Goal: Information Seeking & Learning: Learn about a topic

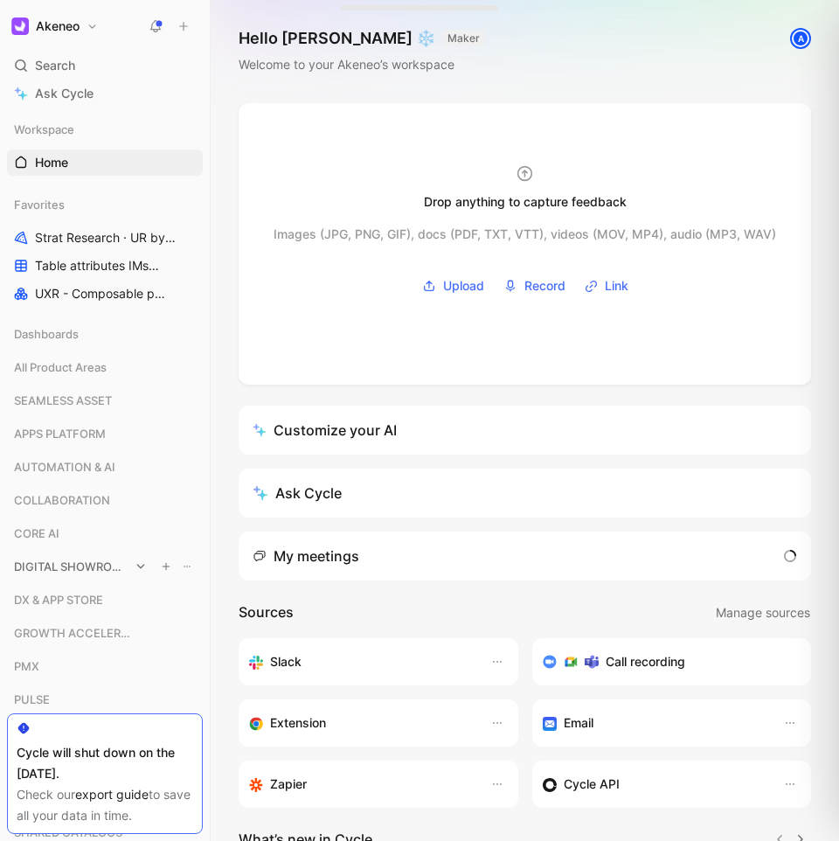
scroll to position [247, 0]
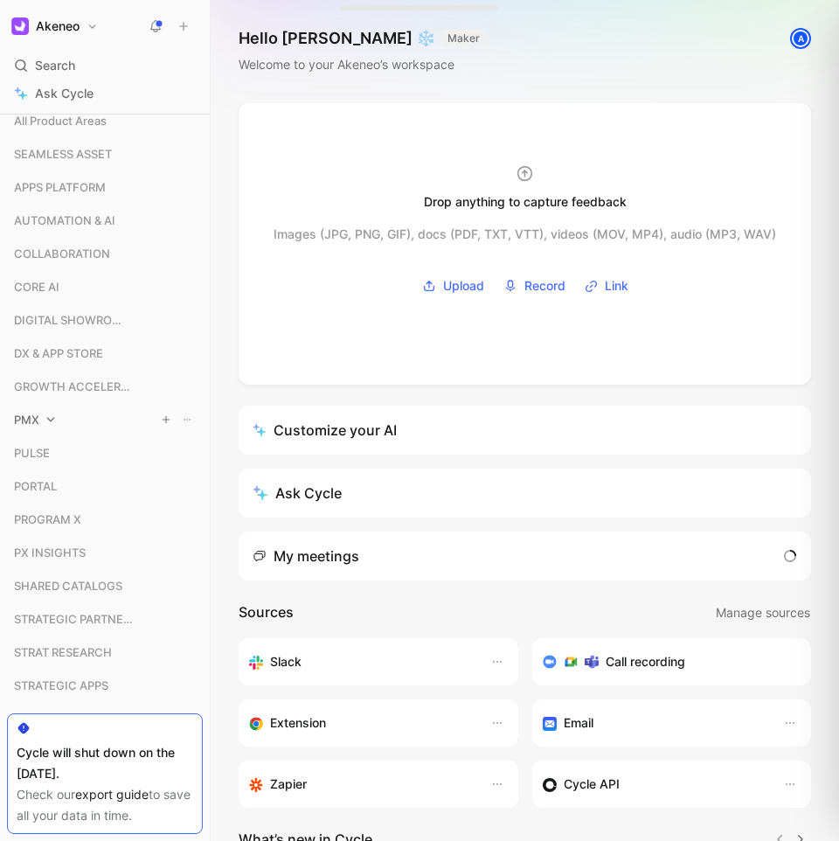
click at [28, 416] on span "PMX" at bounding box center [26, 419] width 25 height 17
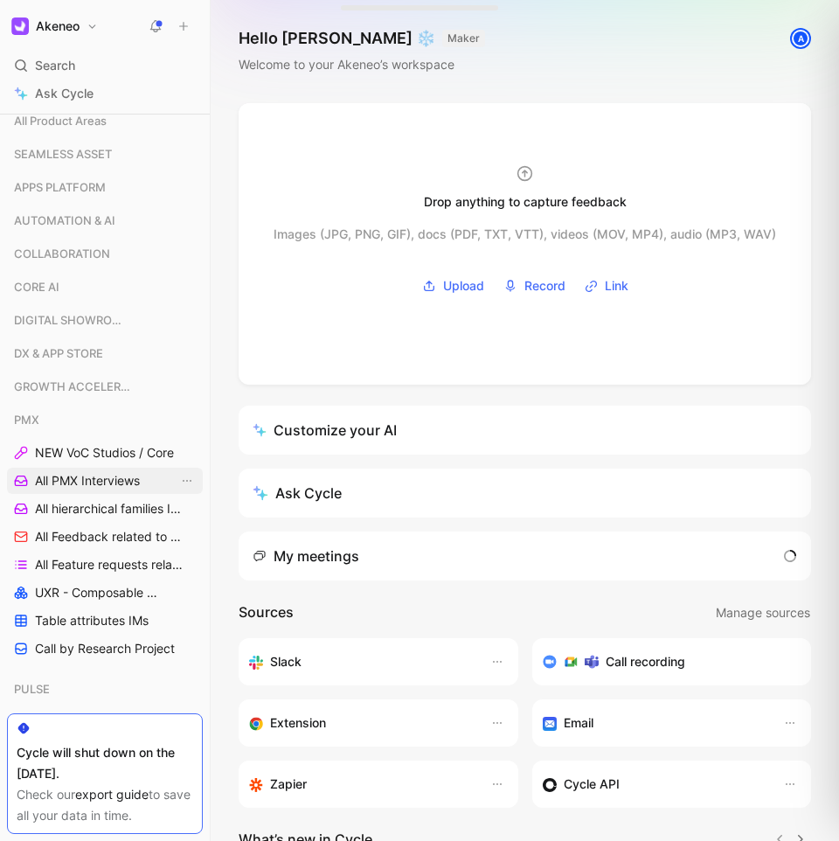
click at [64, 477] on span "All PMX Interviews" at bounding box center [87, 480] width 105 height 17
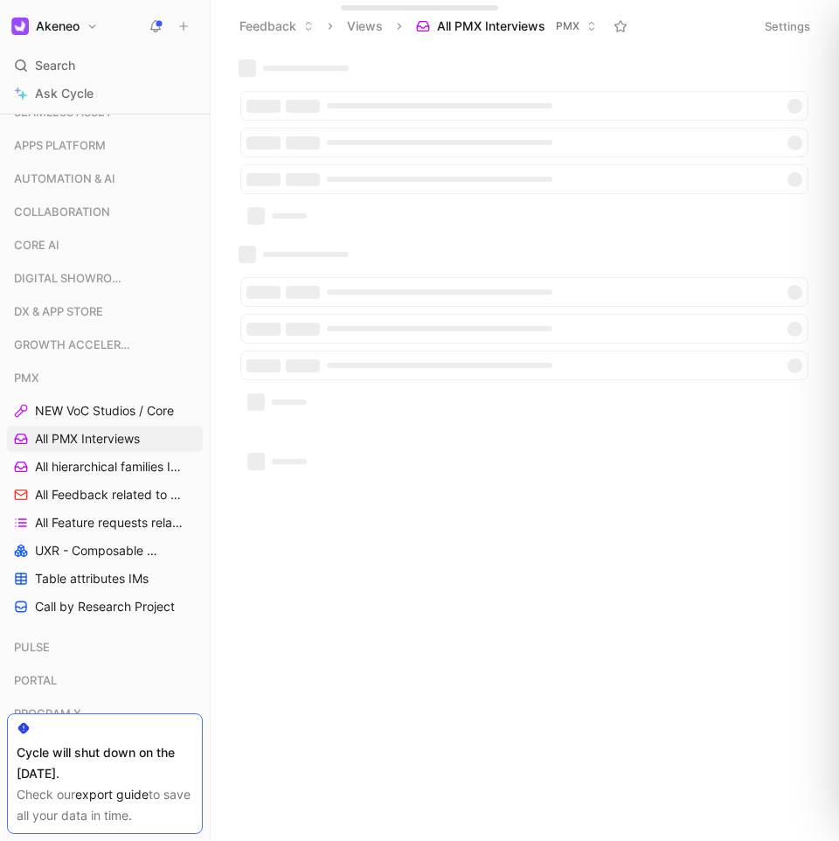
scroll to position [205, 0]
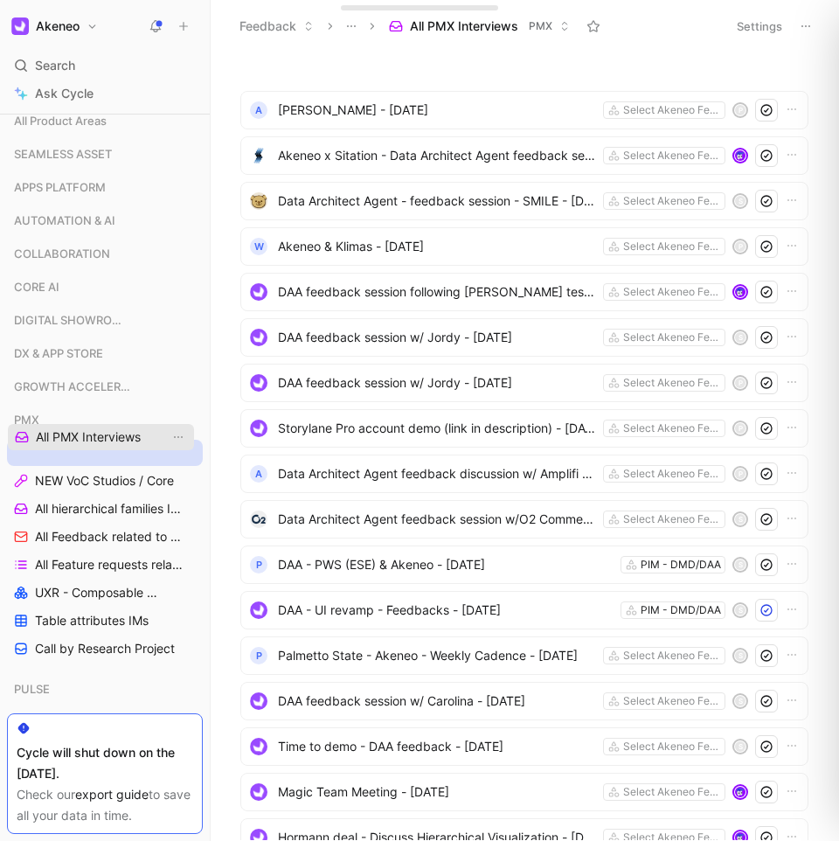
drag, startPoint x: 66, startPoint y: 481, endPoint x: 66, endPoint y: 437, distance: 43.7
click at [66, 437] on div "Workspace Favorites Strat Research · UR by project STRAT RESEARCH Table attribu…" at bounding box center [105, 460] width 196 height 1097
click at [414, 205] on span "Data Architect Agent - feedback session - SMILE - [DATE]" at bounding box center [437, 201] width 318 height 21
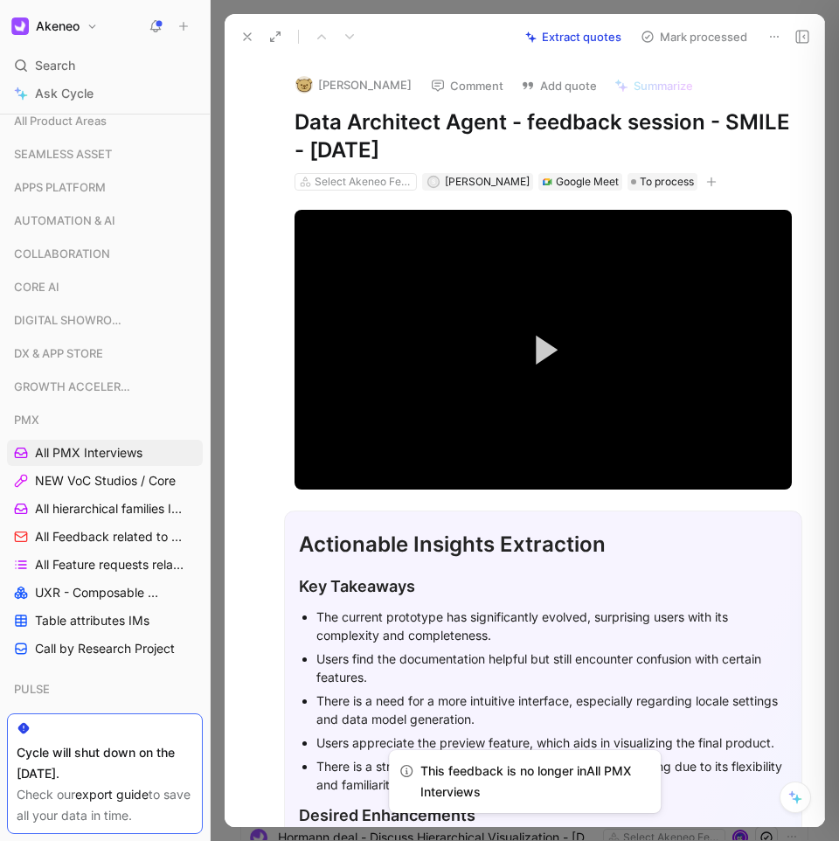
click at [282, 39] on icon at bounding box center [275, 37] width 14 height 14
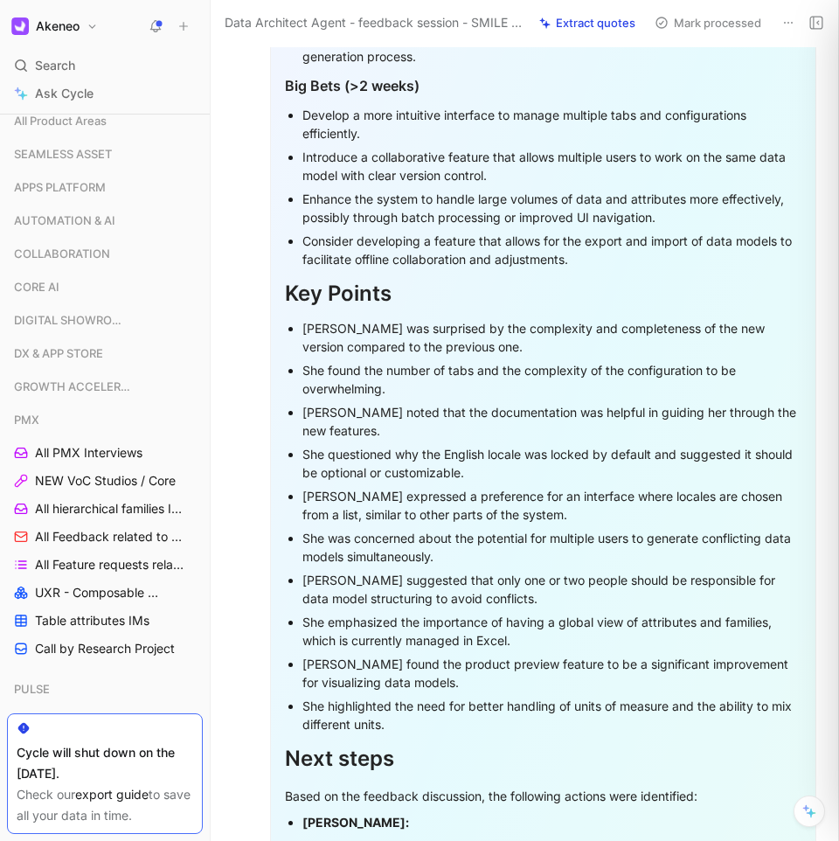
scroll to position [27346, 0]
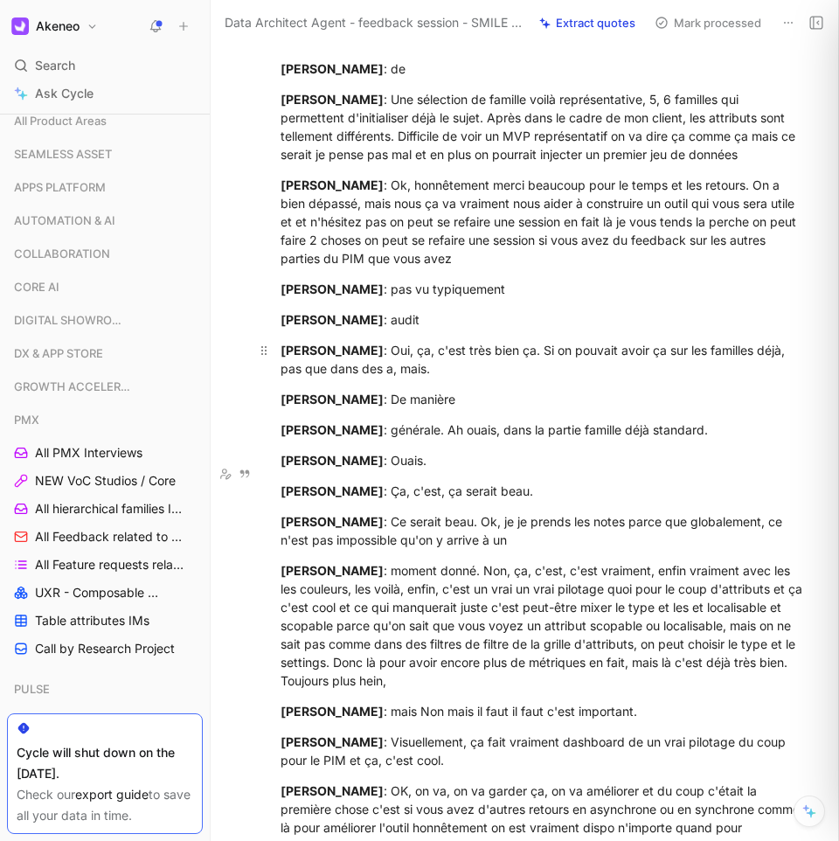
click at [588, 378] on div "[PERSON_NAME] : Oui, ça, c'est très bien ça. Si on pouvait avoir ça sur les fam…" at bounding box center [544, 359] width 526 height 37
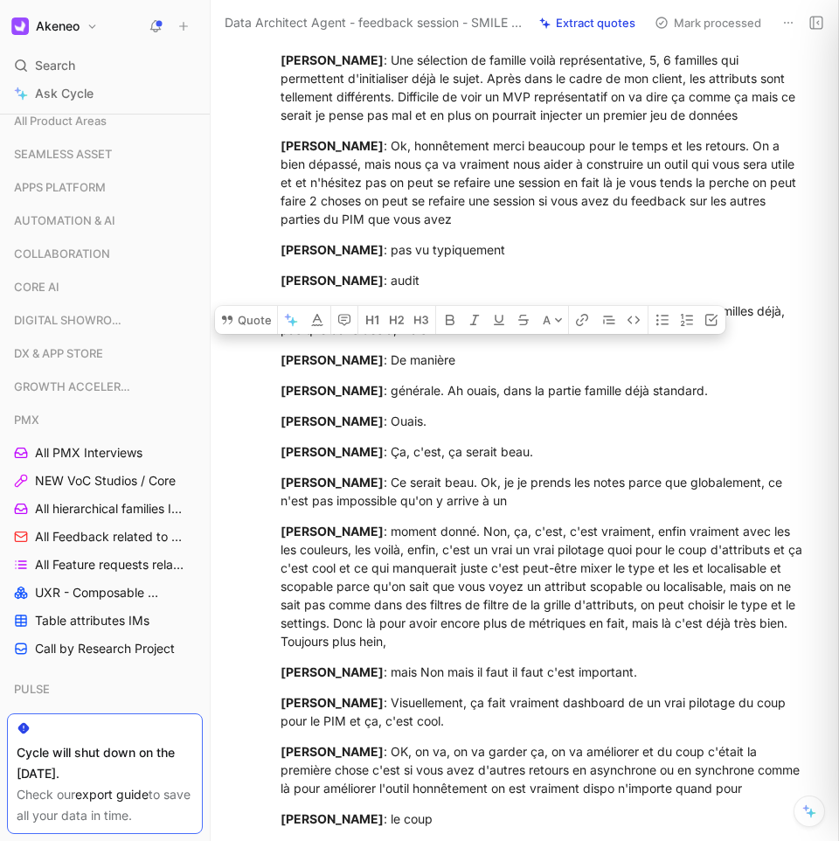
scroll to position [27414, 0]
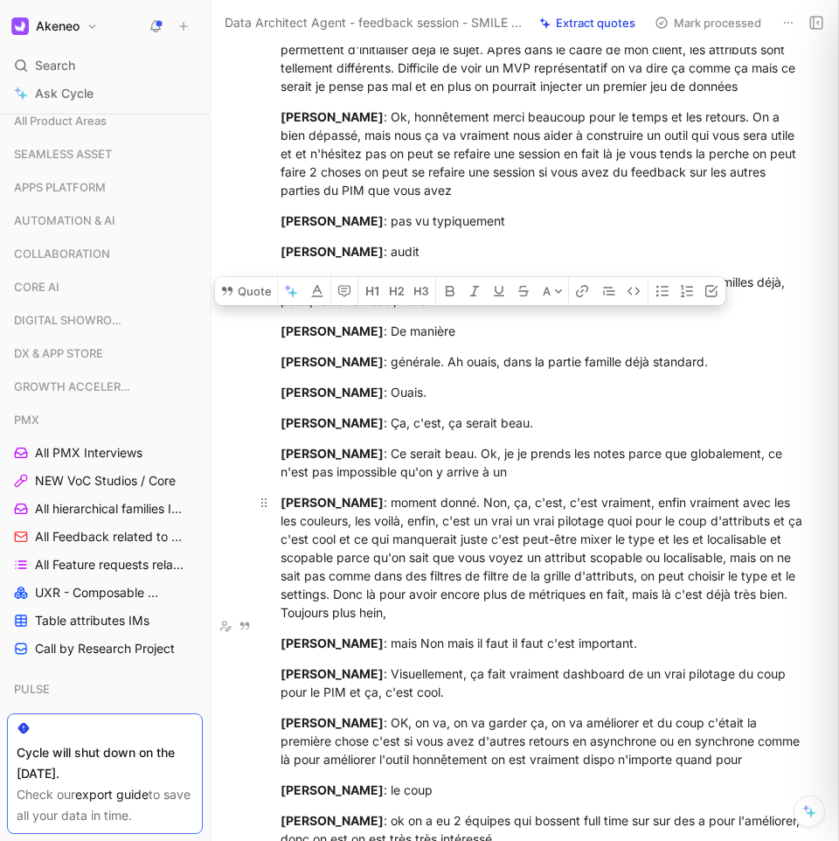
click at [458, 622] on div "[PERSON_NAME] : moment donné. Non, ça, c'est, c'est vraiment, enfin vraiment av…" at bounding box center [544, 557] width 526 height 129
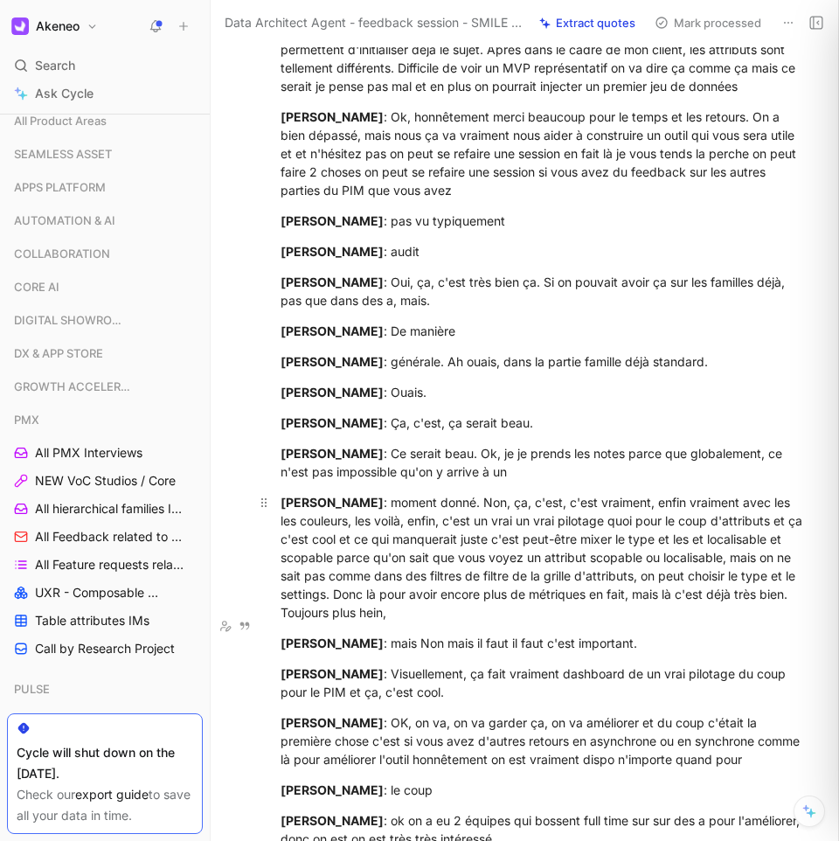
click at [458, 622] on div "[PERSON_NAME] : moment donné. Non, ça, c'est, c'est vraiment, enfin vraiment av…" at bounding box center [544, 557] width 526 height 129
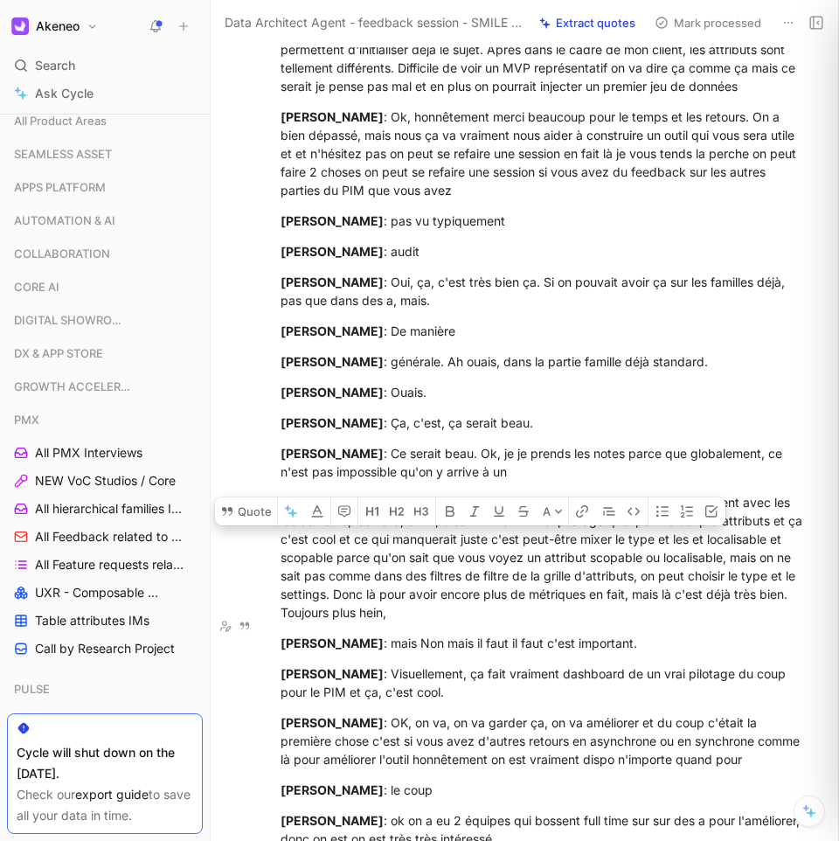
click at [616, 622] on div "[PERSON_NAME] : moment donné. Non, ça, c'est, c'est vraiment, enfin vraiment av…" at bounding box center [544, 557] width 526 height 129
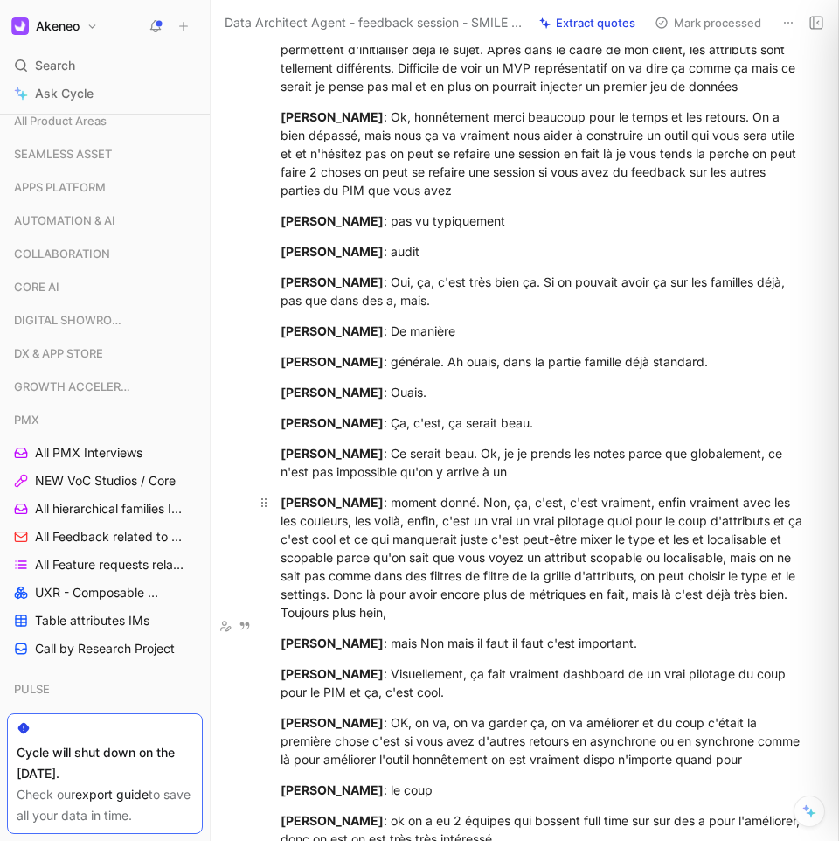
click at [477, 622] on div "[PERSON_NAME] : moment donné. Non, ça, c'est, c'est vraiment, enfin vraiment av…" at bounding box center [544, 557] width 526 height 129
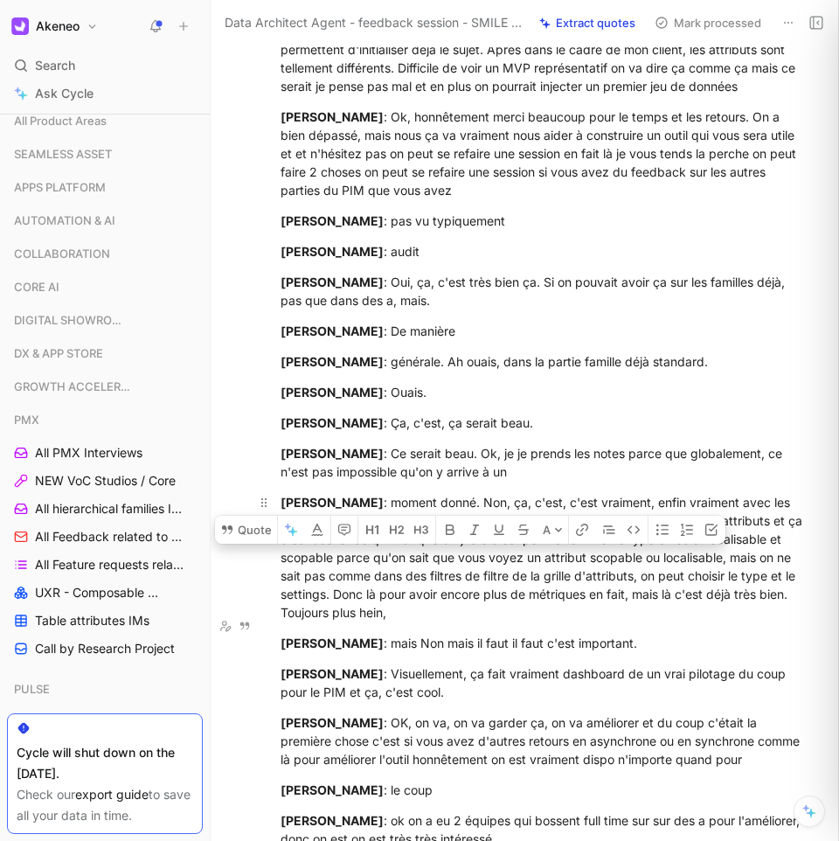
drag, startPoint x: 477, startPoint y: 644, endPoint x: 435, endPoint y: 648, distance: 41.3
click at [435, 622] on div "[PERSON_NAME] : moment donné. Non, ça, c'est, c'est vraiment, enfin vraiment av…" at bounding box center [544, 557] width 526 height 129
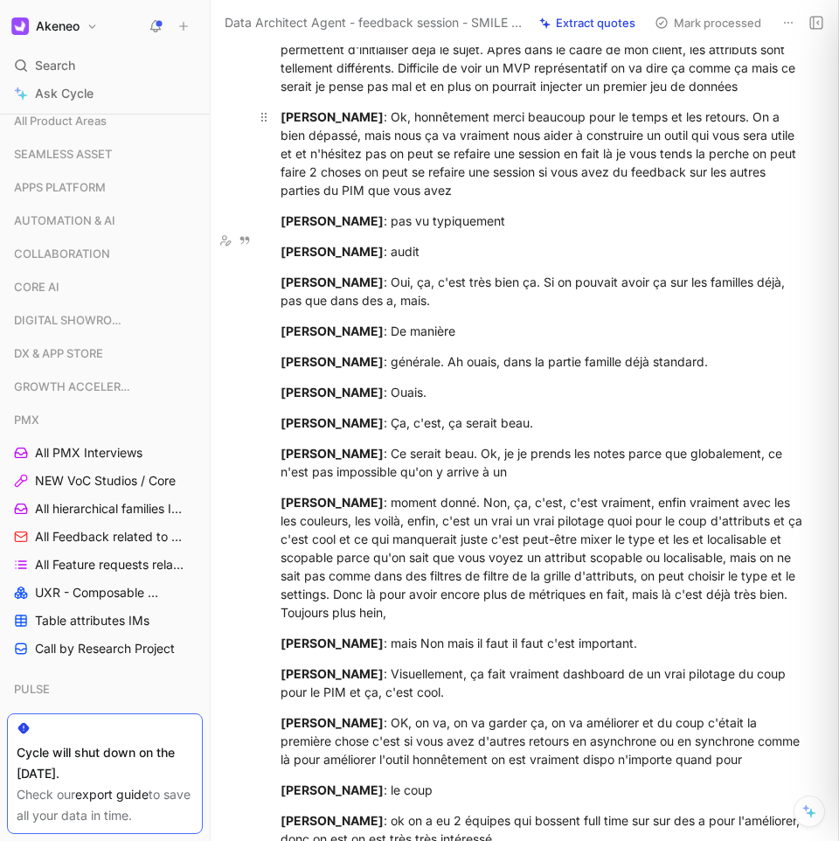
click at [440, 199] on div "[PERSON_NAME] : Ok, honnêtement merci beaucoup pour le temps et les retours. On…" at bounding box center [544, 154] width 526 height 92
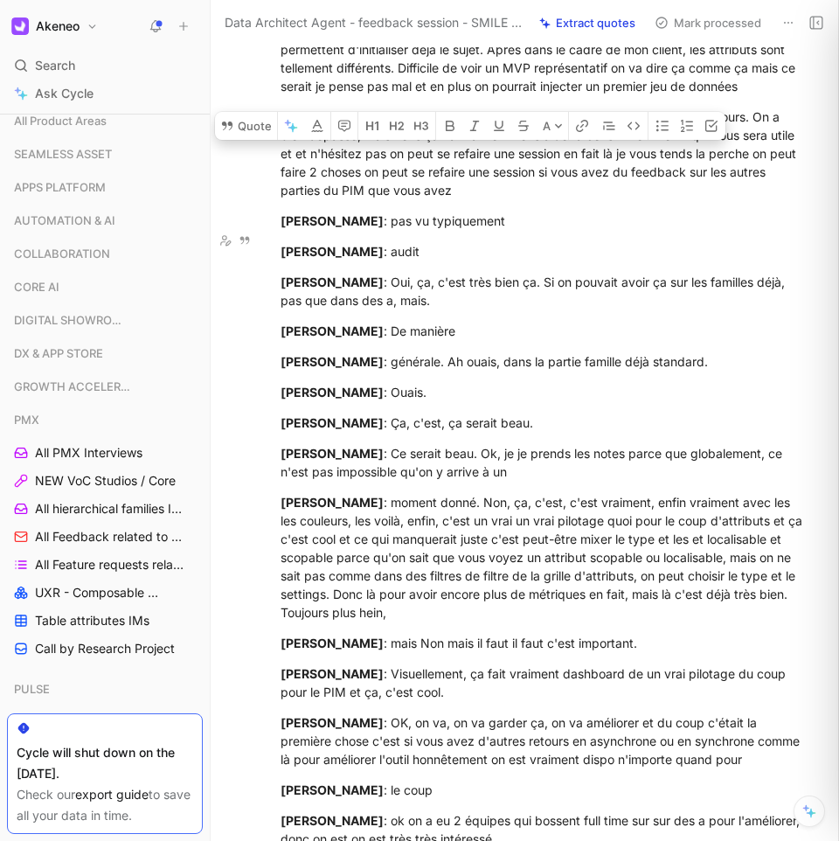
drag, startPoint x: 440, startPoint y: 237, endPoint x: 326, endPoint y: 268, distance: 117.7
click at [326, 199] on div "[PERSON_NAME] : Ok, honnêtement merci beaucoup pour le temps et les retours. On…" at bounding box center [544, 154] width 526 height 92
click at [383, 199] on div "[PERSON_NAME] : Ok, honnêtement merci beaucoup pour le temps et les retours. On…" at bounding box center [544, 154] width 526 height 92
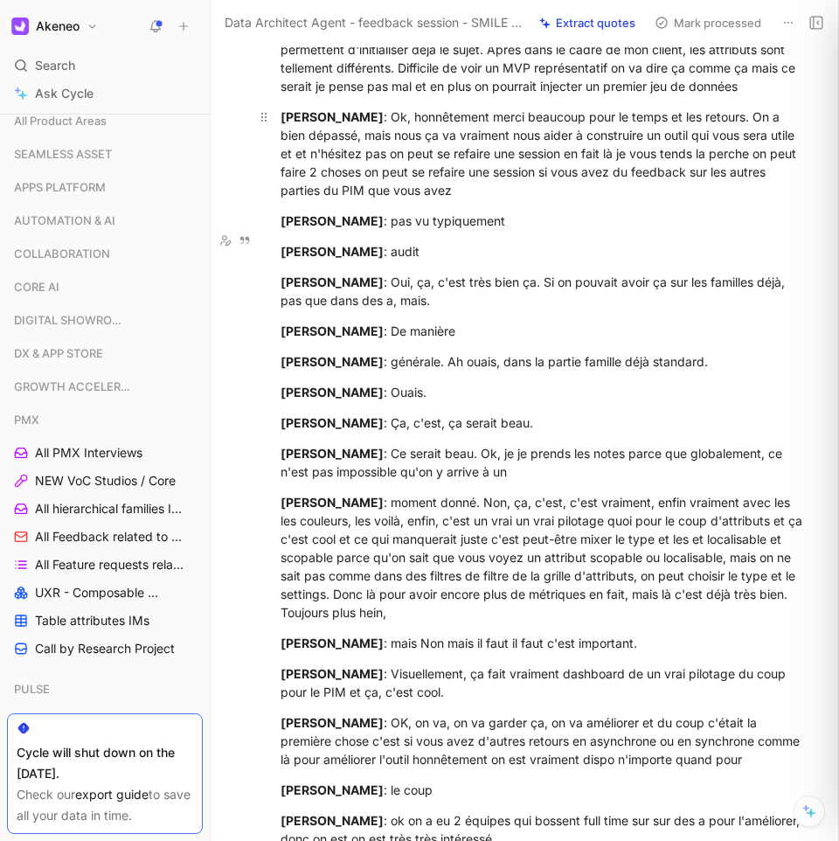
click at [360, 199] on div "[PERSON_NAME] : Ok, honnêtement merci beaucoup pour le temps et les retours. On…" at bounding box center [544, 154] width 526 height 92
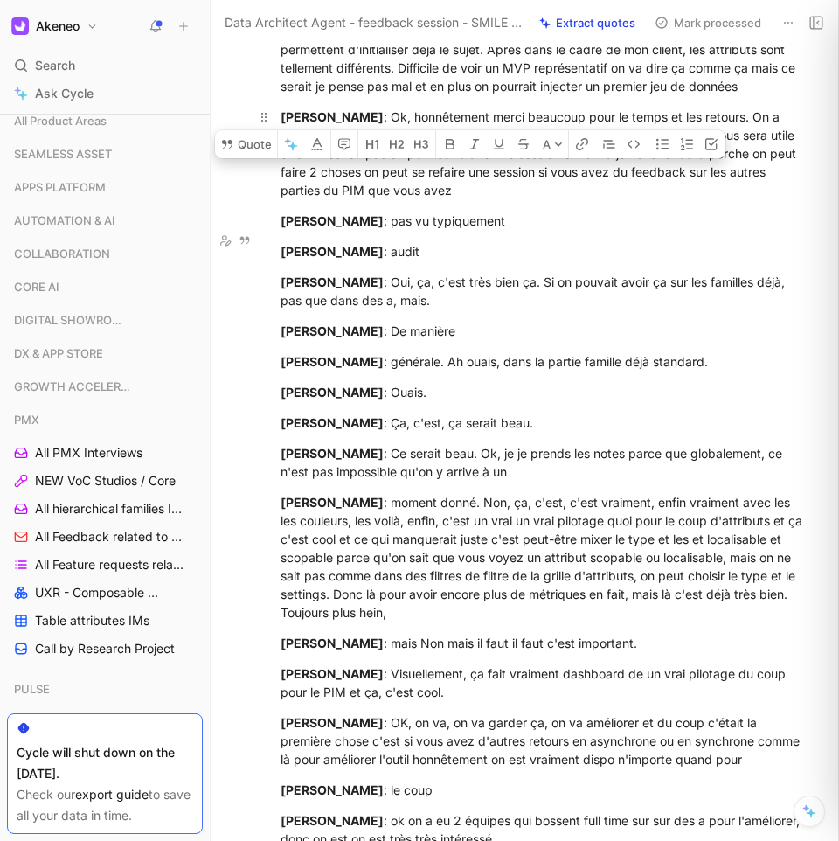
drag, startPoint x: 360, startPoint y: 261, endPoint x: 758, endPoint y: 307, distance: 400.6
click at [758, 199] on div "[PERSON_NAME] : Ok, honnêtement merci beaucoup pour le temps et les retours. On…" at bounding box center [544, 154] width 526 height 92
click at [435, 310] on div "[PERSON_NAME] : Oui, ça, c'est très bien ça. Si on pouvait avoir ça sur les fam…" at bounding box center [544, 291] width 526 height 37
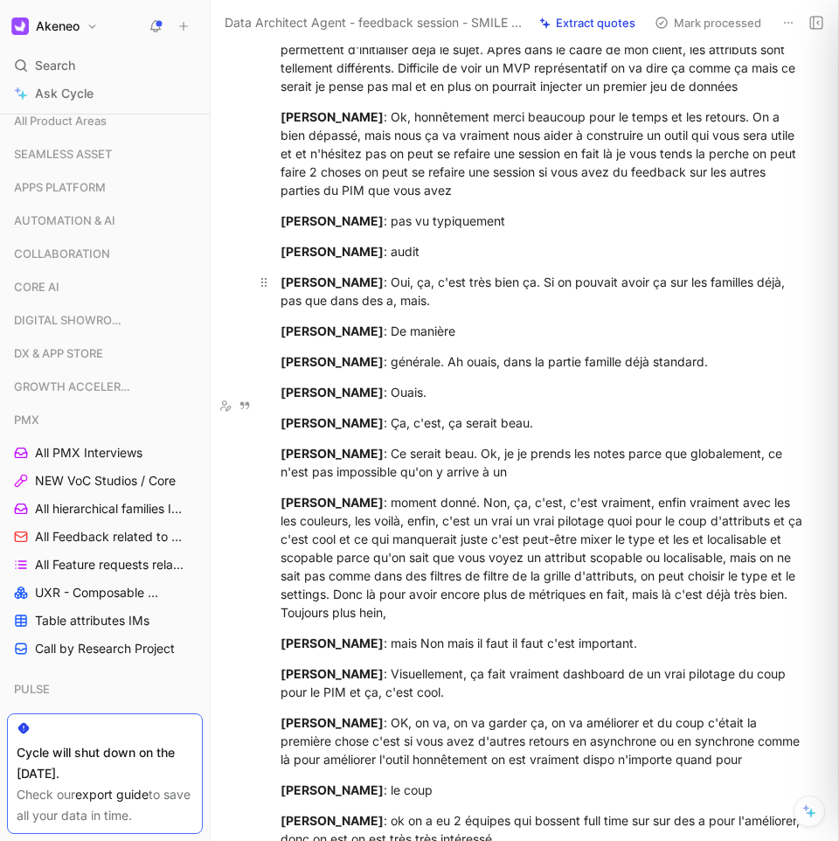
click at [435, 310] on div "[PERSON_NAME] : Oui, ça, c'est très bien ça. Si on pouvait avoir ça sur les fam…" at bounding box center [544, 291] width 526 height 37
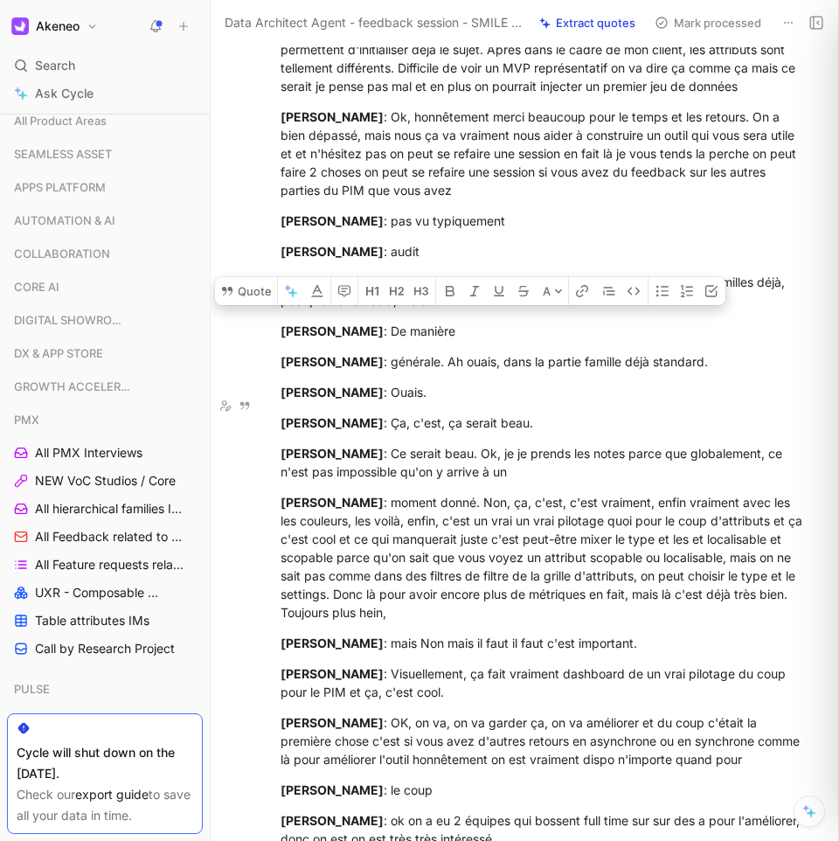
click at [389, 310] on div "[PERSON_NAME] : Oui, ça, c'est très bien ça. Si on pouvait avoir ça sur les fam…" at bounding box center [544, 291] width 526 height 37
drag, startPoint x: 389, startPoint y: 407, endPoint x: 673, endPoint y: 495, distance: 297.6
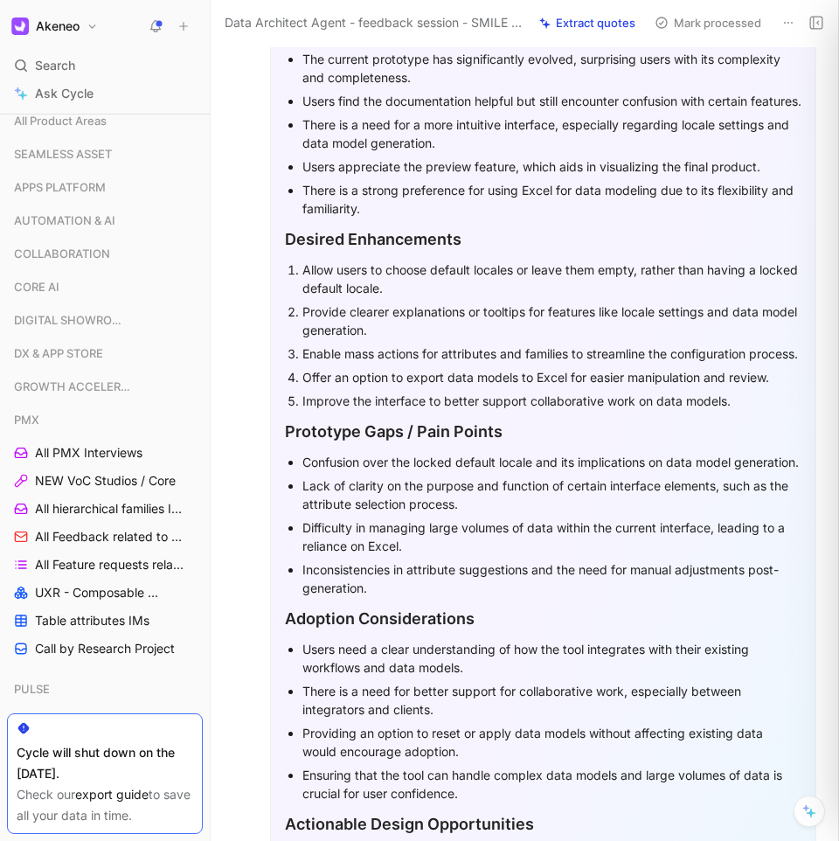
scroll to position [0, 0]
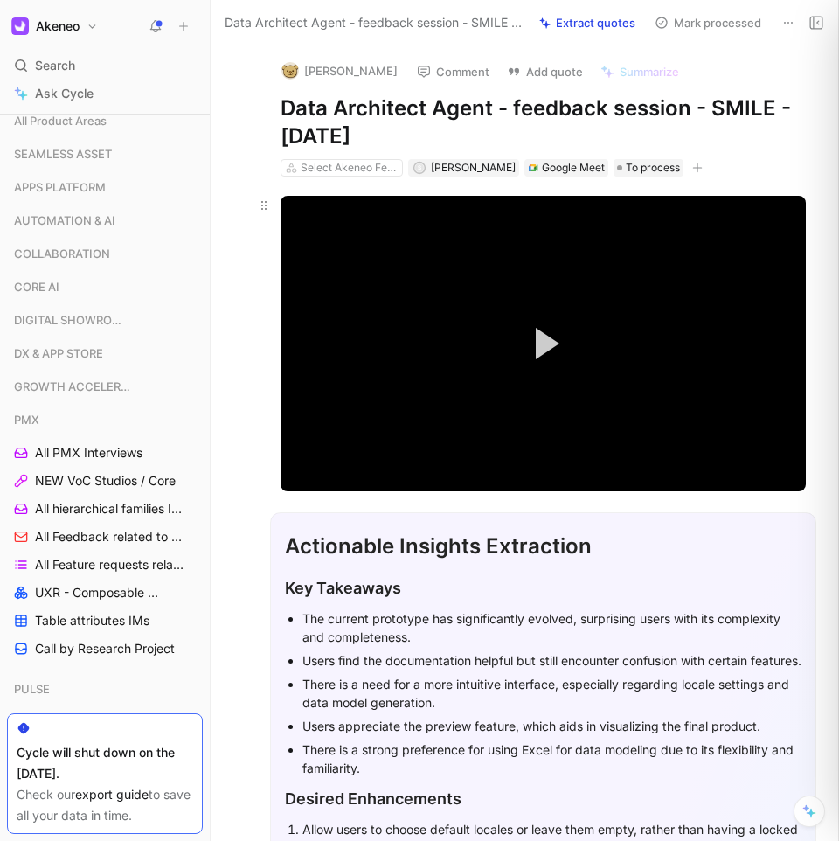
click at [579, 332] on video "Video Player" at bounding box center [544, 344] width 526 height 296
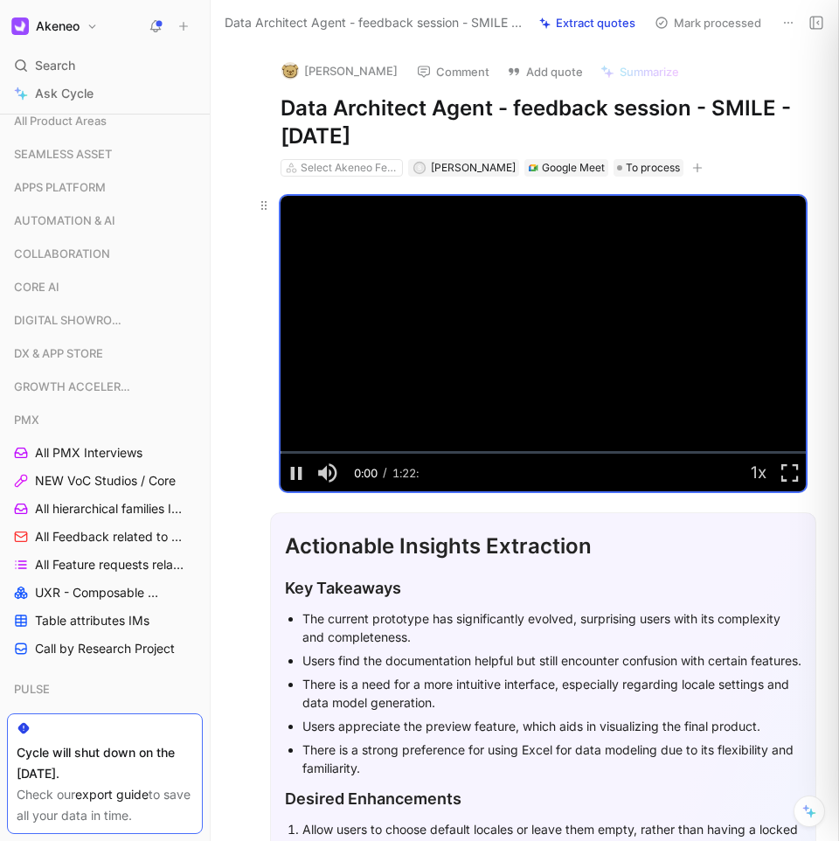
click at [518, 340] on div "Video Player is loading. Play Video Pause Mute Current Time 0:00 / Duration 1:2…" at bounding box center [544, 344] width 526 height 296
drag, startPoint x: 341, startPoint y: 444, endPoint x: 361, endPoint y: 444, distance: 20.1
click at [361, 451] on div "Loaded : 1.04% 0:12:03 0:11:46" at bounding box center [544, 452] width 526 height 3
drag, startPoint x: 394, startPoint y: 442, endPoint x: 366, endPoint y: 456, distance: 31.3
click at [397, 451] on div "Loaded : 16.74% 0:18:13 0:17:31" at bounding box center [544, 452] width 526 height 3
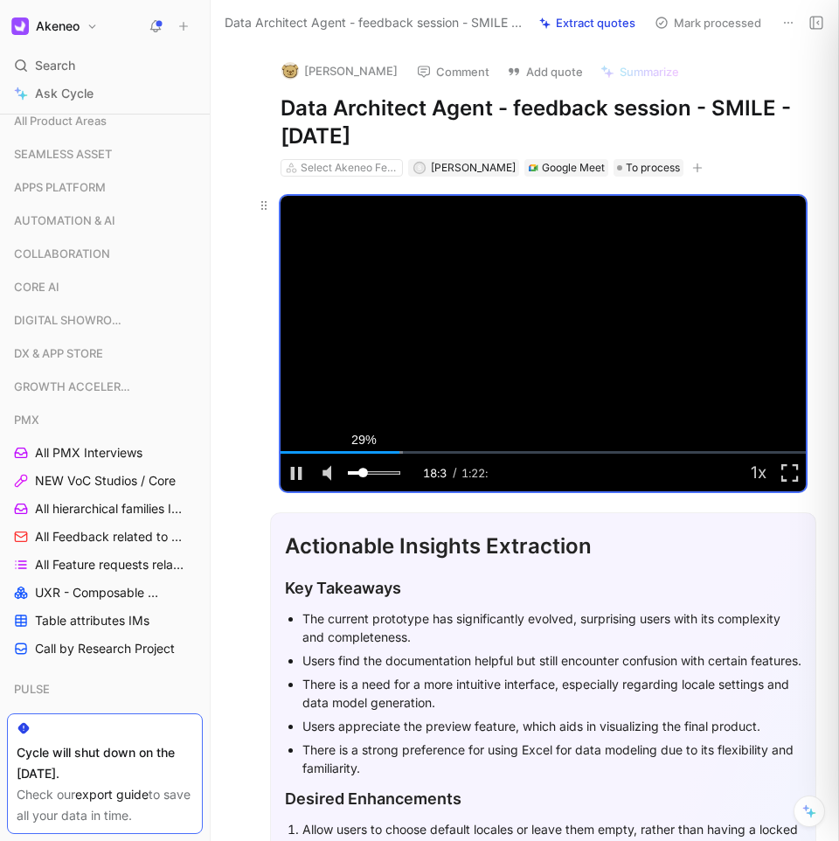
drag, startPoint x: 392, startPoint y: 465, endPoint x: 360, endPoint y: 470, distance: 31.8
click at [360, 471] on div "29%" at bounding box center [374, 472] width 52 height 3
click at [301, 473] on span "Video Player" at bounding box center [296, 473] width 31 height 0
click at [402, 451] on div "0:19:20" at bounding box center [401, 452] width 1 height 3
click at [416, 451] on div "0:21:43" at bounding box center [416, 452] width 1 height 3
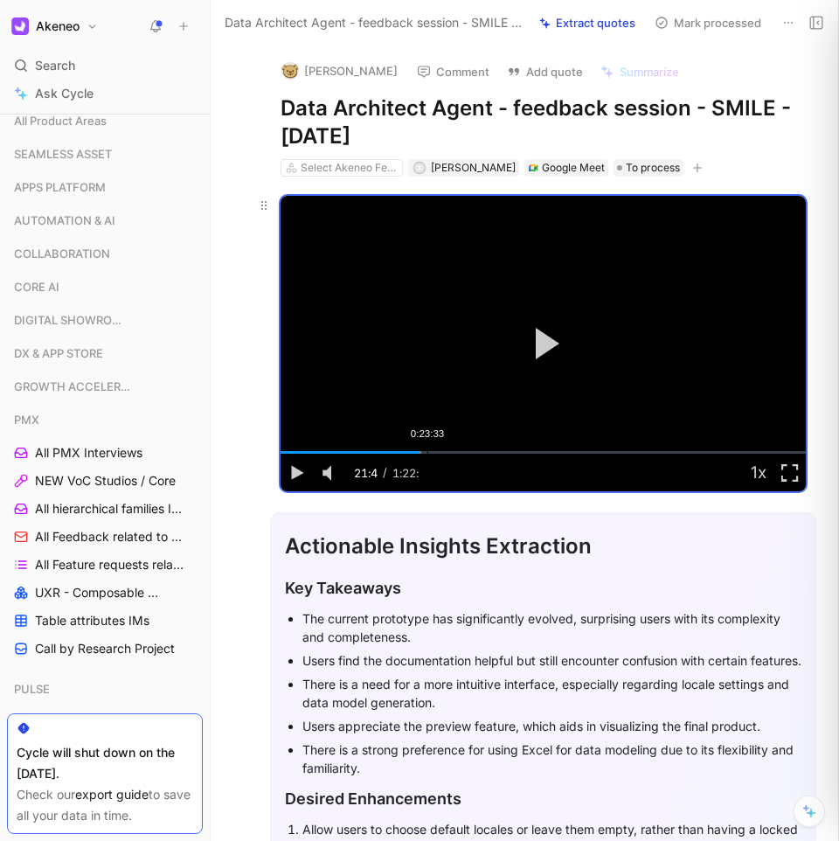
click at [428, 451] on div "0:23:33" at bounding box center [428, 452] width 1 height 3
click at [442, 451] on div "0:25:56" at bounding box center [442, 452] width 1 height 3
drag, startPoint x: 457, startPoint y: 447, endPoint x: 499, endPoint y: 449, distance: 42.1
click at [458, 451] on div "0:28:27" at bounding box center [458, 452] width 1 height 3
click at [499, 451] on div "Loaded : 31.73% 0:35:02 0:28:27" at bounding box center [544, 452] width 526 height 3
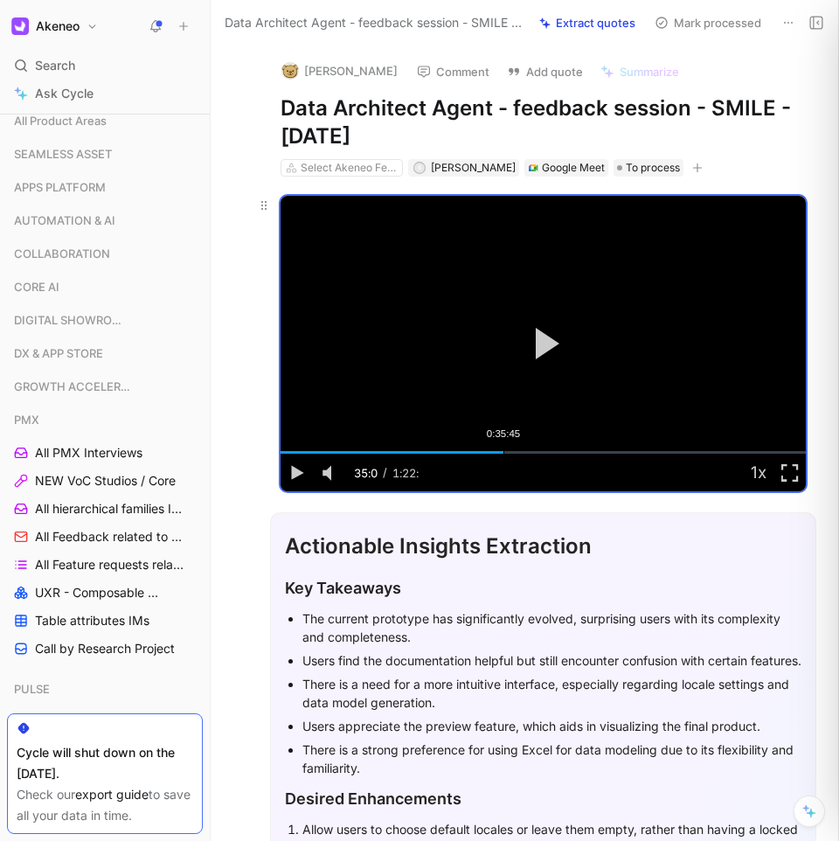
click at [504, 451] on div "0:35:45" at bounding box center [504, 452] width 1 height 3
click at [479, 451] on div "Loaded : 42.42% 0:31:15 0:31:24" at bounding box center [544, 452] width 526 height 3
click at [484, 451] on div "0:32:39" at bounding box center [484, 452] width 1 height 3
click at [494, 451] on div "Loaded : 42.42% 0:34:12 0:32:39" at bounding box center [544, 452] width 526 height 3
click at [498, 451] on div "Loaded : 42.42% 0:34:54 0:34:12" at bounding box center [544, 452] width 526 height 3
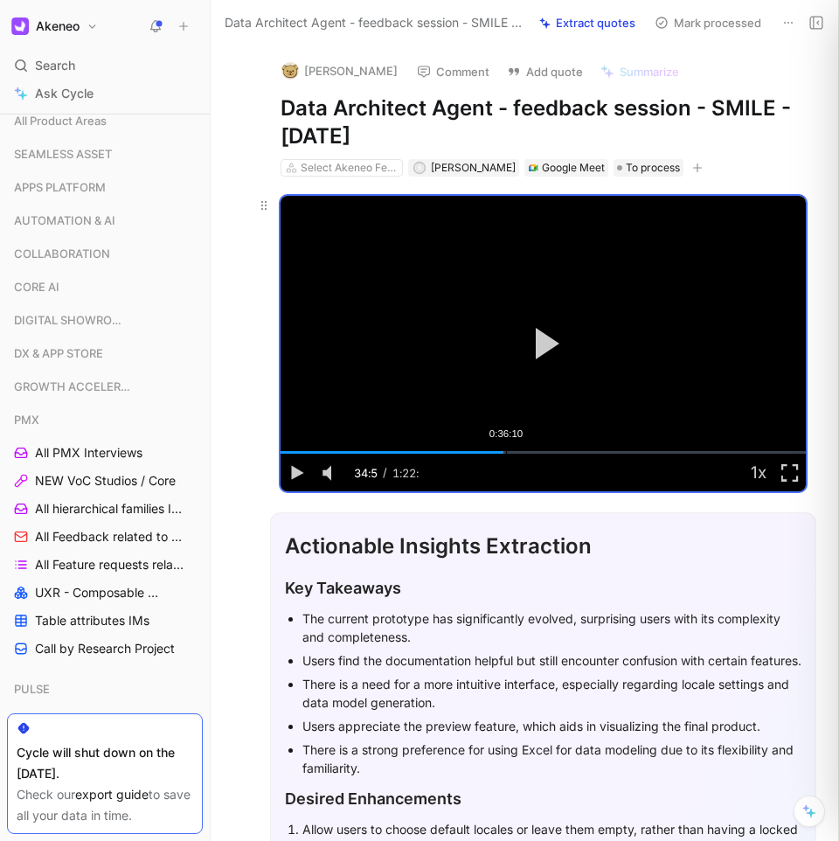
click at [505, 451] on div "Loaded : 42.42% 0:36:10 0:34:54" at bounding box center [544, 452] width 526 height 3
click at [512, 451] on div "Loaded : 43.80% 0:37:00 0:36:10" at bounding box center [544, 452] width 526 height 3
click at [520, 451] on div "0:38:24" at bounding box center [520, 452] width 1 height 3
click at [526, 451] on div "0:39:23" at bounding box center [526, 452] width 1 height 3
click at [533, 451] on div "0:40:22" at bounding box center [533, 452] width 1 height 3
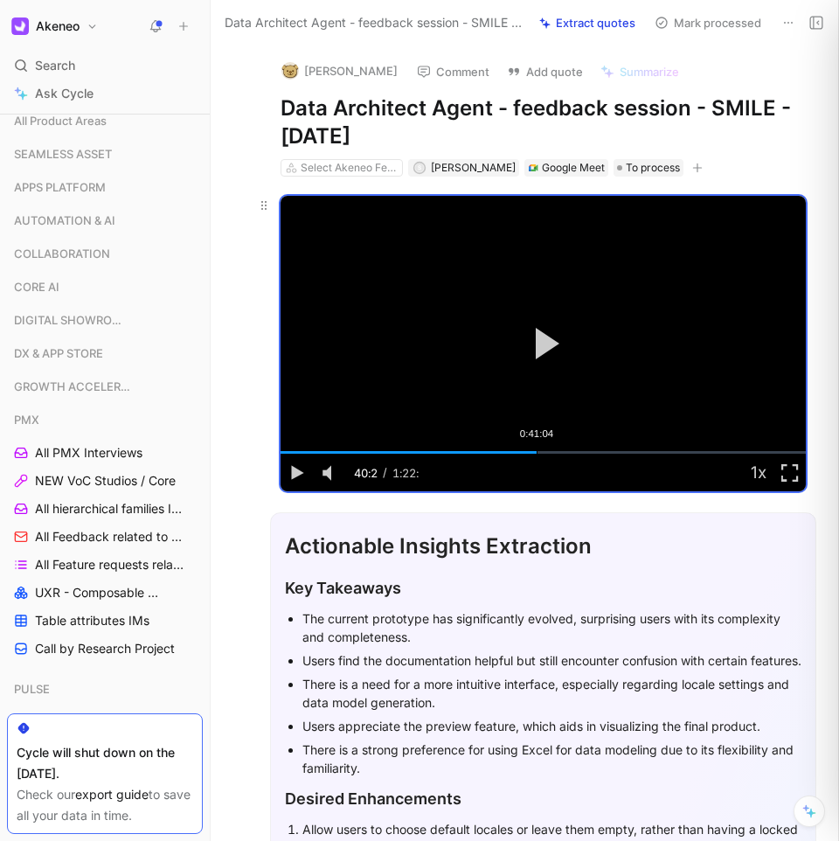
click at [537, 451] on div "0:41:04" at bounding box center [537, 452] width 1 height 3
click at [540, 451] on div "0:41:38" at bounding box center [540, 452] width 1 height 3
click at [547, 451] on div "0:42:37" at bounding box center [547, 452] width 1 height 3
click at [549, 451] on div "0:43:02" at bounding box center [549, 452] width 1 height 3
click at [550, 451] on div "0:43:02" at bounding box center [549, 452] width 1 height 3
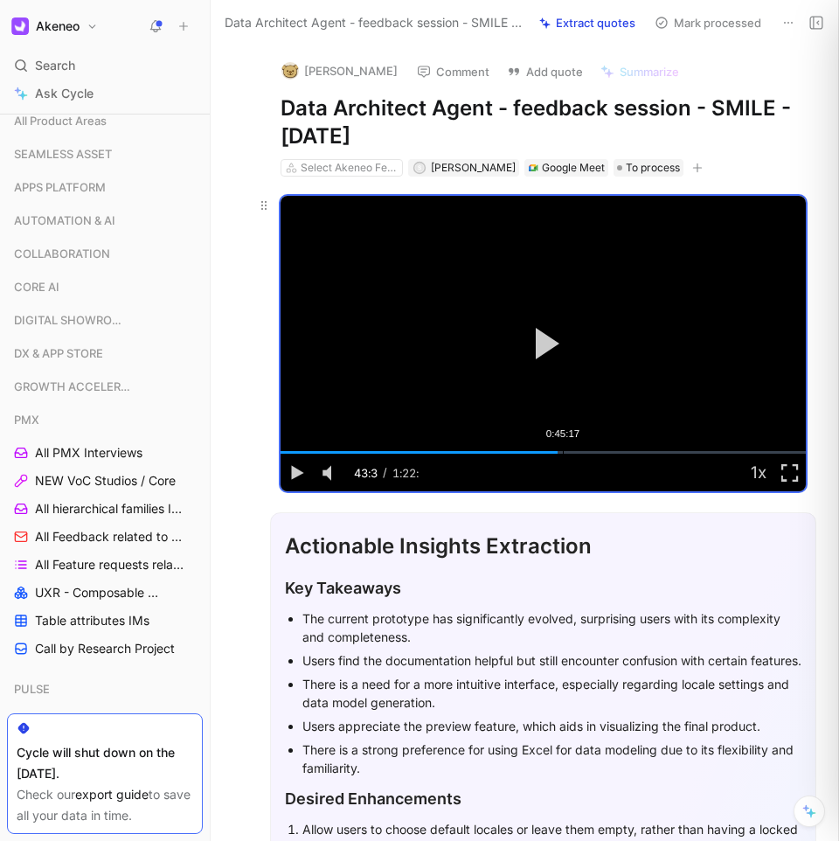
click at [563, 451] on div "0:45:17" at bounding box center [563, 452] width 1 height 3
click at [561, 451] on div "0:44:51" at bounding box center [561, 452] width 1 height 3
click at [567, 451] on div "0:45:50" at bounding box center [567, 452] width 1 height 3
click at [570, 451] on div "0:46:15" at bounding box center [569, 452] width 1 height 3
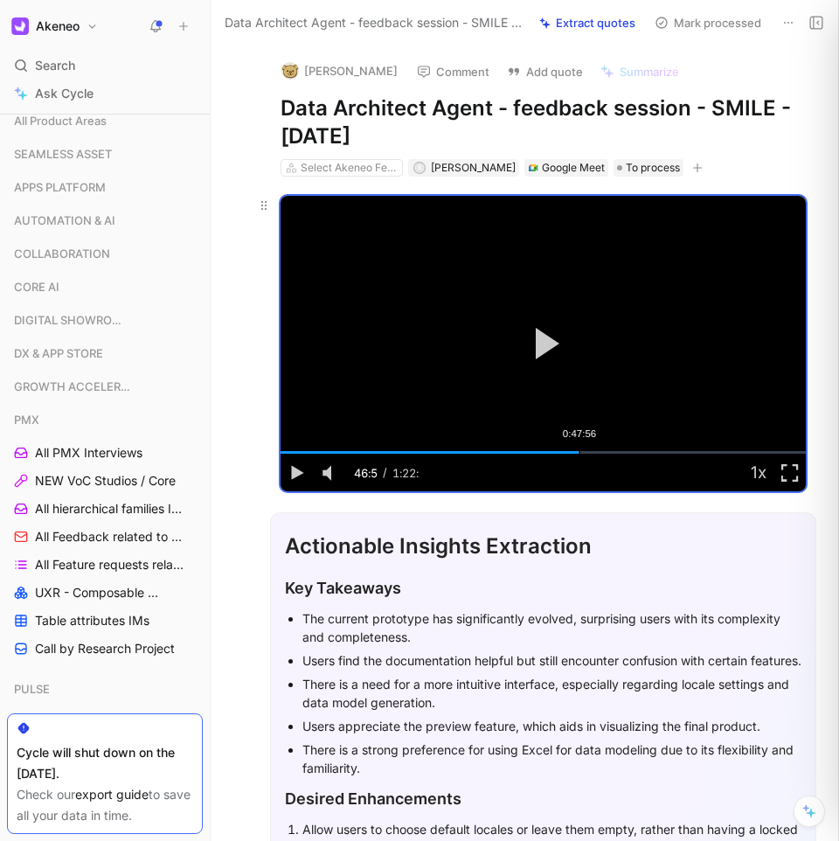
click at [580, 451] on div "0:47:56" at bounding box center [580, 452] width 1 height 3
click at [587, 451] on div "0:49:04" at bounding box center [587, 452] width 1 height 3
click at [591, 451] on div "0:49:37" at bounding box center [590, 452] width 1 height 3
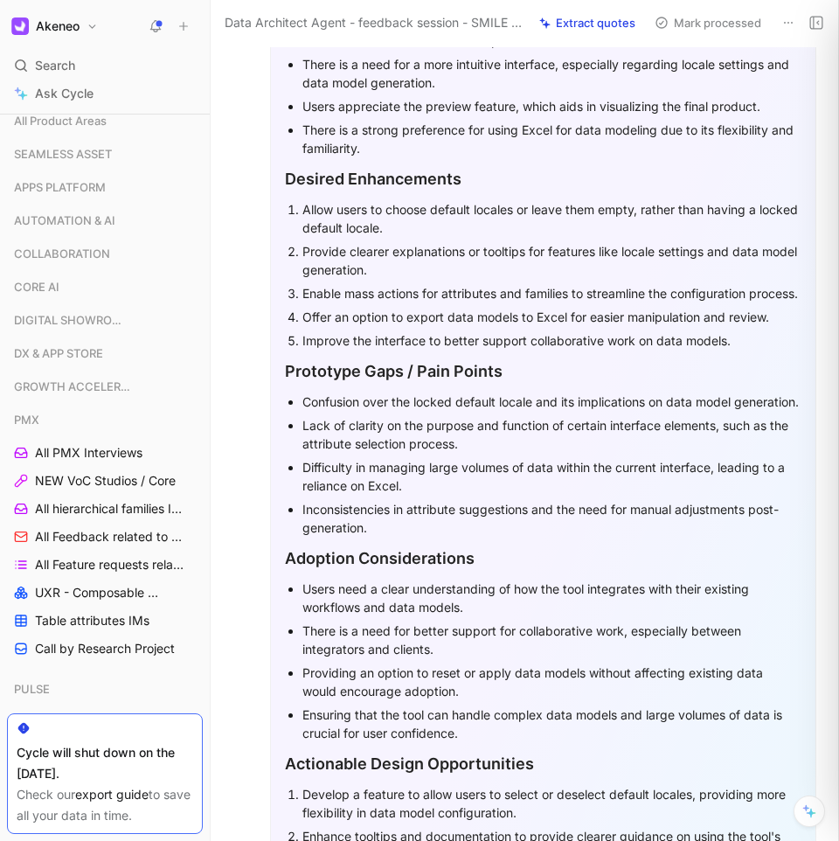
scroll to position [924, 0]
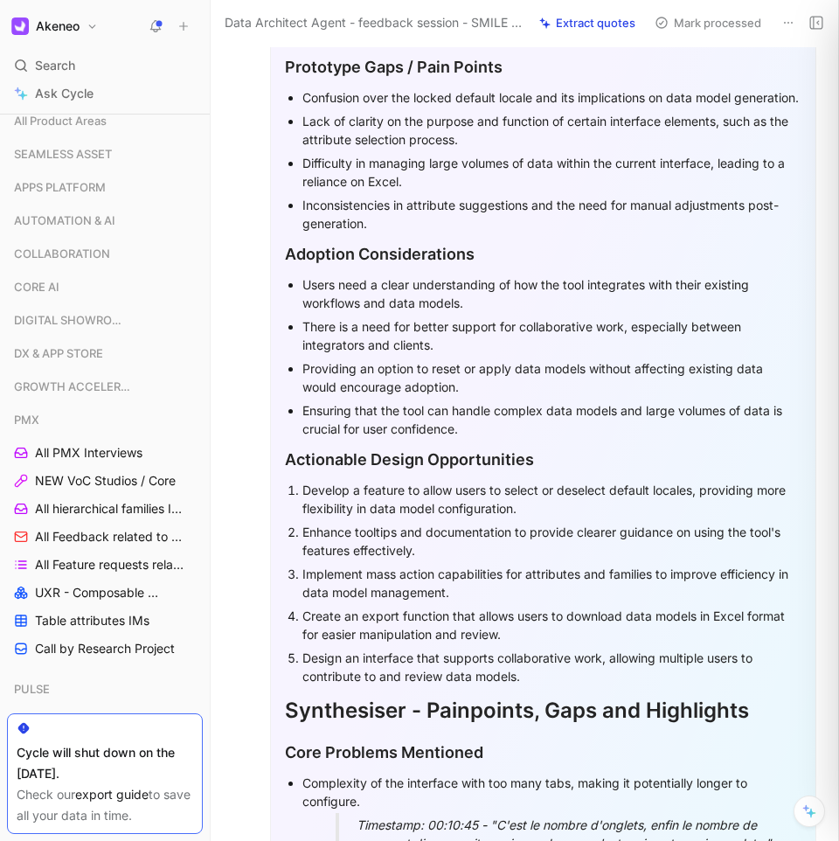
click at [476, 266] on div "Adoption Considerations" at bounding box center [543, 254] width 517 height 24
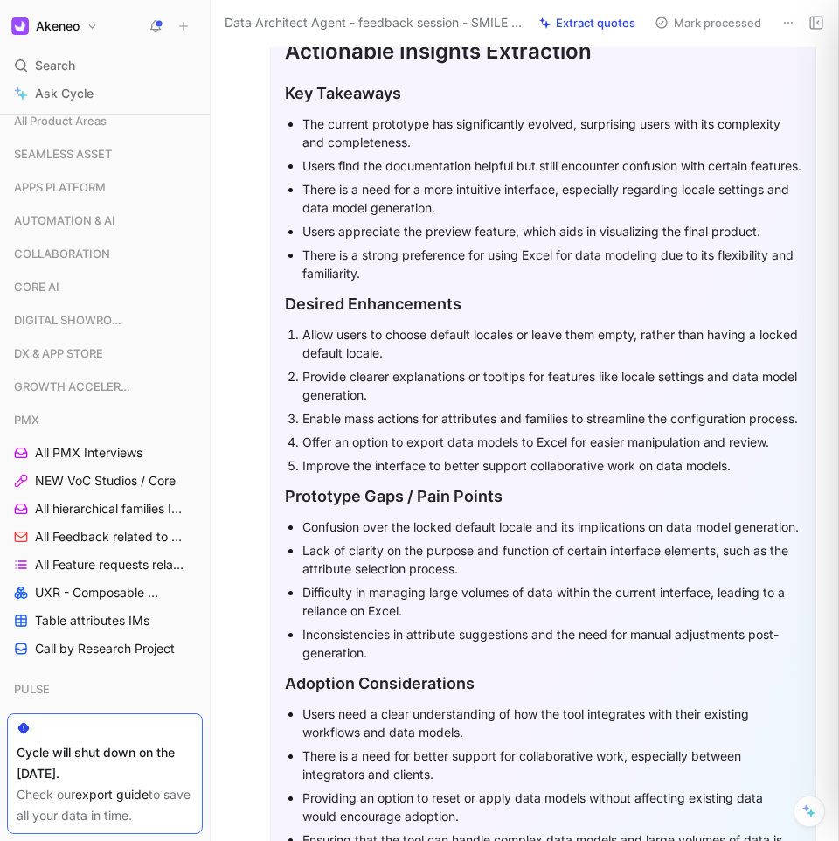
scroll to position [446, 0]
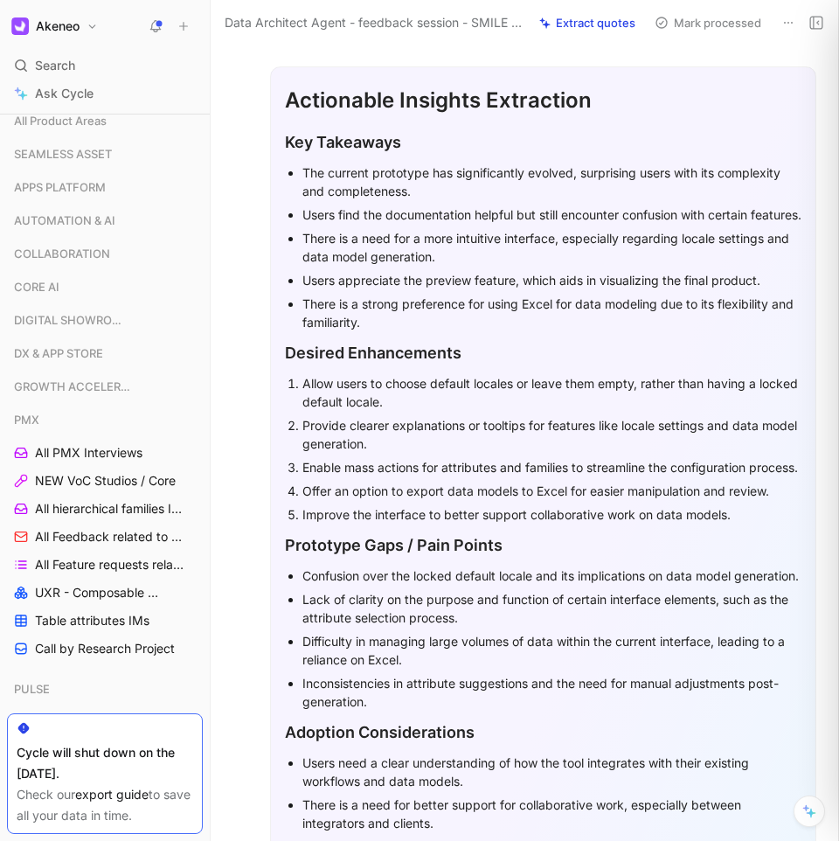
click at [366, 179] on div "The current prototype has significantly evolved, surprising users with its comp…" at bounding box center [552, 182] width 499 height 37
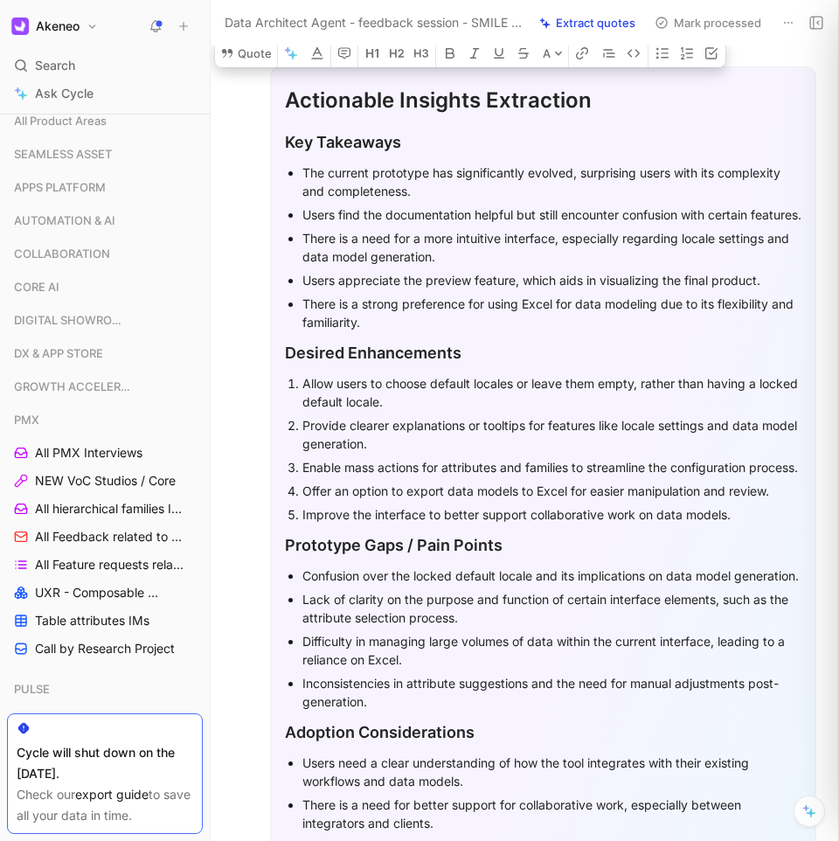
click at [366, 179] on div "The current prototype has significantly evolved, surprising users with its comp…" at bounding box center [552, 182] width 499 height 37
click at [350, 207] on div "Users find the documentation helpful but still encounter confusion with certain…" at bounding box center [552, 214] width 499 height 18
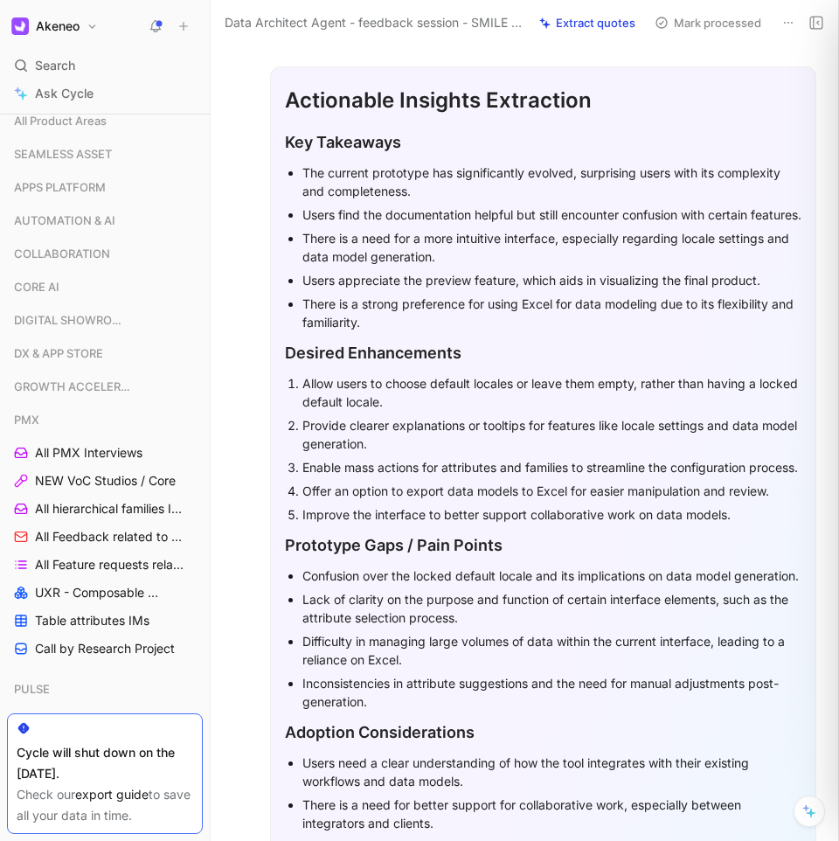
click at [350, 207] on div "Users find the documentation helpful but still encounter confusion with certain…" at bounding box center [552, 214] width 499 height 18
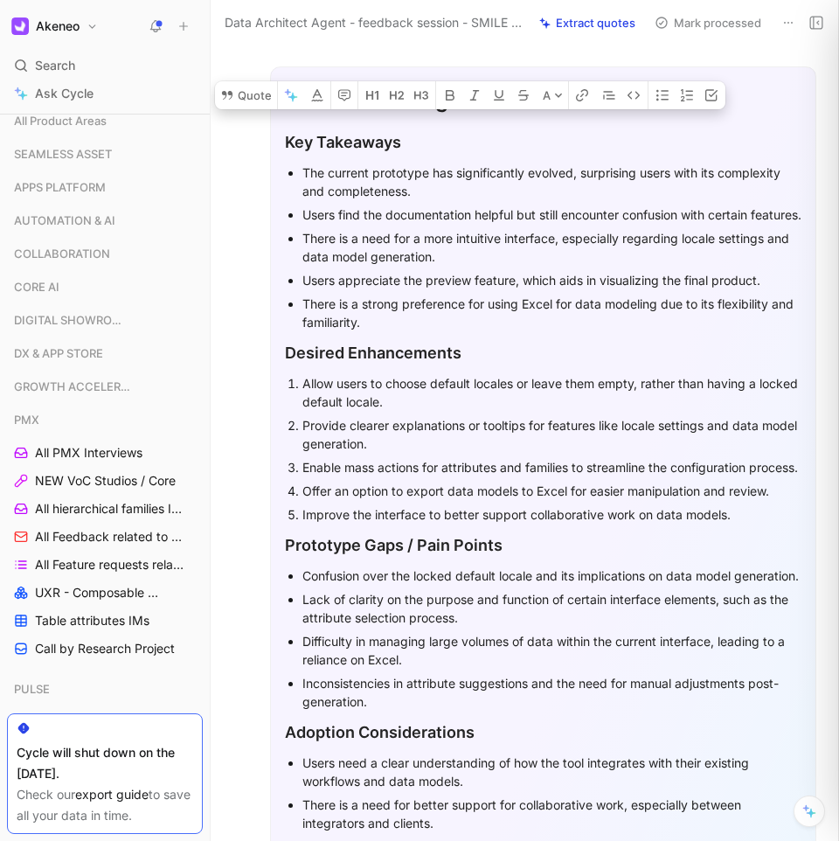
click at [350, 207] on div "Users find the documentation helpful but still encounter confusion with certain…" at bounding box center [552, 214] width 499 height 18
click at [391, 261] on div "There is a need for a more intuitive interface, especially regarding locale set…" at bounding box center [552, 247] width 499 height 37
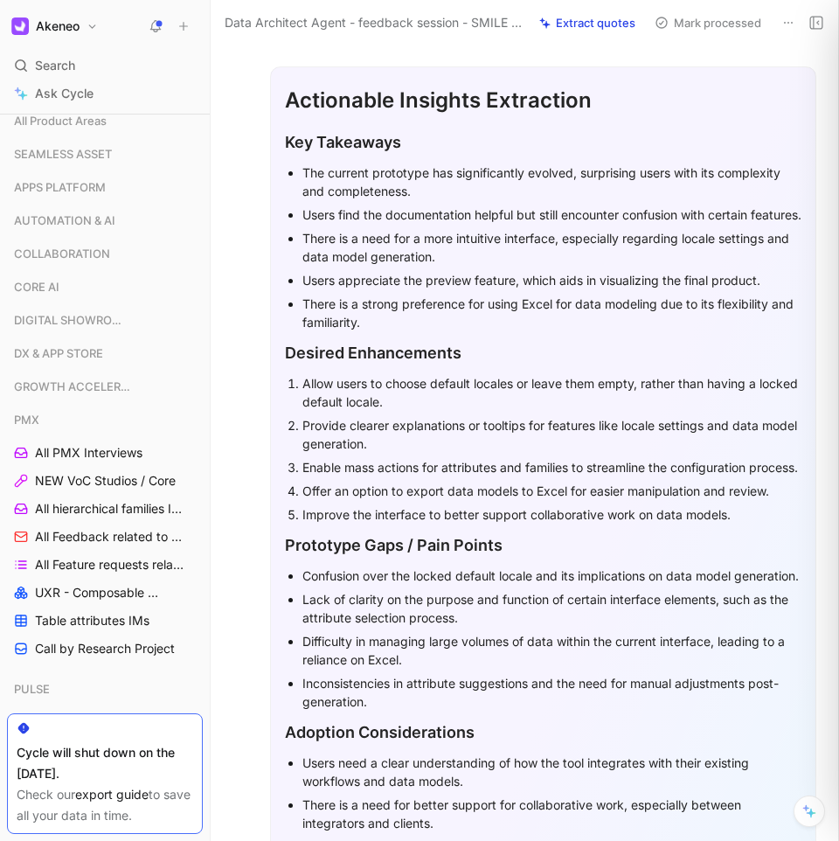
click at [391, 261] on div "There is a need for a more intuitive interface, especially regarding locale set…" at bounding box center [552, 247] width 499 height 37
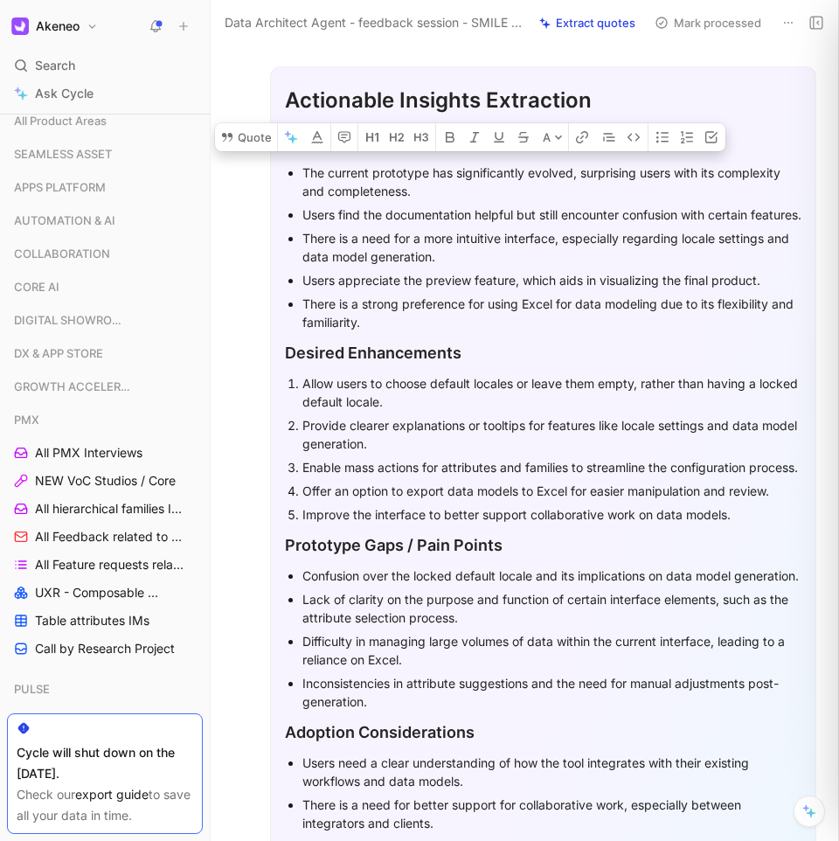
click at [391, 261] on div "There is a need for a more intuitive interface, especially regarding locale set…" at bounding box center [552, 247] width 499 height 37
click at [366, 289] on div "Users appreciate the preview feature, which aids in visualizing the final produ…" at bounding box center [552, 280] width 499 height 18
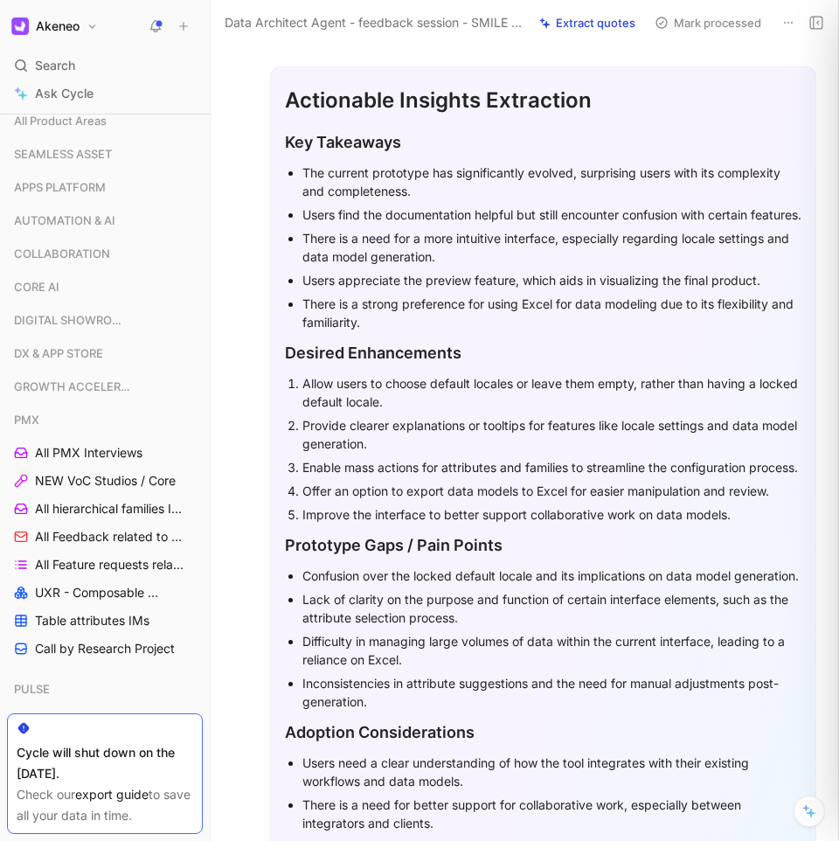
click at [366, 289] on div "Users appreciate the preview feature, which aids in visualizing the final produ…" at bounding box center [552, 280] width 499 height 18
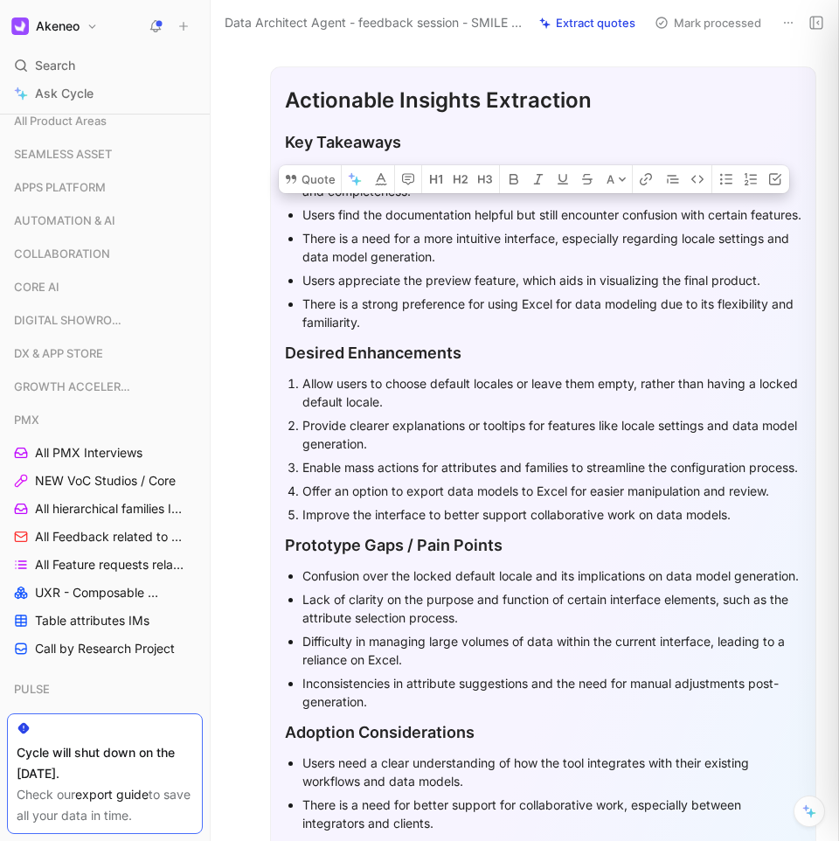
drag, startPoint x: 366, startPoint y: 298, endPoint x: 362, endPoint y: 332, distance: 34.4
click at [362, 332] on ul "The current prototype has significantly evolved, surprising users with its comp…" at bounding box center [543, 247] width 517 height 173
click at [369, 331] on div "There is a strong preference for using Excel for data modeling due to its flexi…" at bounding box center [552, 313] width 499 height 37
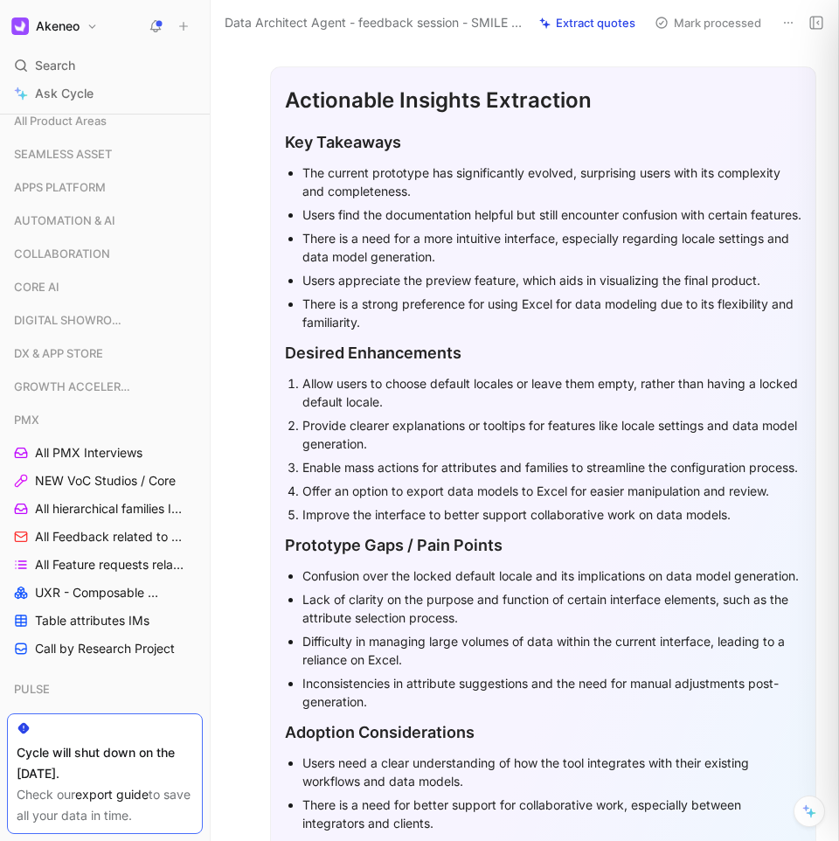
click at [411, 331] on div "There is a strong preference for using Excel for data modeling due to its flexi…" at bounding box center [552, 313] width 499 height 37
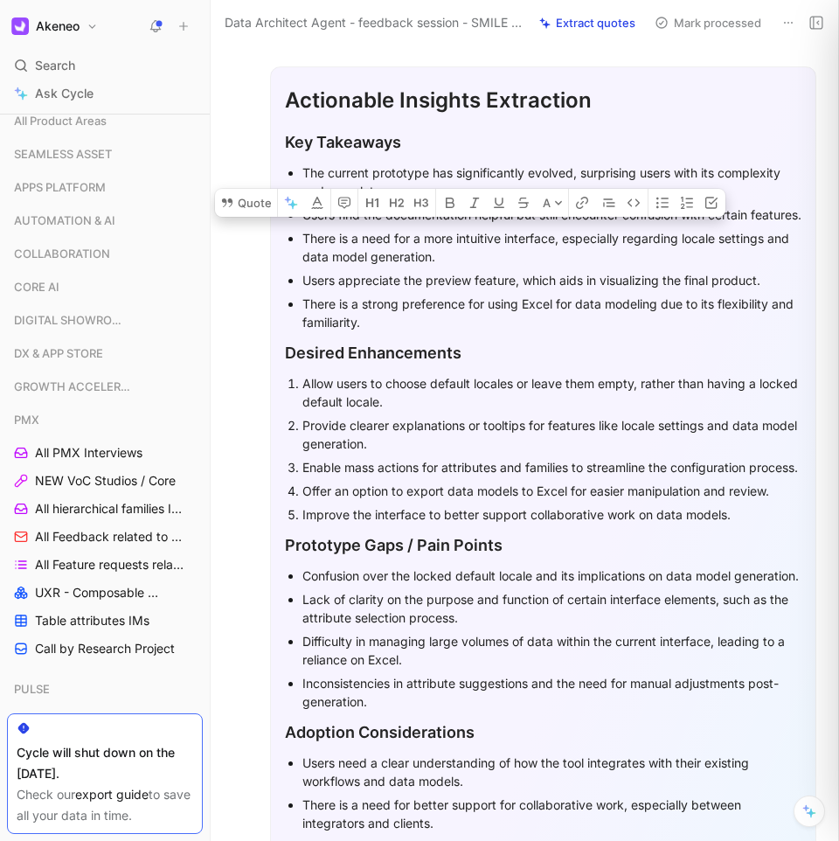
drag, startPoint x: 411, startPoint y: 334, endPoint x: 348, endPoint y: 155, distance: 190.0
click at [348, 161] on ul "The current prototype has significantly evolved, surprising users with its comp…" at bounding box center [543, 247] width 517 height 173
click at [313, 164] on div "The current prototype has significantly evolved, surprising users with its comp…" at bounding box center [552, 182] width 499 height 37
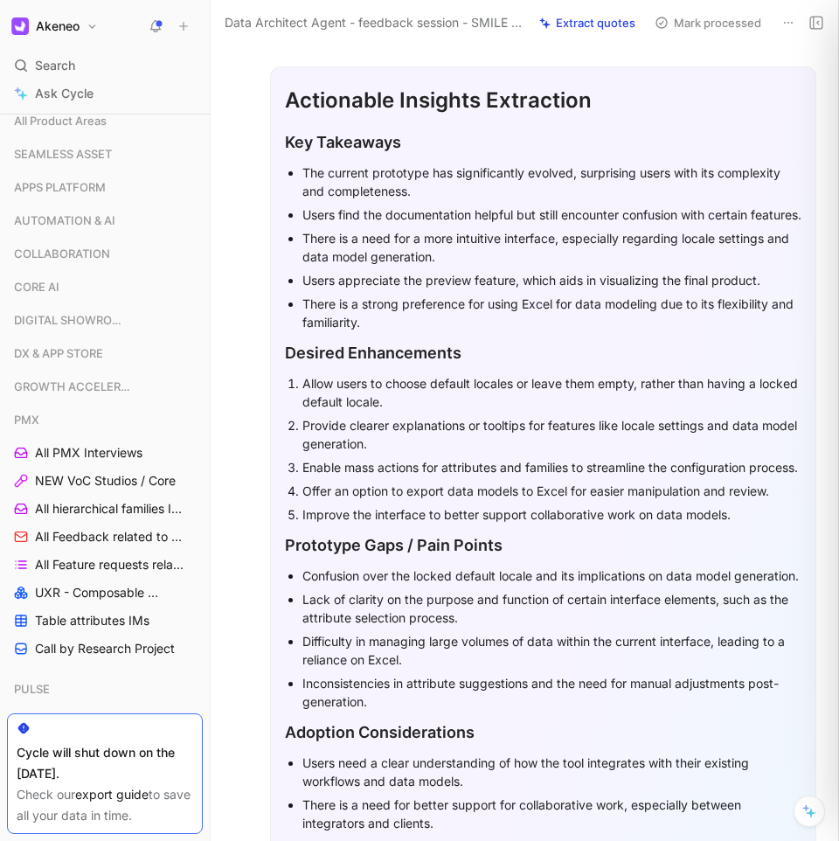
click at [313, 164] on div "The current prototype has significantly evolved, surprising users with its comp…" at bounding box center [552, 182] width 499 height 37
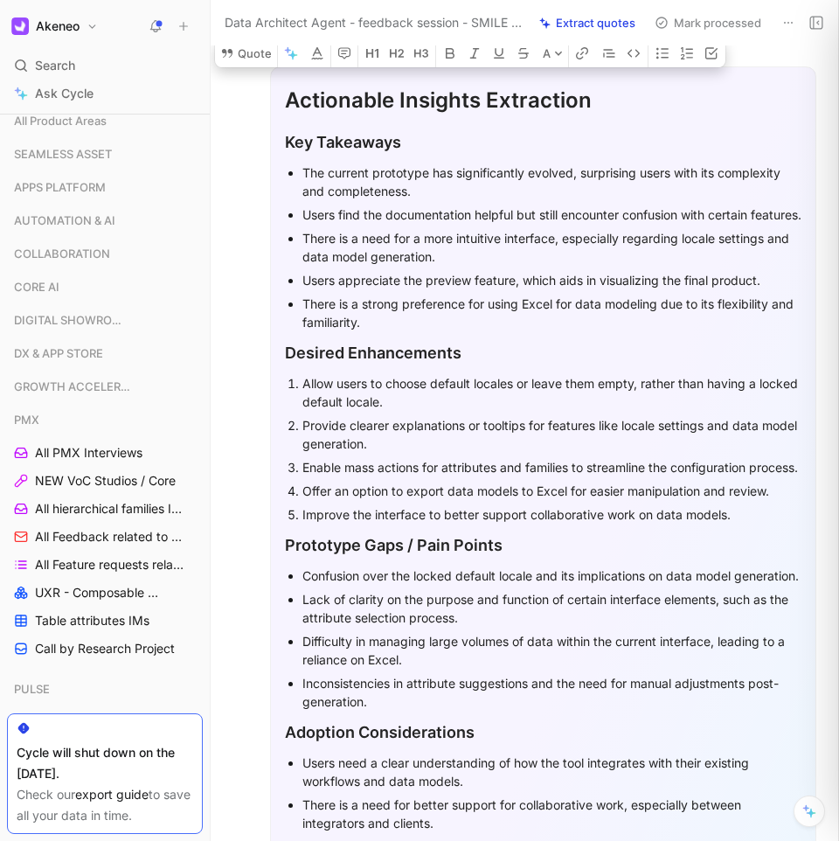
drag, startPoint x: 313, startPoint y: 162, endPoint x: 392, endPoint y: 331, distance: 186.2
click at [392, 331] on ul "The current prototype has significantly evolved, surprising users with its comp…" at bounding box center [543, 247] width 517 height 173
click at [477, 331] on div "There is a strong preference for using Excel for data modeling due to its flexi…" at bounding box center [552, 313] width 499 height 37
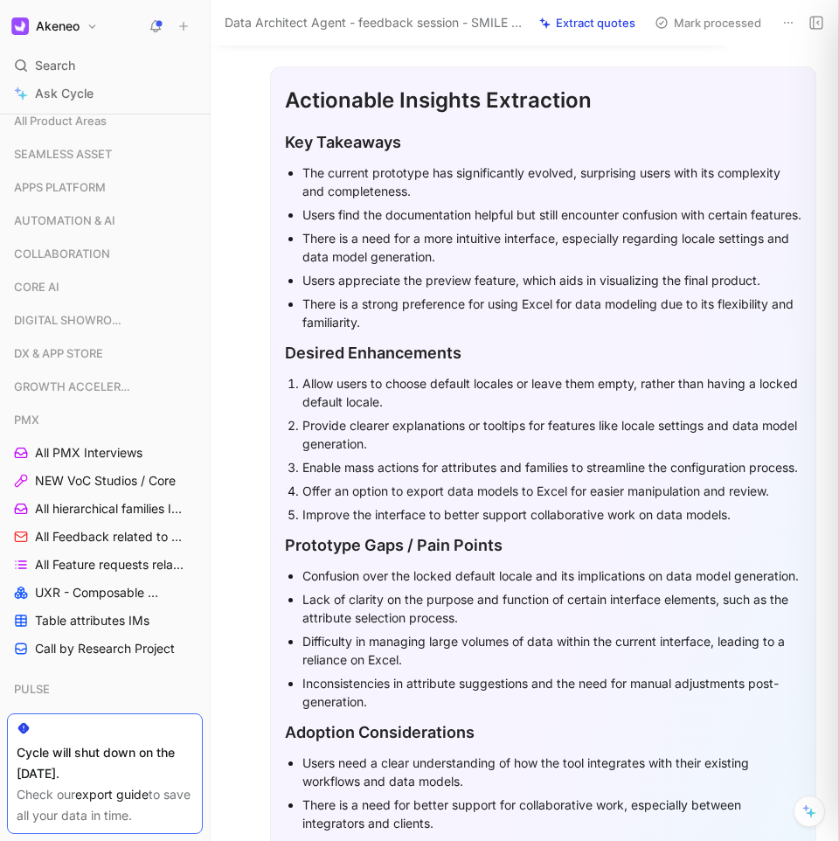
drag, startPoint x: 512, startPoint y: 338, endPoint x: 283, endPoint y: 143, distance: 301.4
drag, startPoint x: 283, startPoint y: 143, endPoint x: 409, endPoint y: 341, distance: 235.1
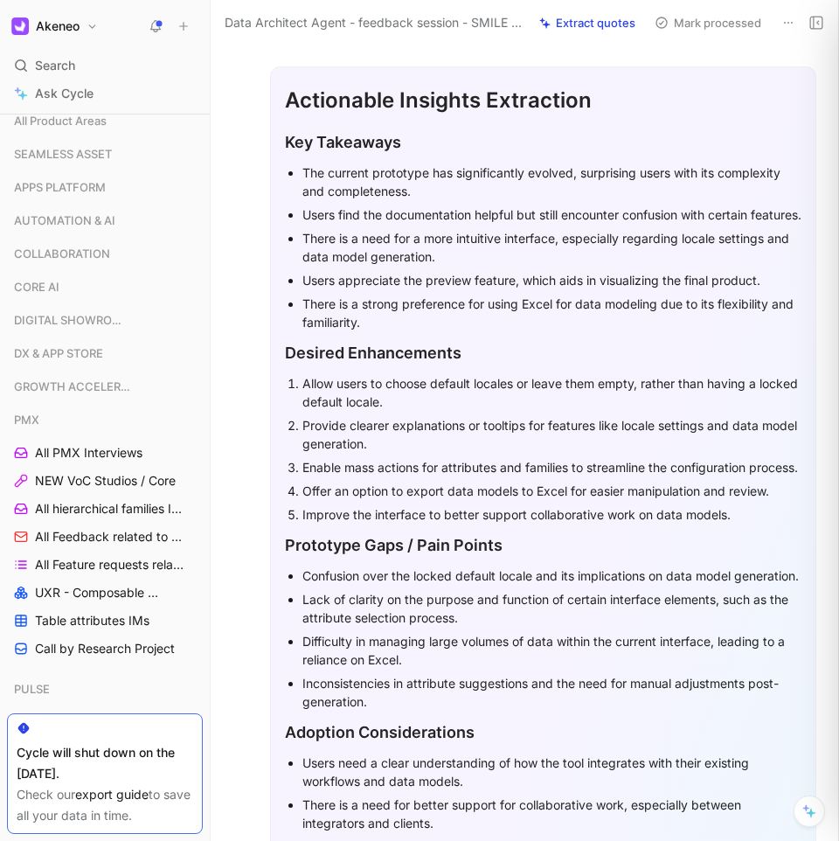
click at [550, 289] on div "Users appreciate the preview feature, which aids in visualizing the final produ…" at bounding box center [552, 280] width 499 height 18
click at [408, 331] on div "There is a strong preference for using Excel for data modeling due to its flexi…" at bounding box center [552, 313] width 499 height 37
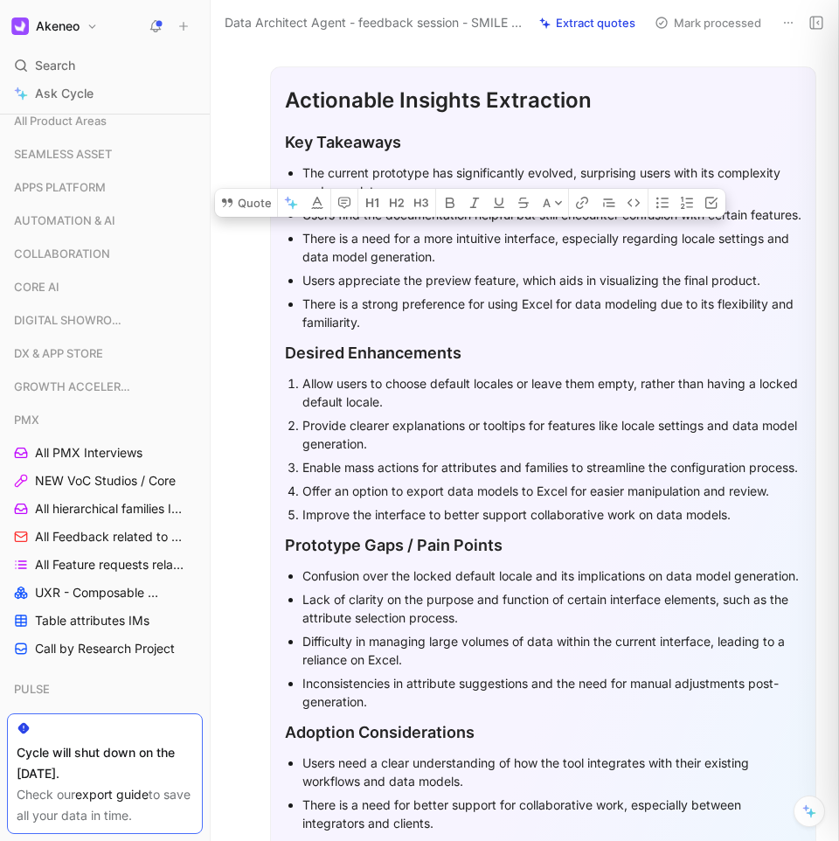
click at [436, 331] on div "There is a strong preference for using Excel for data modeling due to its flexi…" at bounding box center [552, 313] width 499 height 37
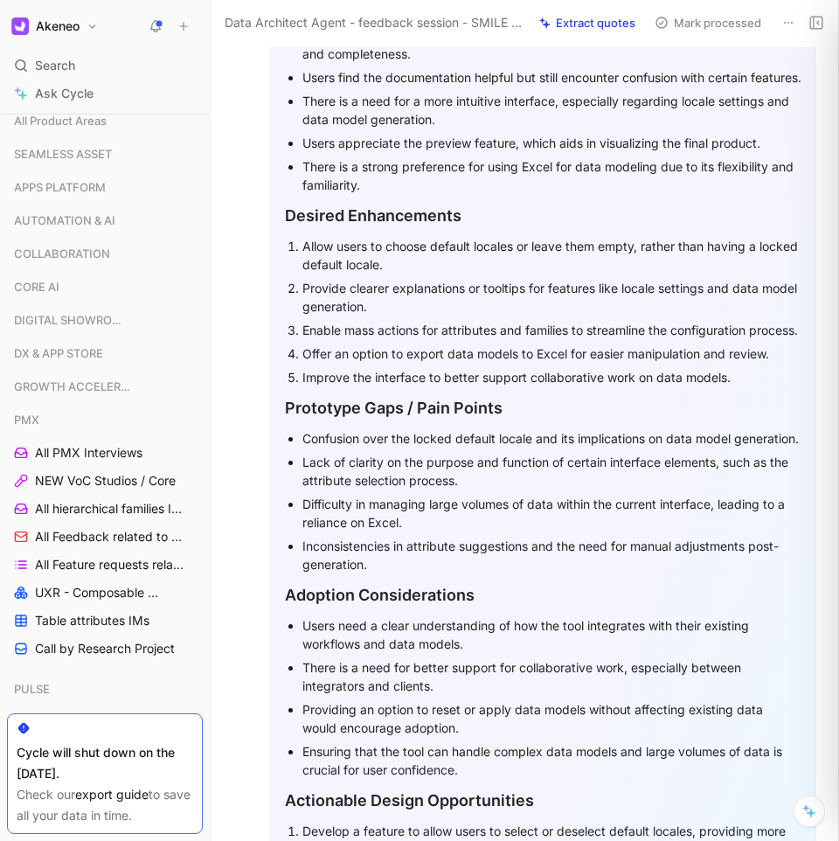
scroll to position [705, 0]
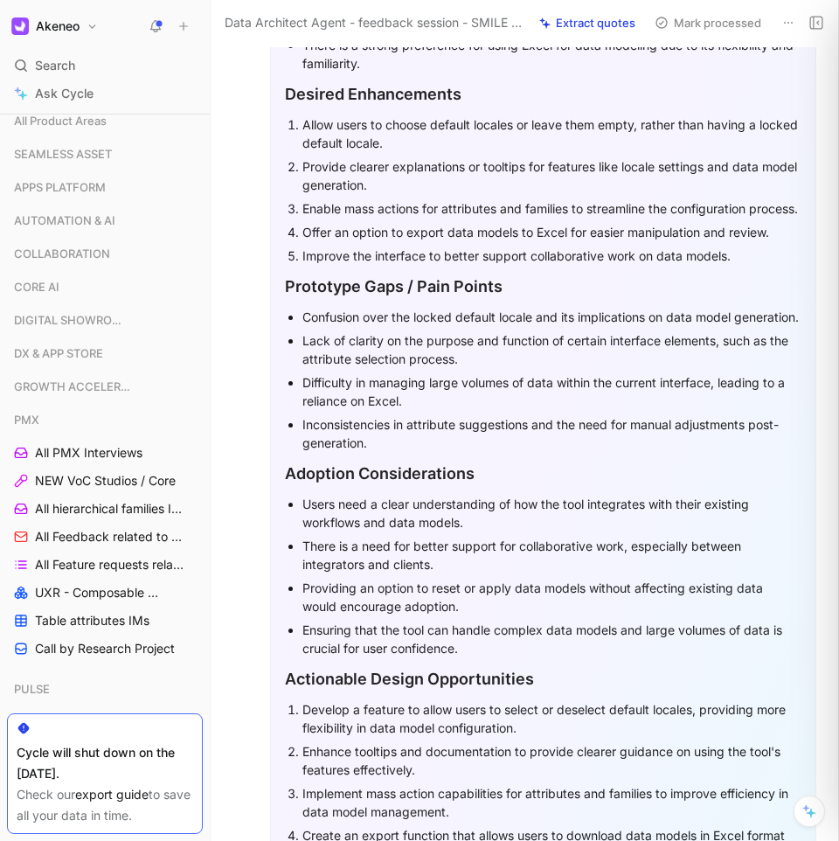
click at [363, 298] on div "Prototype Gaps / Pain Points" at bounding box center [543, 287] width 517 height 24
drag, startPoint x: 363, startPoint y: 319, endPoint x: 426, endPoint y: 491, distance: 183.4
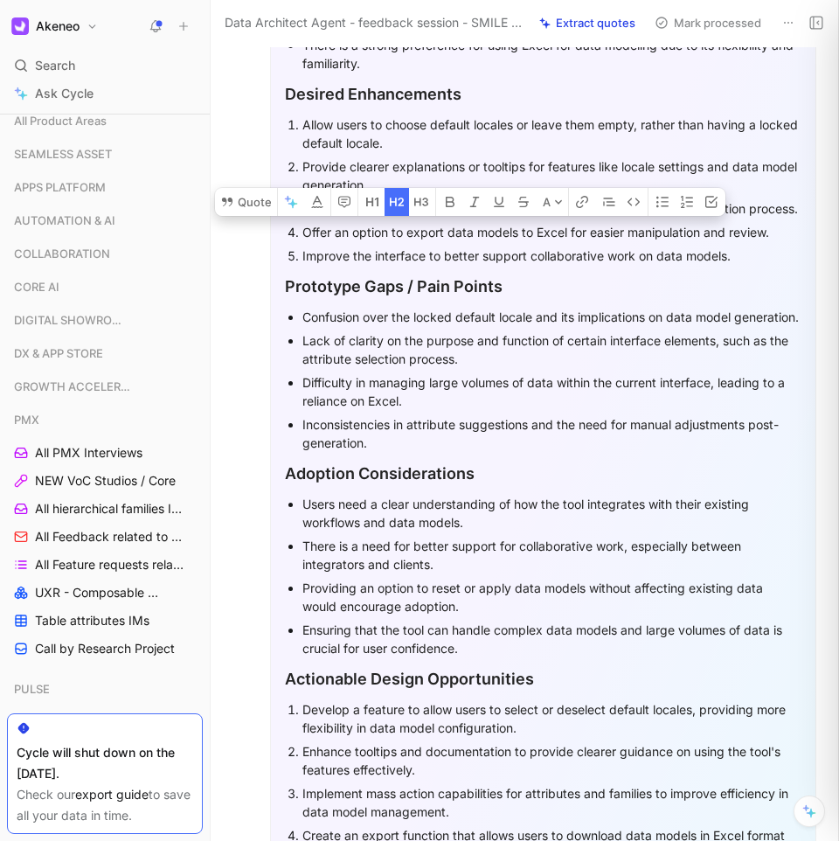
click at [395, 452] on div "Inconsistencies in attribute suggestions and the need for manual adjustments po…" at bounding box center [552, 433] width 499 height 37
drag, startPoint x: 388, startPoint y: 492, endPoint x: 283, endPoint y: 316, distance: 205.5
click at [426, 452] on div "Inconsistencies in attribute suggestions and the need for manual adjustments po…" at bounding box center [552, 433] width 499 height 37
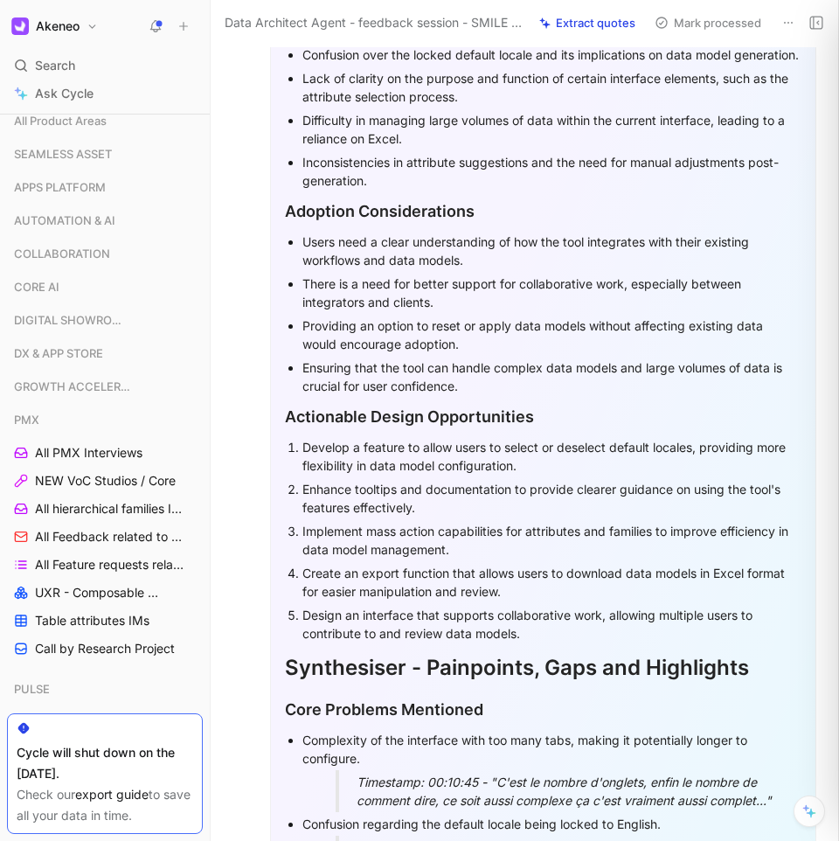
scroll to position [983, 0]
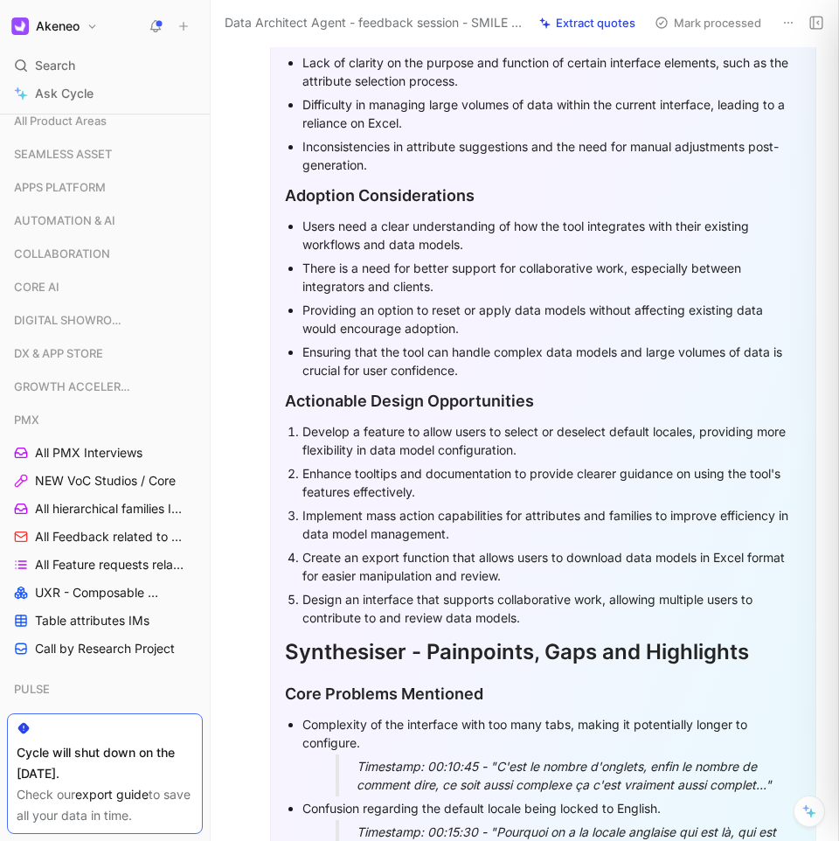
click at [294, 207] on div "Adoption Considerations" at bounding box center [543, 196] width 517 height 24
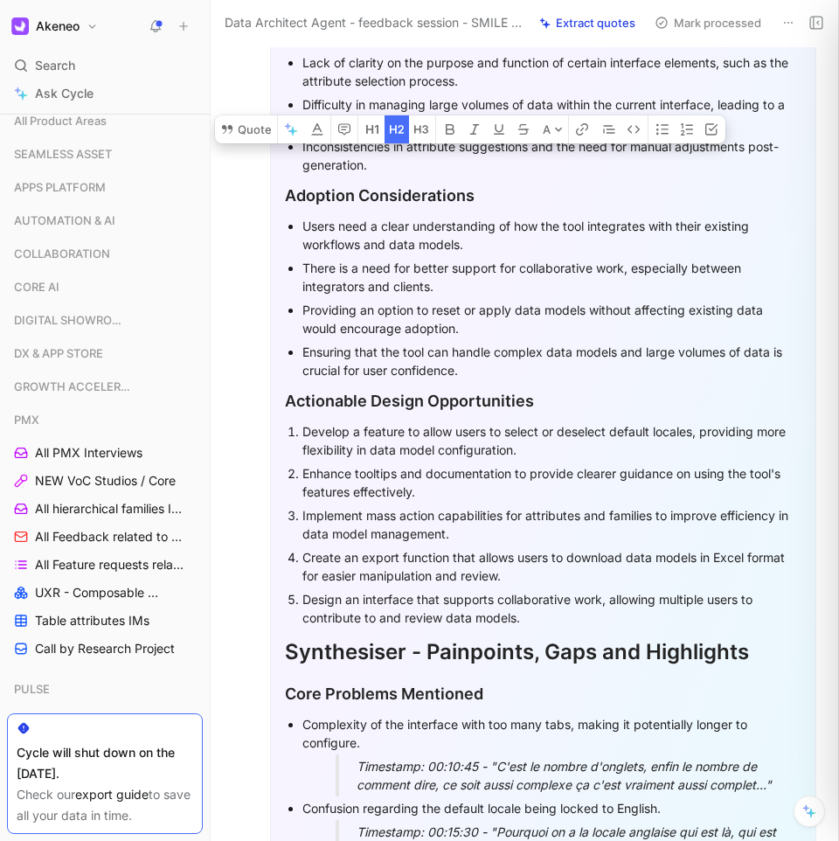
drag, startPoint x: 294, startPoint y: 253, endPoint x: 487, endPoint y: 417, distance: 253.7
click at [487, 380] on div "Ensuring that the tool can handle complex data models and large volumes of data…" at bounding box center [552, 361] width 499 height 37
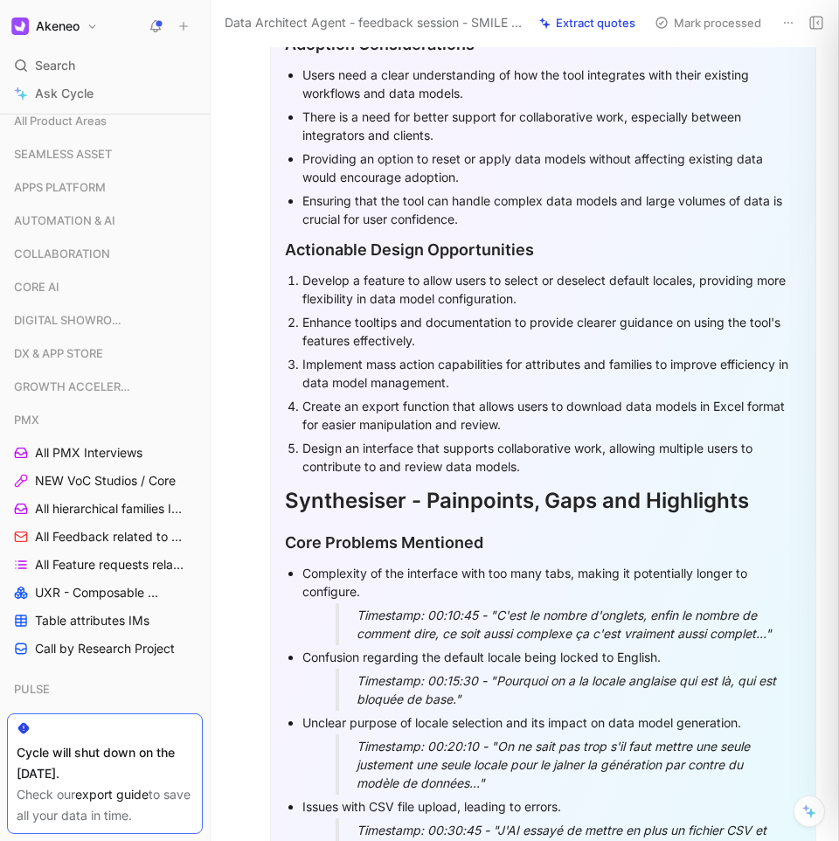
scroll to position [1150, 0]
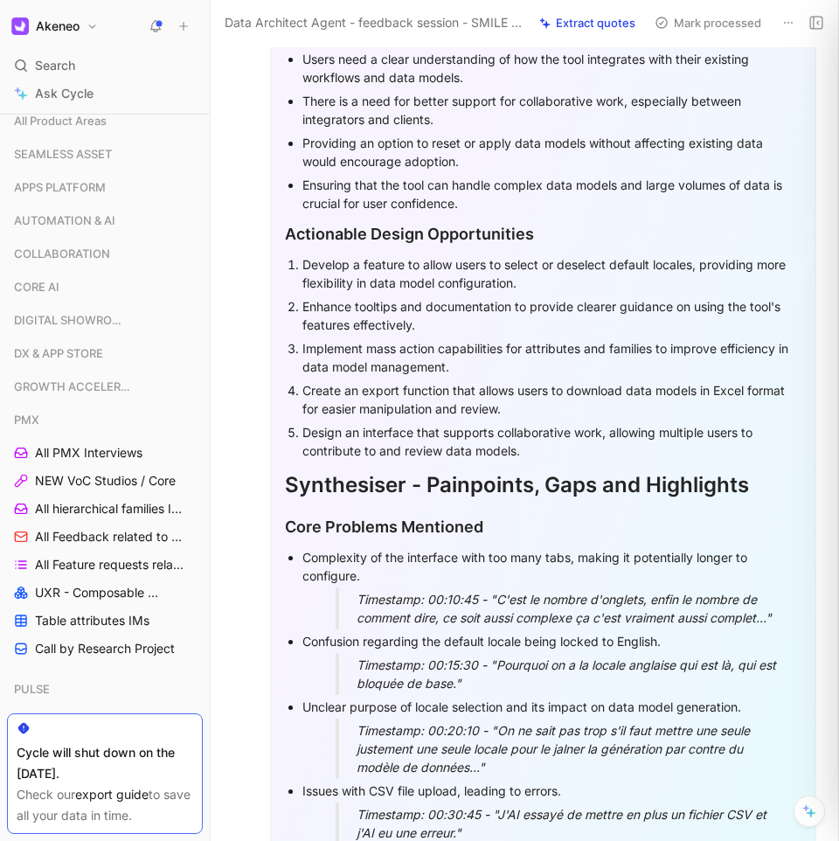
click at [303, 246] on div "Actionable Design Opportunities" at bounding box center [543, 234] width 517 height 24
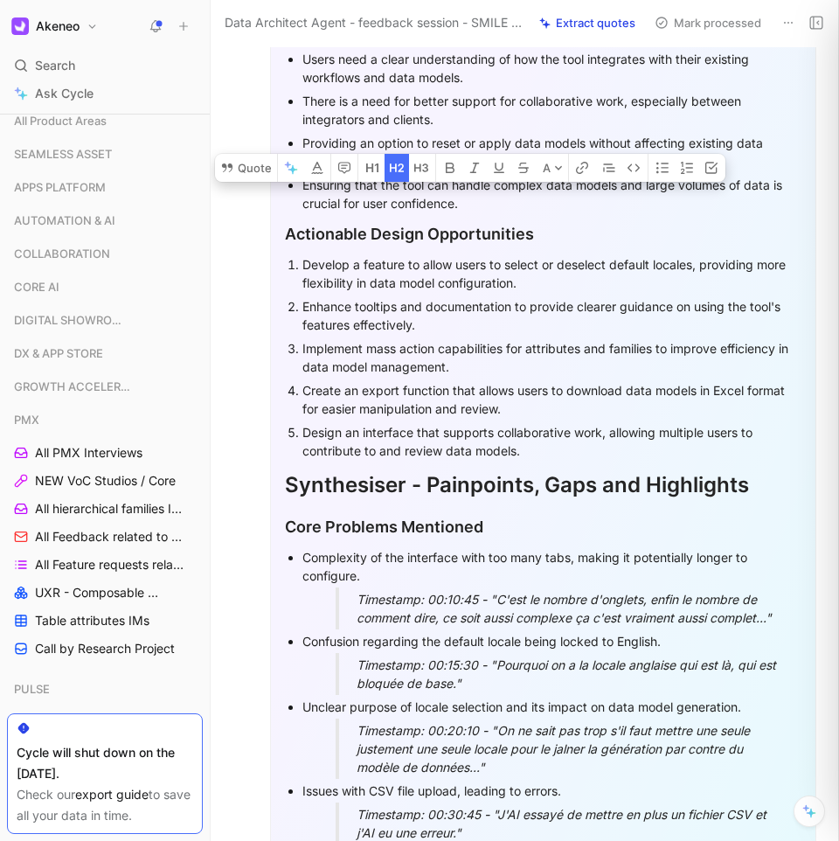
drag, startPoint x: 302, startPoint y: 284, endPoint x: 531, endPoint y: 500, distance: 314.9
click at [531, 460] on div "Design an interface that supports collaborative work, allowing multiple users t…" at bounding box center [552, 441] width 499 height 37
click at [537, 460] on div "Design an interface that supports collaborative work, allowing multiple users t…" at bounding box center [552, 441] width 499 height 37
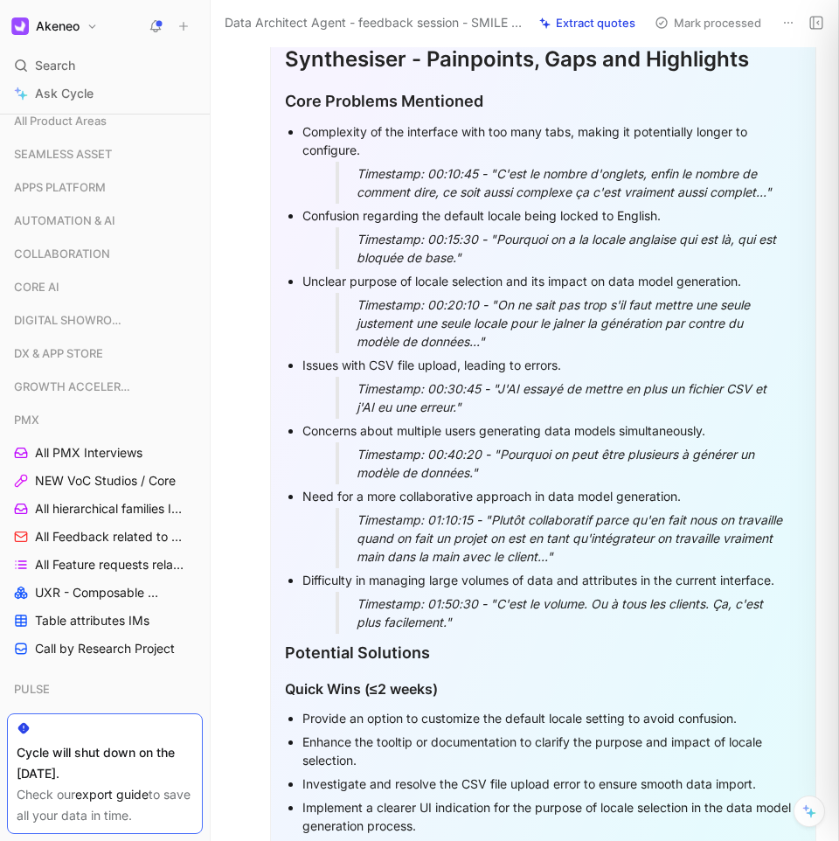
scroll to position [1568, 0]
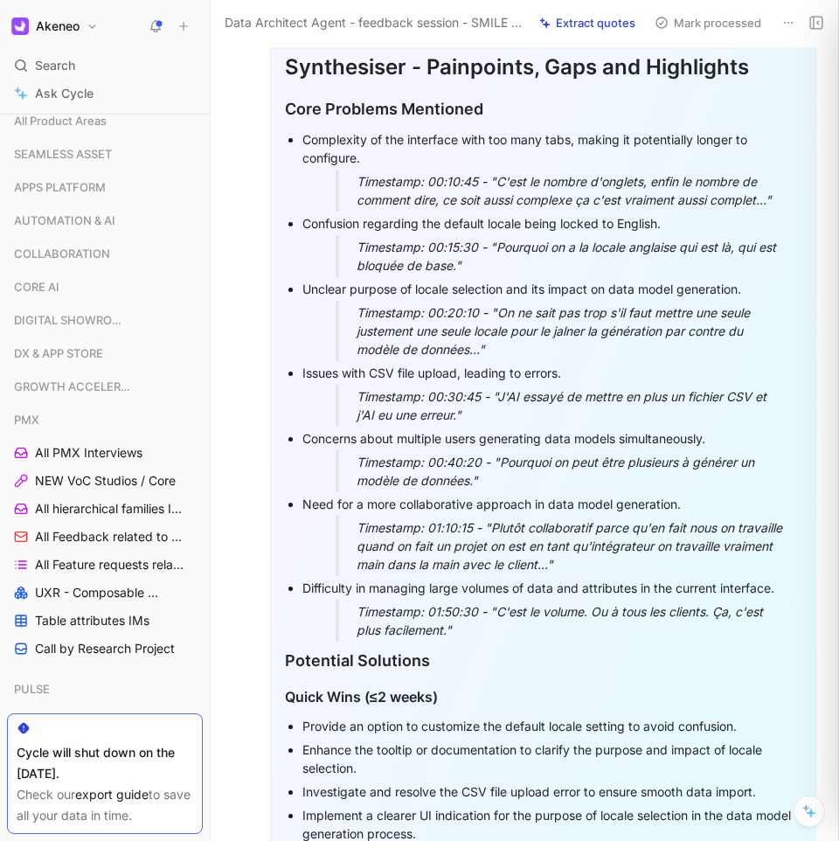
click at [408, 167] on div "Complexity of the interface with too many tabs, making it potentially longer to…" at bounding box center [552, 148] width 499 height 37
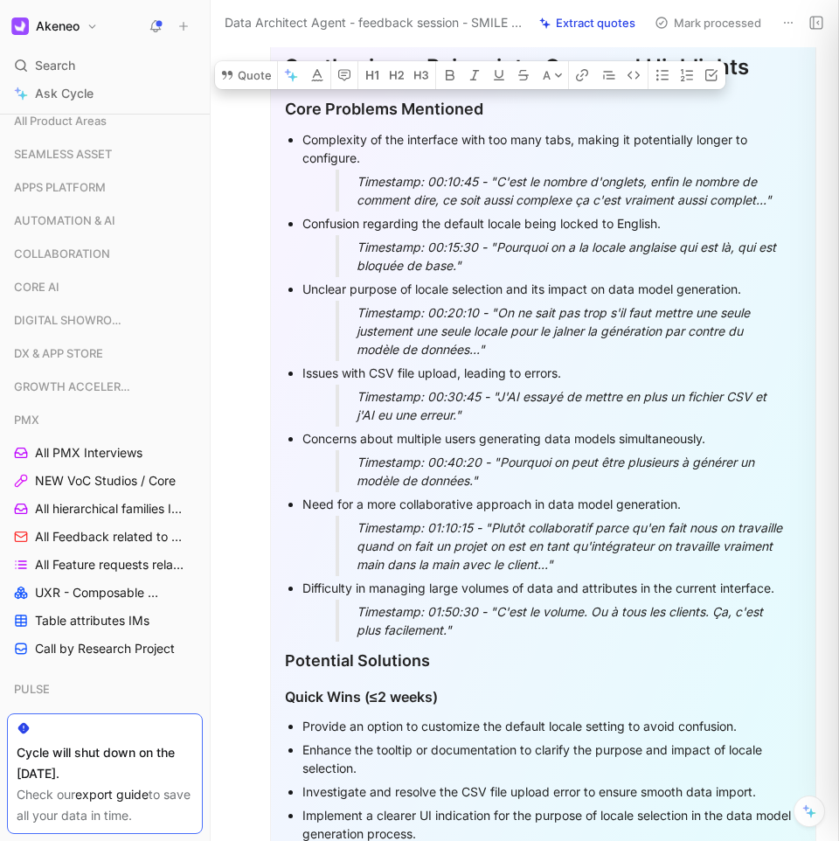
click at [408, 167] on div "Complexity of the interface with too many tabs, making it potentially longer to…" at bounding box center [552, 148] width 499 height 37
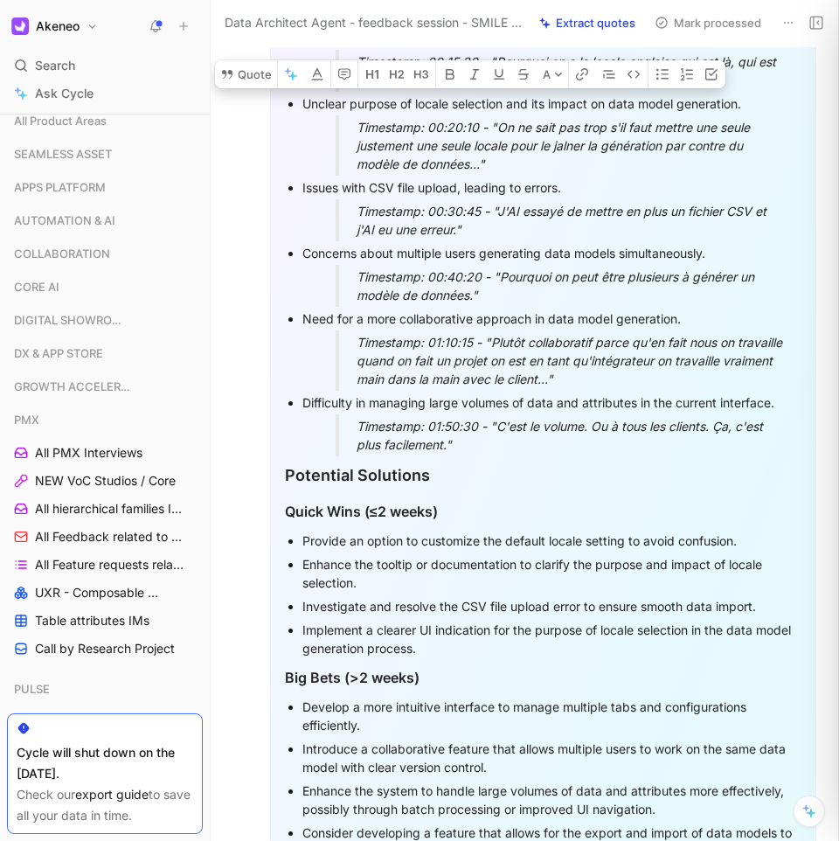
scroll to position [1745, 0]
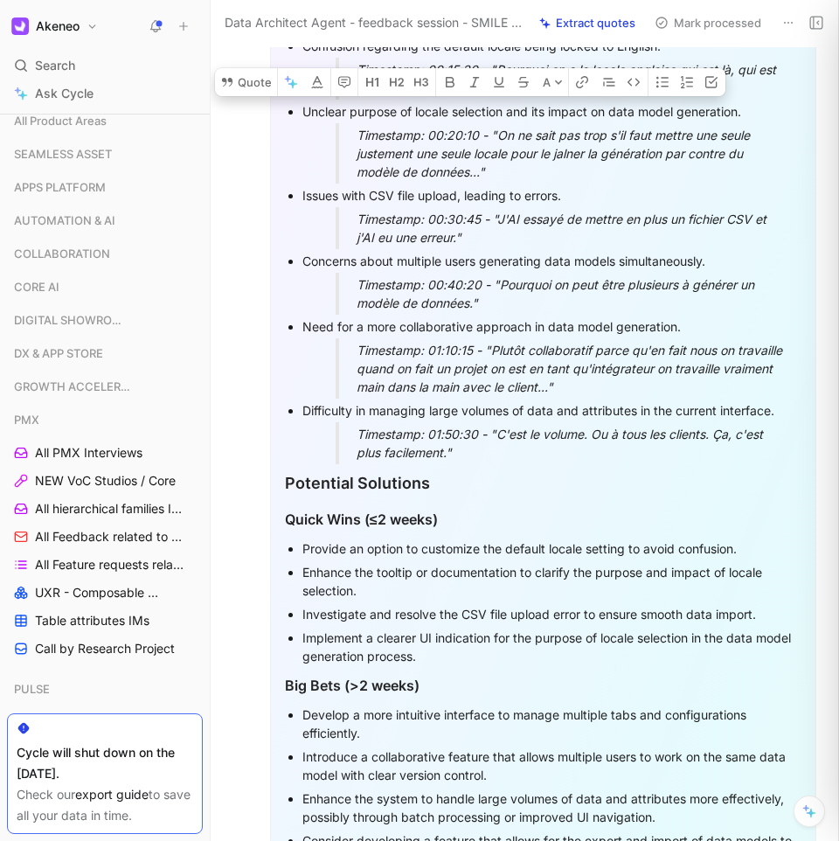
click at [533, 247] on div "Timestamp: 00:30:45 - "J'AI essayé de mettre en plus un fichier CSV et j'AI eu …" at bounding box center [573, 228] width 433 height 37
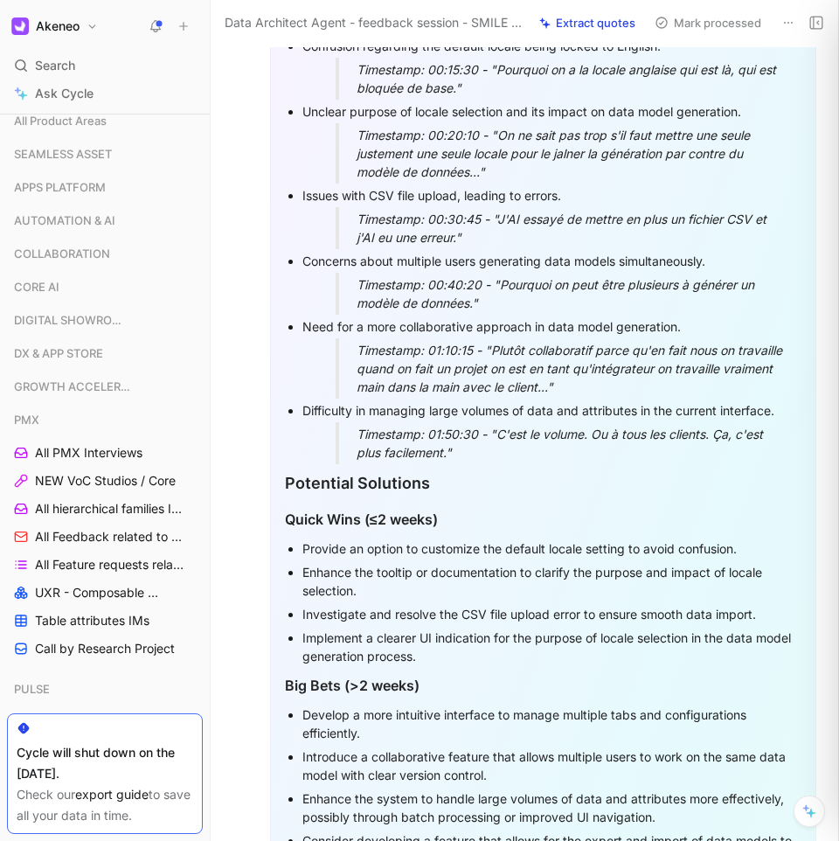
click at [533, 247] on div "Timestamp: 00:30:45 - "J'AI essayé de mettre en plus un fichier CSV et j'AI eu …" at bounding box center [573, 228] width 433 height 37
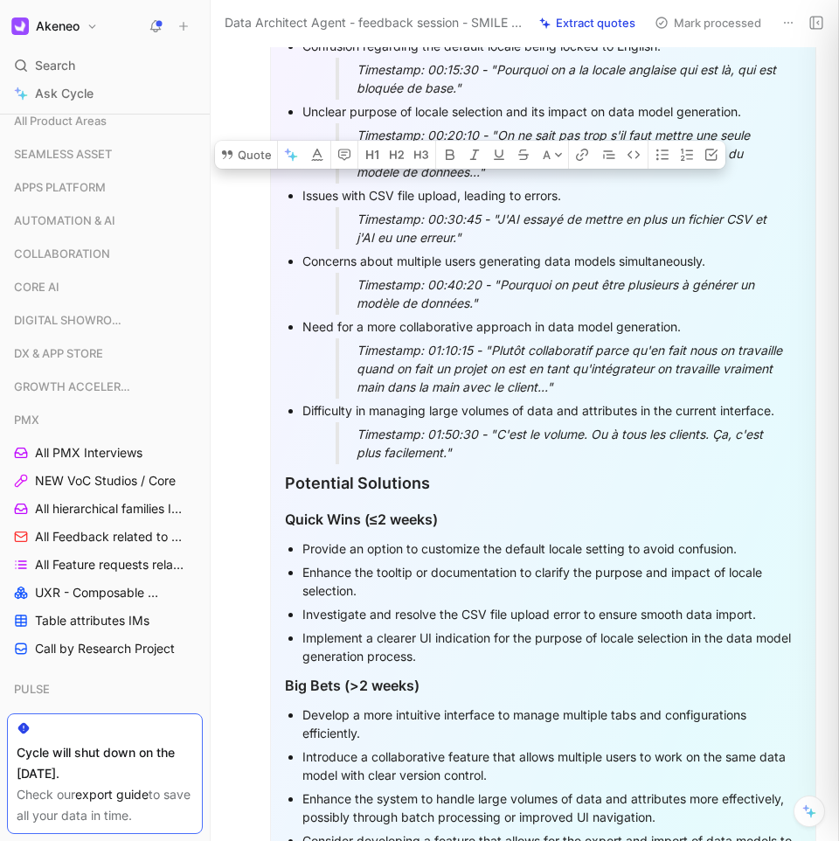
click at [512, 247] on div "Timestamp: 00:30:45 - "J'AI essayé de mettre en plus un fichier CSV et j'AI eu …" at bounding box center [573, 228] width 433 height 37
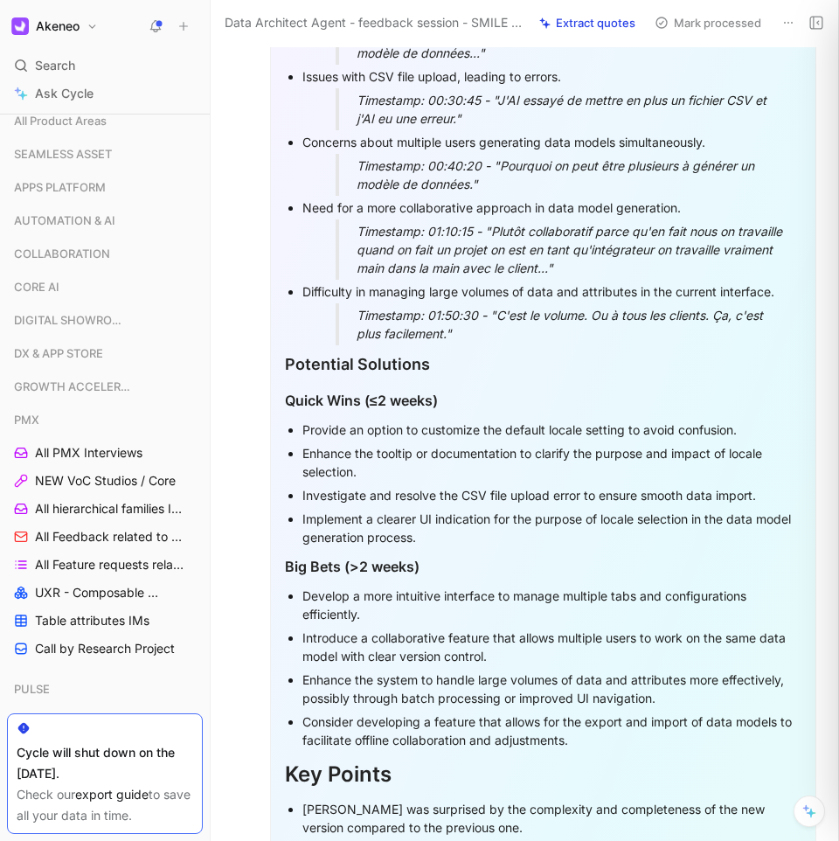
scroll to position [1888, 0]
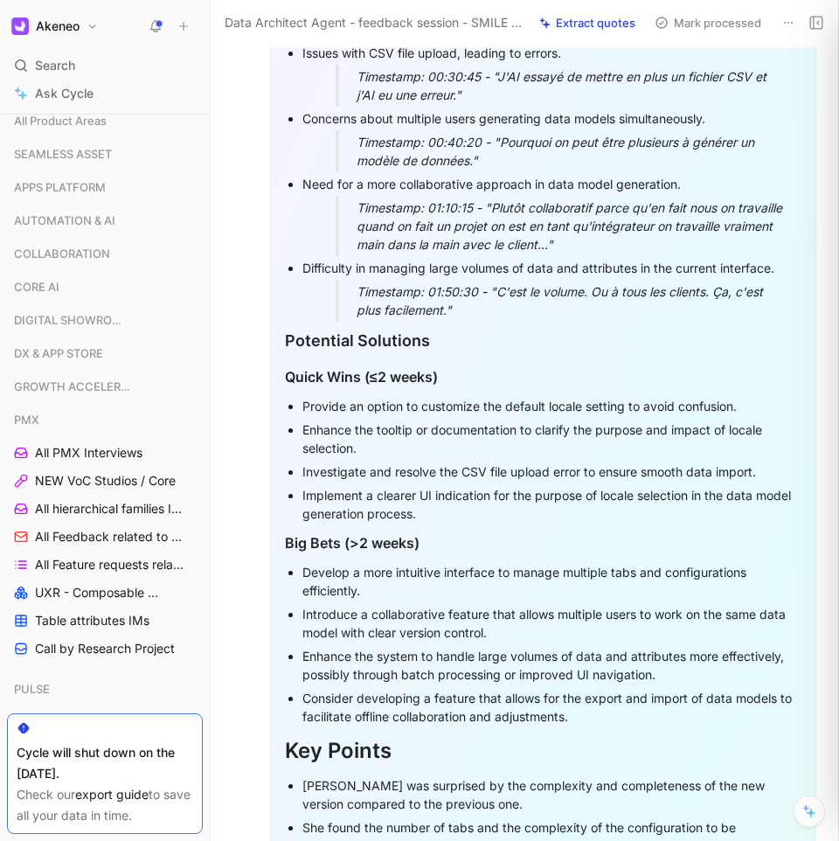
click at [380, 170] on div "Timestamp: 00:40:20 - "Pourquoi on peut être plusieurs à générer un modèle de d…" at bounding box center [573, 151] width 433 height 37
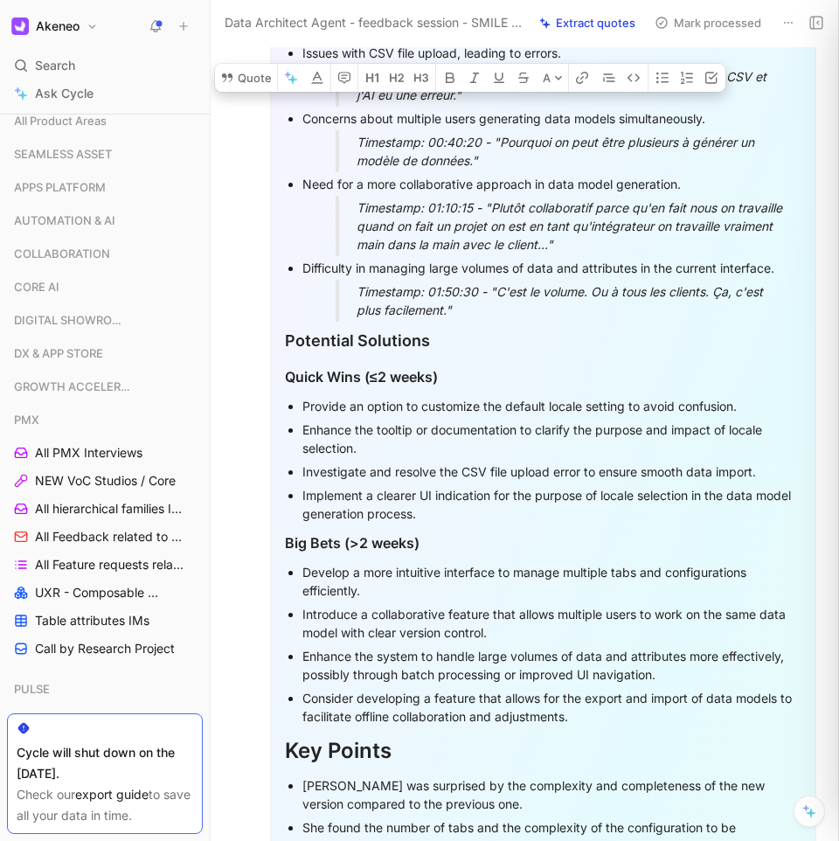
drag, startPoint x: 380, startPoint y: 185, endPoint x: 414, endPoint y: 388, distance: 206.6
click at [464, 319] on div "Timestamp: 01:50:30 - "C'est le volume. Ou à tous les clients. Ça, c'est plus f…" at bounding box center [573, 300] width 433 height 37
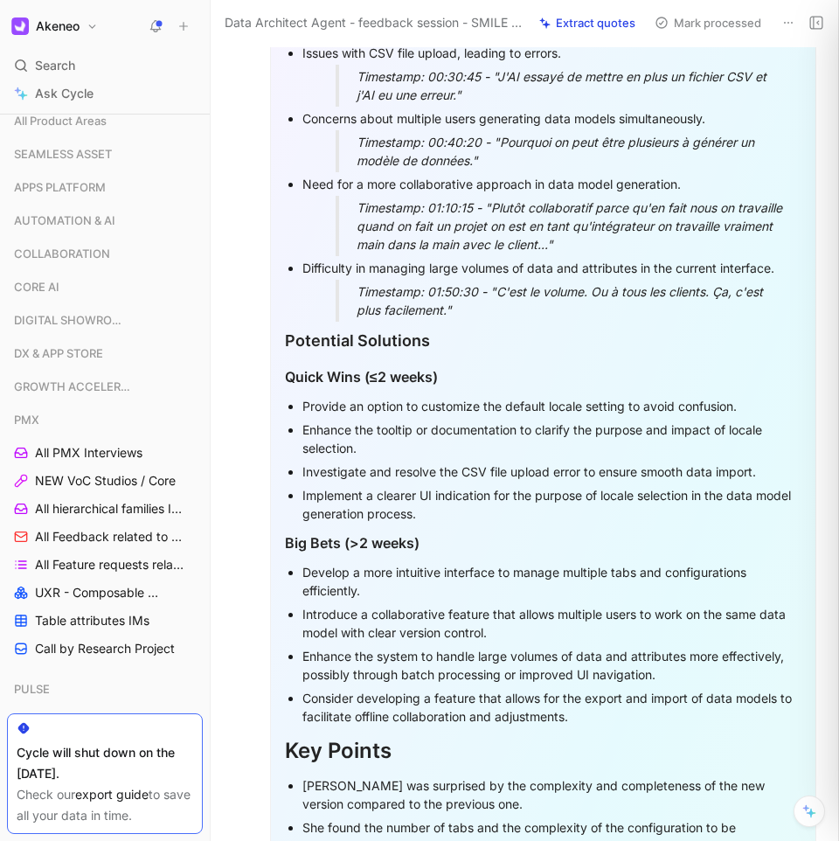
drag, startPoint x: 516, startPoint y: 365, endPoint x: 356, endPoint y: 166, distance: 255.0
click at [356, 166] on ul "Complexity of the interface with too many tabs, making it potentially longer to…" at bounding box center [543, 65] width 517 height 514
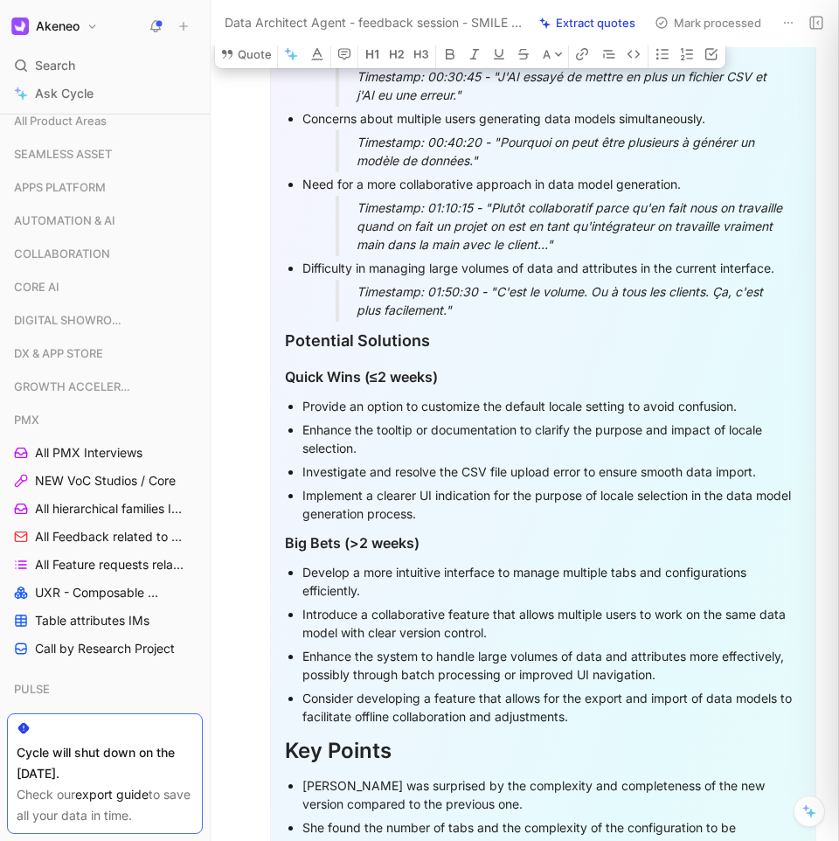
click at [492, 319] on div "Timestamp: 01:50:30 - "C'est le volume. Ou à tous les clients. Ça, c'est plus f…" at bounding box center [573, 300] width 433 height 37
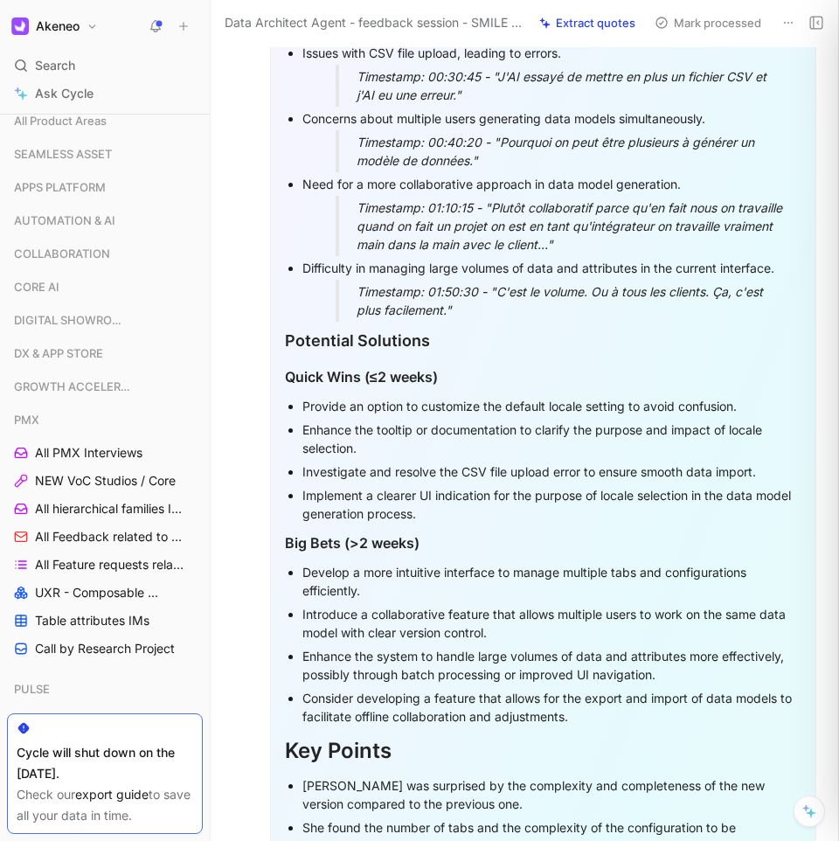
click at [480, 193] on div "Need for a more collaborative approach in data model generation." at bounding box center [552, 184] width 499 height 18
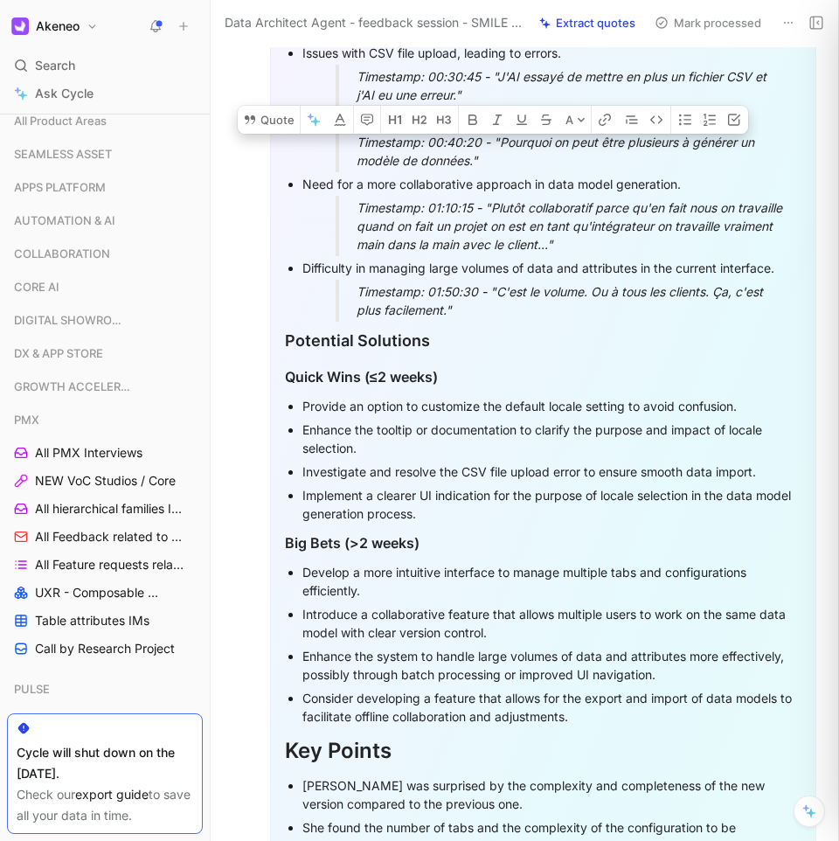
drag, startPoint x: 480, startPoint y: 226, endPoint x: 463, endPoint y: 351, distance: 126.3
click at [463, 319] on div "Timestamp: 01:50:30 - "C'est le volume. Ou à tous les clients. Ça, c'est plus f…" at bounding box center [573, 300] width 433 height 37
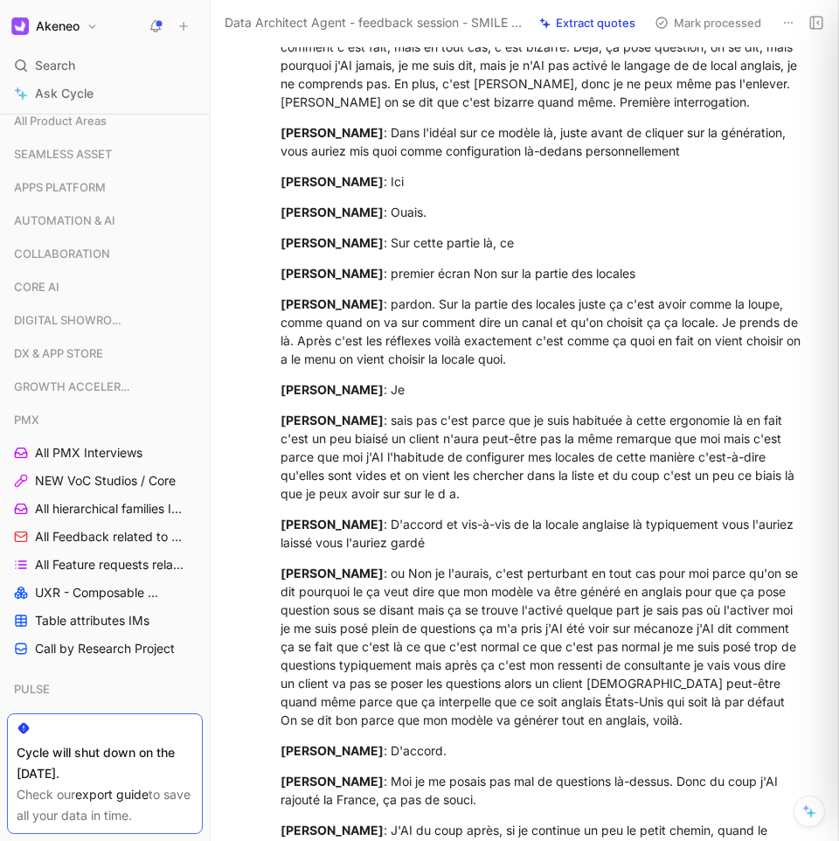
scroll to position [7047, 0]
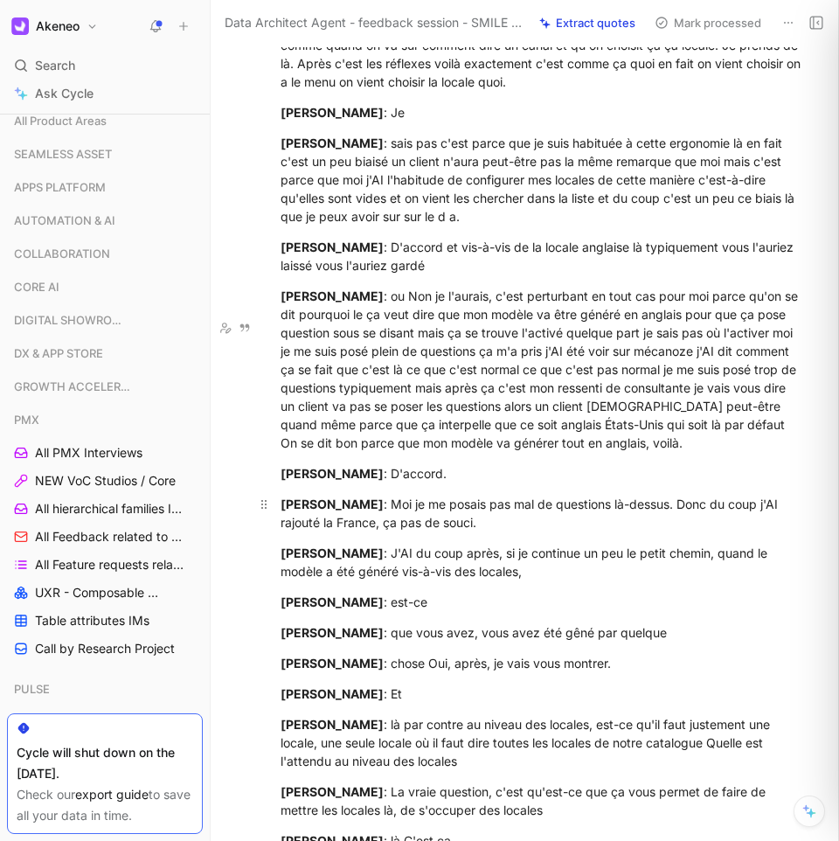
click at [547, 532] on div "[PERSON_NAME] : Moi je me posais pas mal de questions là-dessus. Donc du coup j…" at bounding box center [544, 513] width 526 height 37
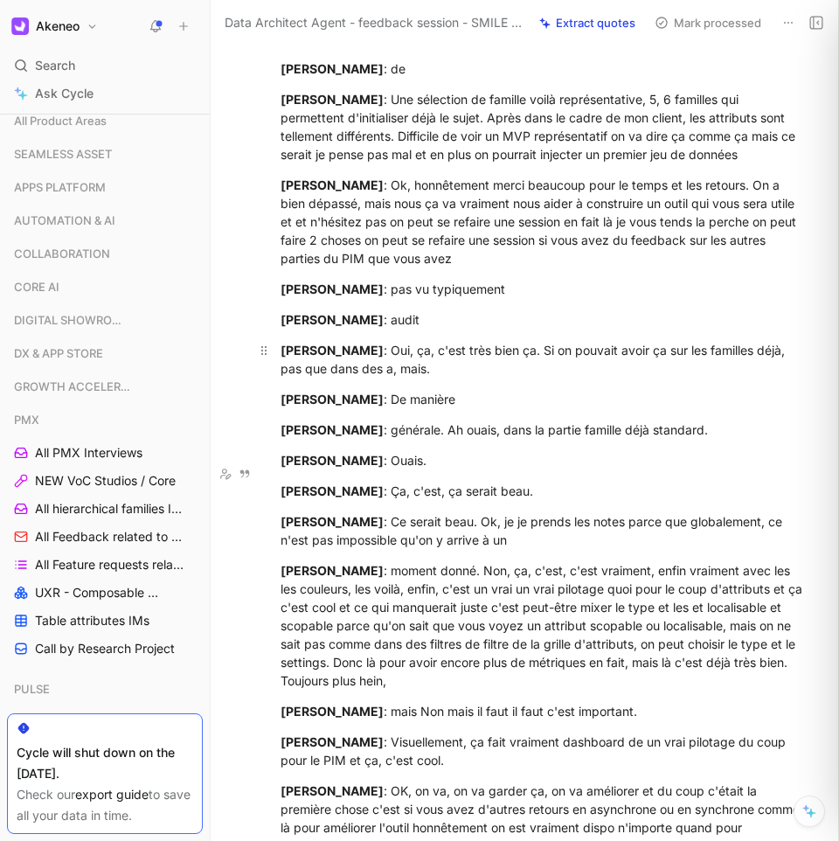
click at [407, 378] on div "[PERSON_NAME] : Oui, ça, c'est très bien ça. Si on pouvait avoir ça sur les fam…" at bounding box center [544, 359] width 526 height 37
drag, startPoint x: 407, startPoint y: 475, endPoint x: 414, endPoint y: 489, distance: 15.6
click at [414, 378] on div "[PERSON_NAME] : Oui, ça, c'est très bien ça. Si on pouvait avoir ça sur les fam…" at bounding box center [544, 359] width 526 height 37
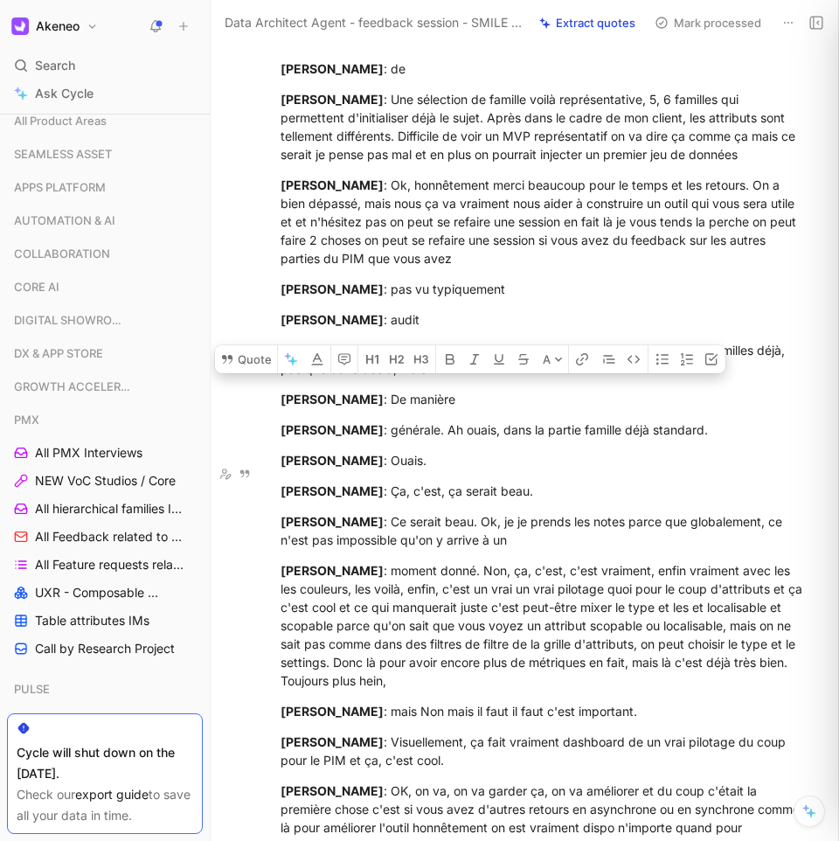
click at [466, 378] on div "[PERSON_NAME] : Oui, ça, c'est très bien ça. Si on pouvait avoir ça sur les fam…" at bounding box center [544, 359] width 526 height 37
drag, startPoint x: 484, startPoint y: 491, endPoint x: 325, endPoint y: 479, distance: 159.6
click at [270, 383] on p "[PERSON_NAME] : Oui, ça, c'est très bien ça. Si on pouvait avoir ça sur les fam…" at bounding box center [543, 359] width 592 height 47
click at [353, 358] on mark "[PERSON_NAME]" at bounding box center [332, 350] width 103 height 15
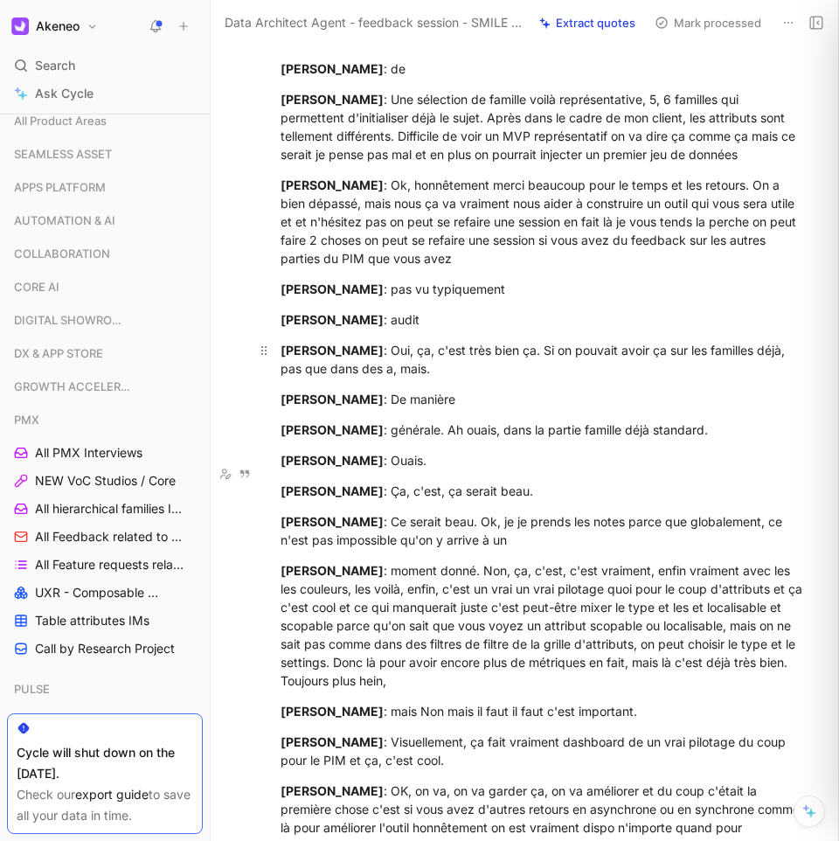
click at [407, 378] on div "[PERSON_NAME] : Oui, ça, c'est très bien ça. Si on pouvait avoir ça sur les fam…" at bounding box center [544, 359] width 526 height 37
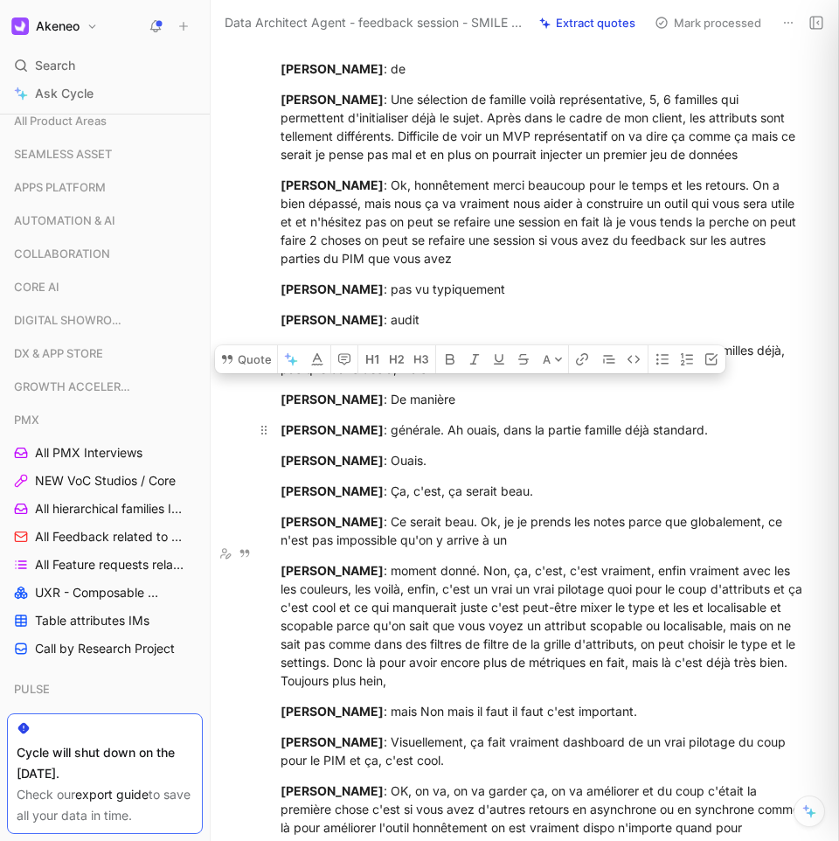
click at [500, 444] on p "[PERSON_NAME] : générale. Ah ouais, dans la partie famille déjà standard." at bounding box center [543, 429] width 592 height 29
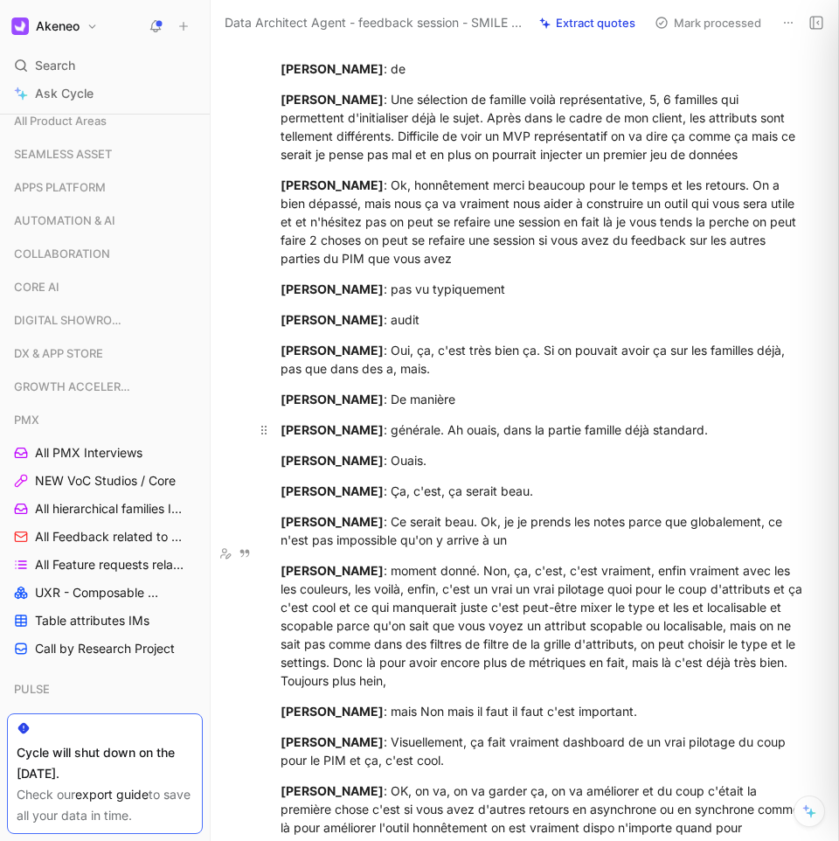
click at [506, 439] on div "[PERSON_NAME] : générale. Ah ouais, dans la partie famille déjà standard." at bounding box center [544, 430] width 526 height 18
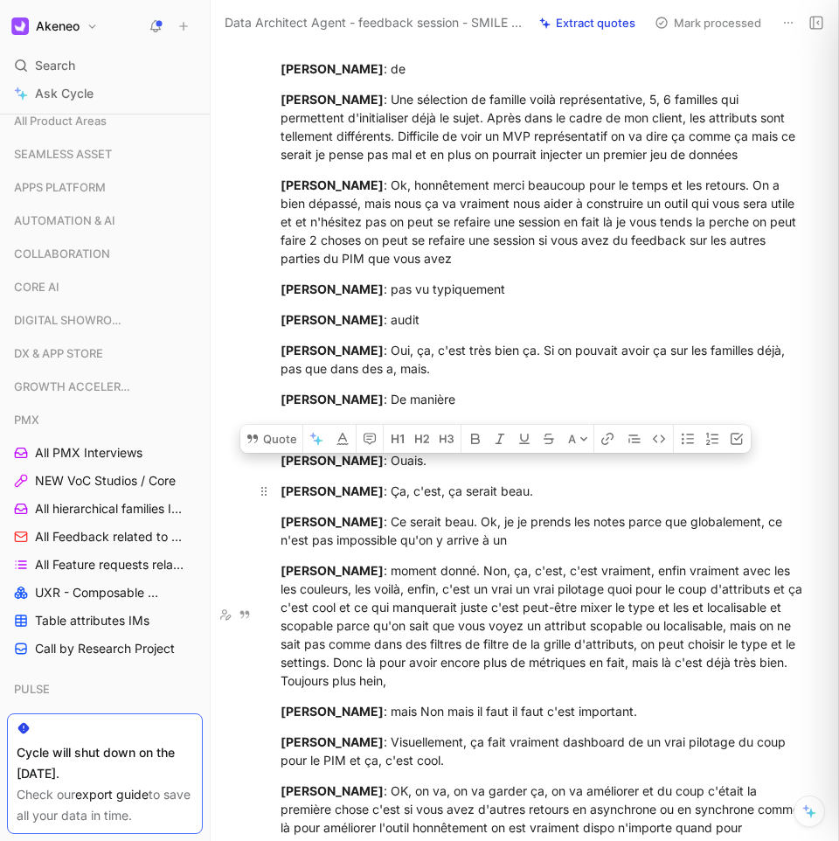
drag, startPoint x: 506, startPoint y: 556, endPoint x: 492, endPoint y: 622, distance: 67.1
click at [591, 500] on div "[PERSON_NAME] : Ça, c'est, ça serait beau." at bounding box center [544, 491] width 526 height 18
click at [572, 549] on div "[PERSON_NAME] : Ce serait beau. Ok, je je prends les notes parce que globalemen…" at bounding box center [544, 530] width 526 height 37
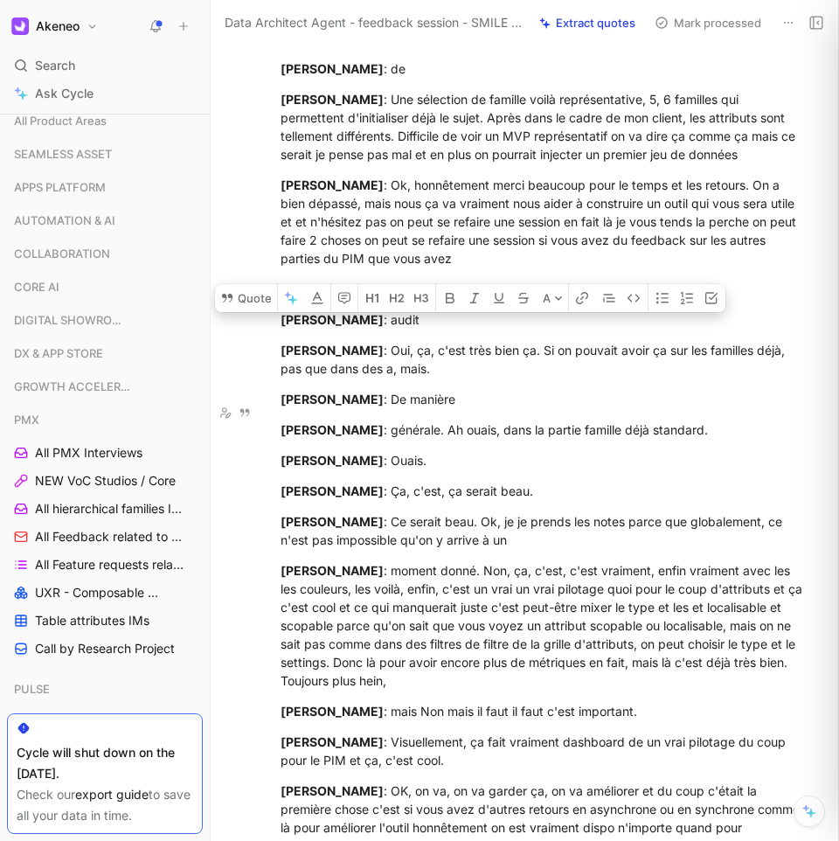
drag, startPoint x: 539, startPoint y: 662, endPoint x: 279, endPoint y: 411, distance: 361.2
click at [432, 378] on div "[PERSON_NAME] : Oui, ça, c'est très bien ça. Si on pouvait avoir ça sur les fam…" at bounding box center [544, 359] width 526 height 37
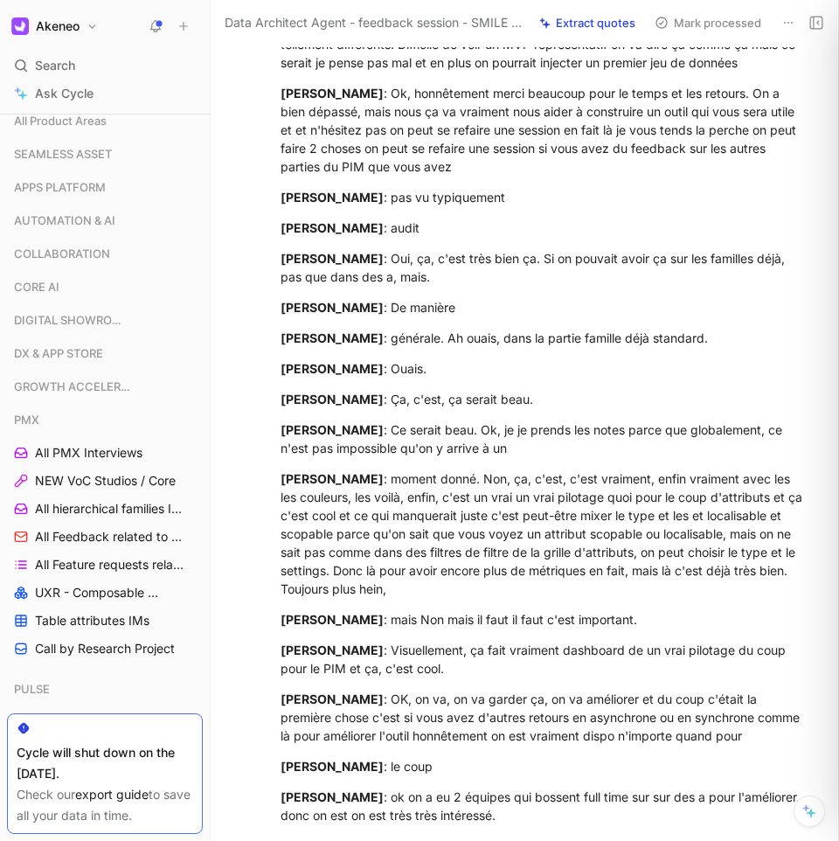
scroll to position [27601, 0]
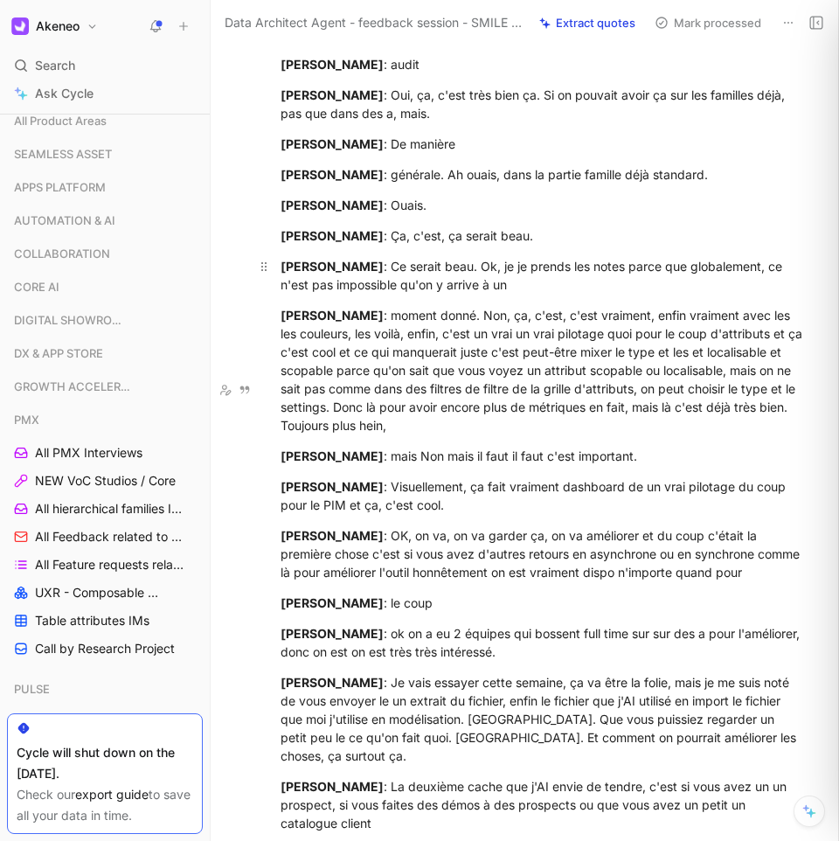
click at [498, 294] on div "[PERSON_NAME] : Ce serait beau. Ok, je je prends les notes parce que globalemen…" at bounding box center [544, 275] width 526 height 37
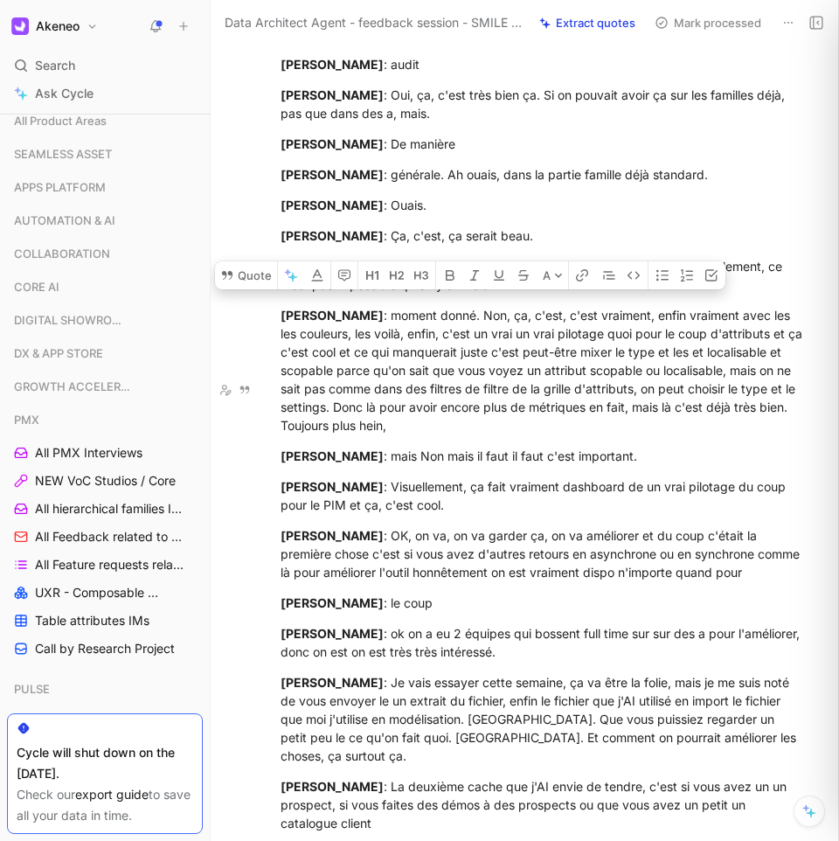
click at [551, 294] on div "[PERSON_NAME] : Ce serait beau. Ok, je je prends les notes parce que globalemen…" at bounding box center [544, 275] width 526 height 37
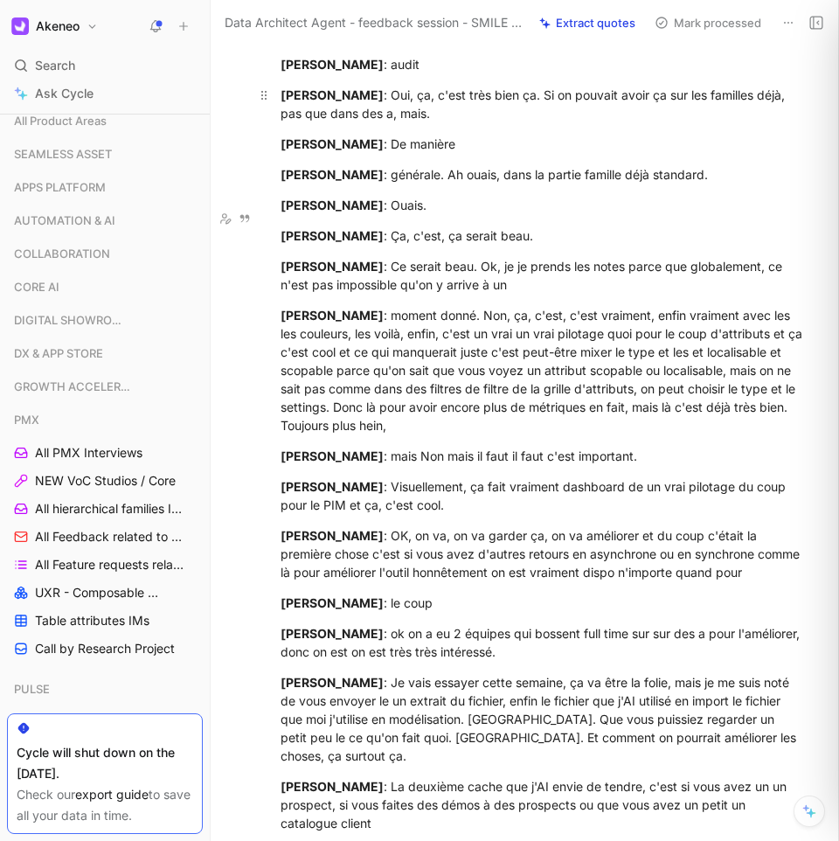
click at [396, 122] on div "[PERSON_NAME] : Oui, ça, c'est très bien ça. Si on pouvait avoir ça sur les fam…" at bounding box center [544, 104] width 526 height 37
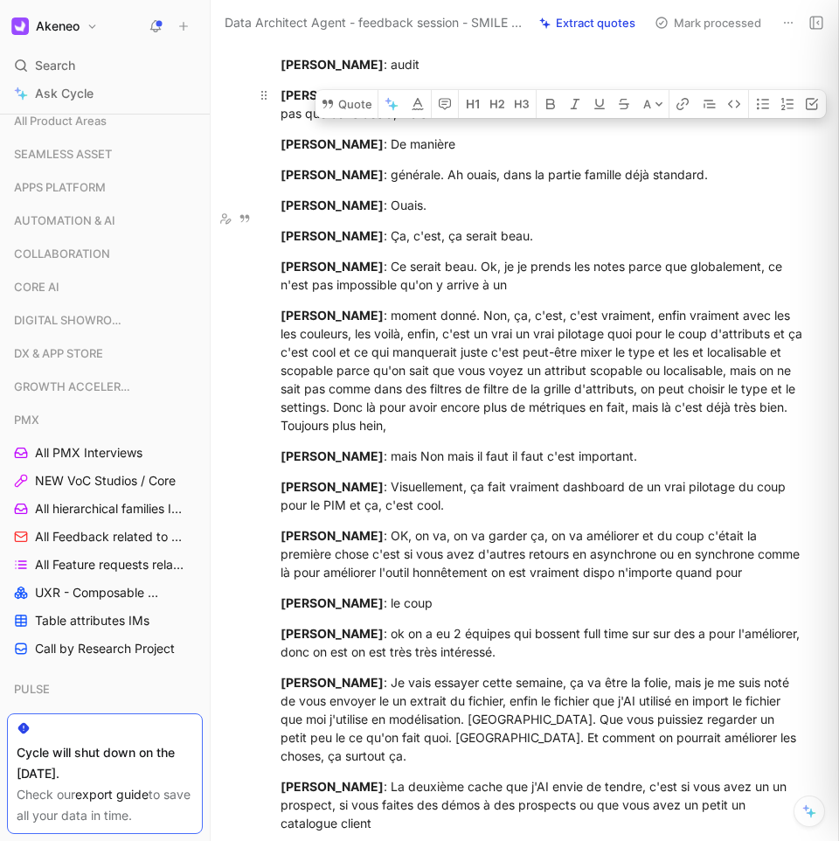
drag, startPoint x: 396, startPoint y: 219, endPoint x: 721, endPoint y: 216, distance: 325.3
click at [721, 122] on div "[PERSON_NAME] : Oui, ça, c'est très bien ça. Si on pouvait avoir ça sur les fam…" at bounding box center [544, 104] width 526 height 37
copy div "Oui, ça, c'est très bien ça. Si on pouvait avoir ça sur les familles"
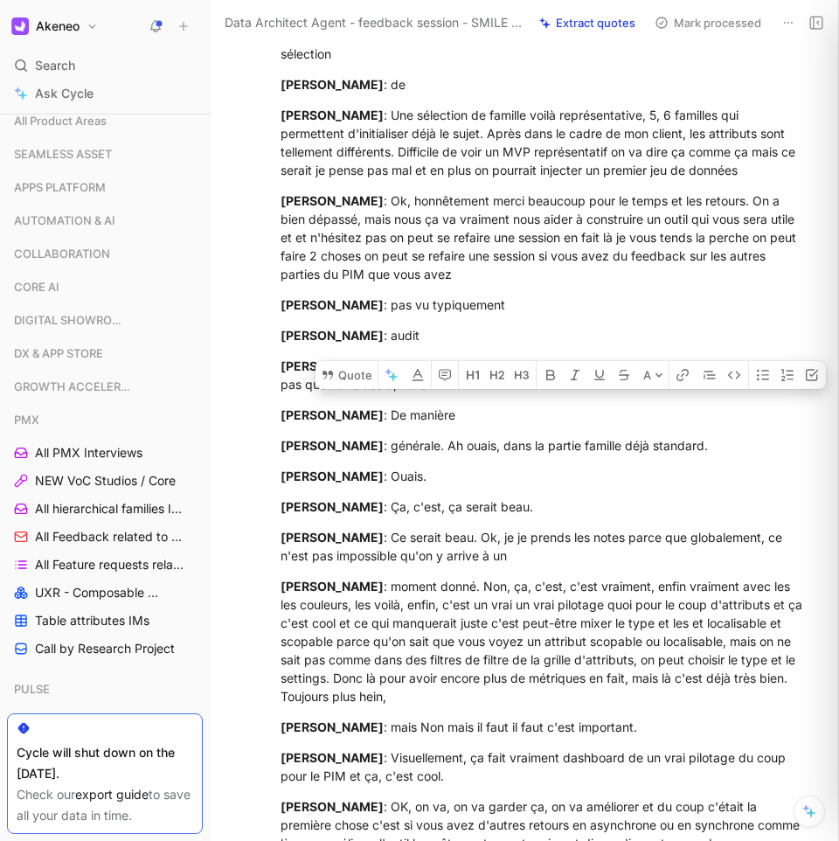
scroll to position [27321, 0]
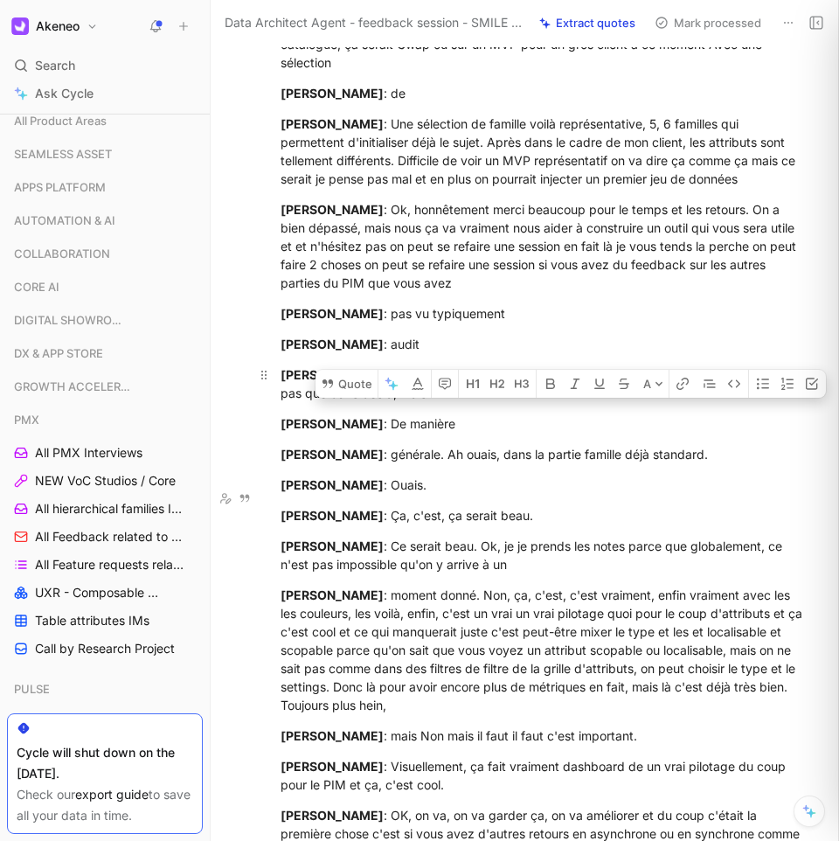
click at [494, 407] on p "[PERSON_NAME] : Oui, ça, c'est très bien ça. Si on pouvait avoir ça sur les fam…" at bounding box center [543, 383] width 592 height 47
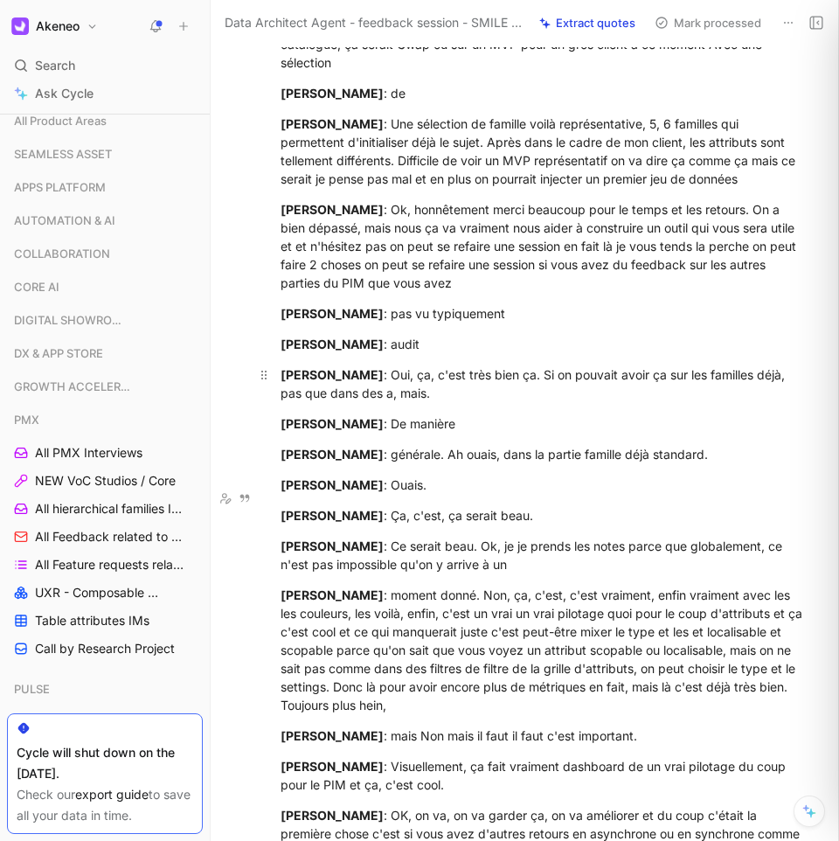
click at [494, 407] on p "[PERSON_NAME] : Oui, ça, c'est très bien ça. Si on pouvait avoir ça sur les fam…" at bounding box center [543, 383] width 592 height 47
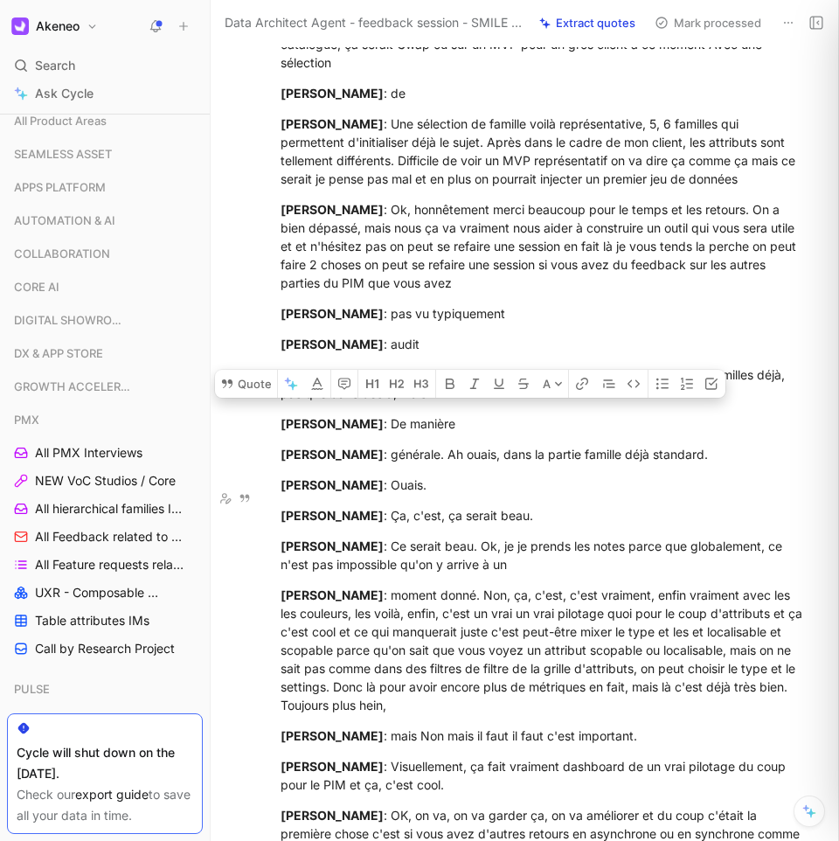
click at [494, 407] on p "[PERSON_NAME] : Oui, ça, c'est très bien ça. Si on pouvait avoir ça sur les fam…" at bounding box center [543, 383] width 592 height 47
click at [498, 402] on div "[PERSON_NAME] : Oui, ça, c'est très bien ça. Si on pouvait avoir ça sur les fam…" at bounding box center [544, 384] width 526 height 37
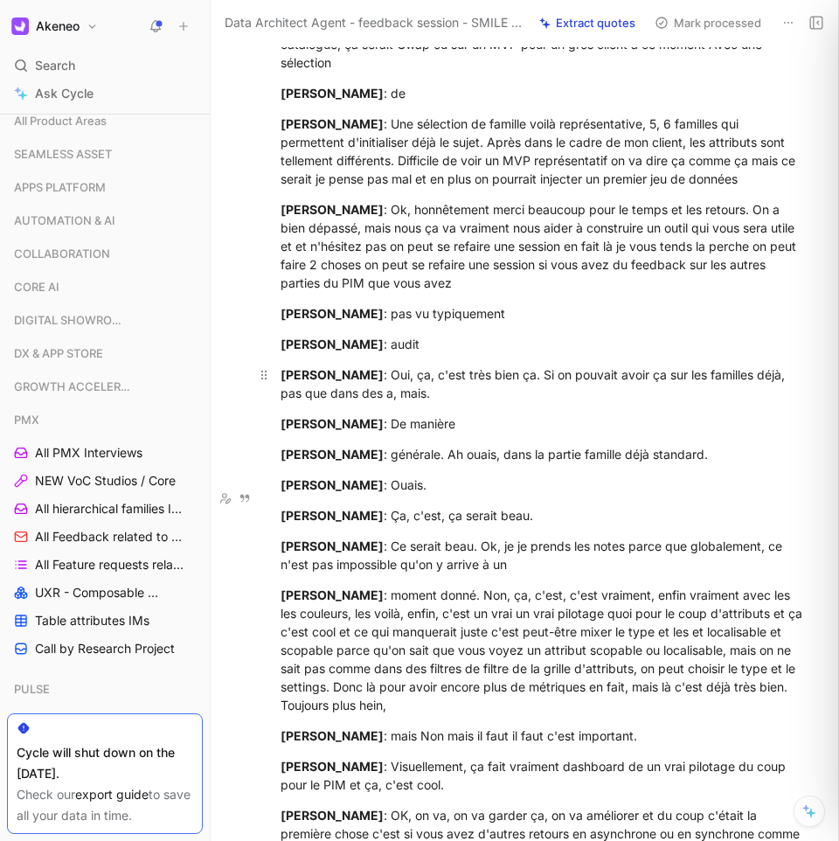
click at [481, 402] on div "[PERSON_NAME] : Oui, ça, c'est très bien ça. Si on pouvait avoir ça sur les fam…" at bounding box center [544, 384] width 526 height 37
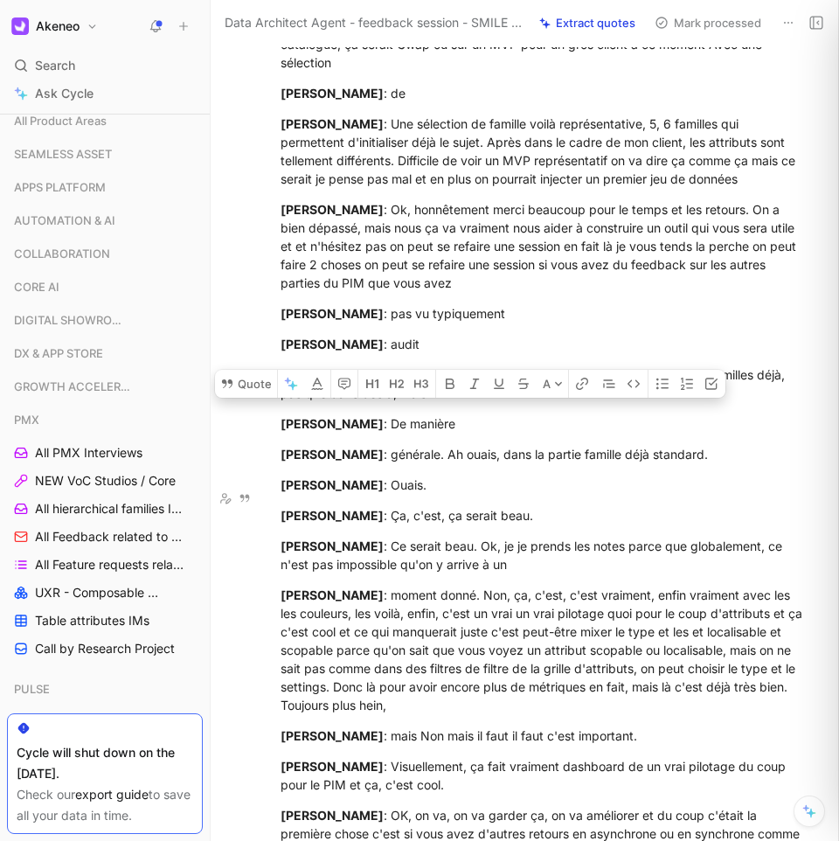
click at [477, 402] on div "[PERSON_NAME] : Oui, ça, c'est très bien ça. Si on pouvait avoir ça sur les fam…" at bounding box center [544, 384] width 526 height 37
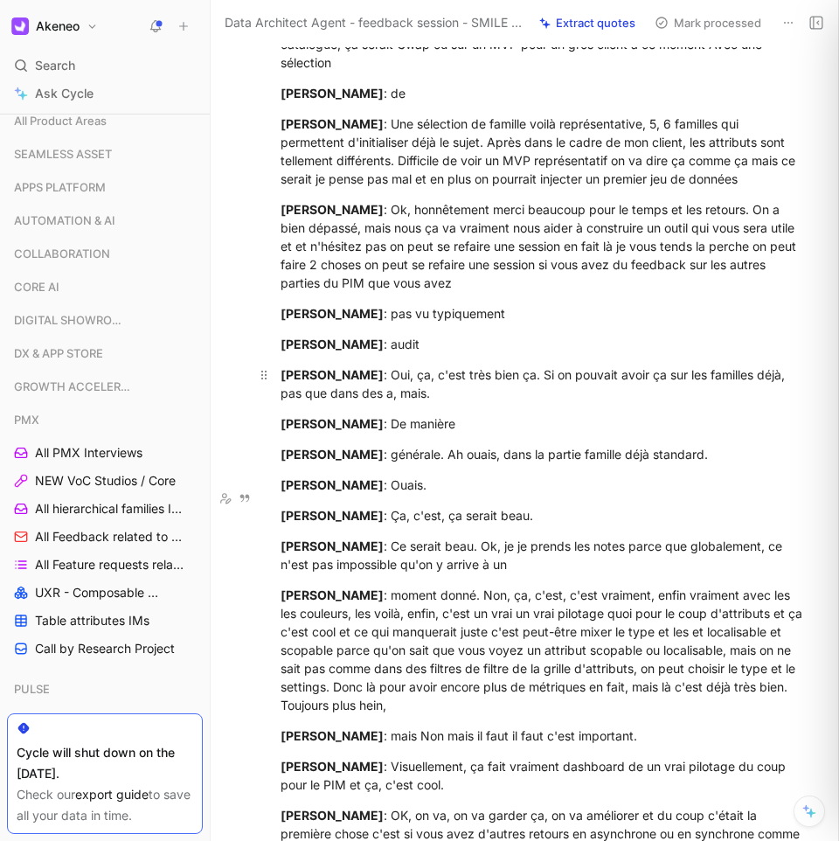
click at [470, 402] on div "[PERSON_NAME] : Oui, ça, c'est très bien ça. Si on pouvait avoir ça sur les fam…" at bounding box center [544, 384] width 526 height 37
click at [537, 402] on div "[PERSON_NAME] : Oui, ça, c'est très bien ça. Si on pouvait avoir ça sur les fam…" at bounding box center [544, 384] width 526 height 37
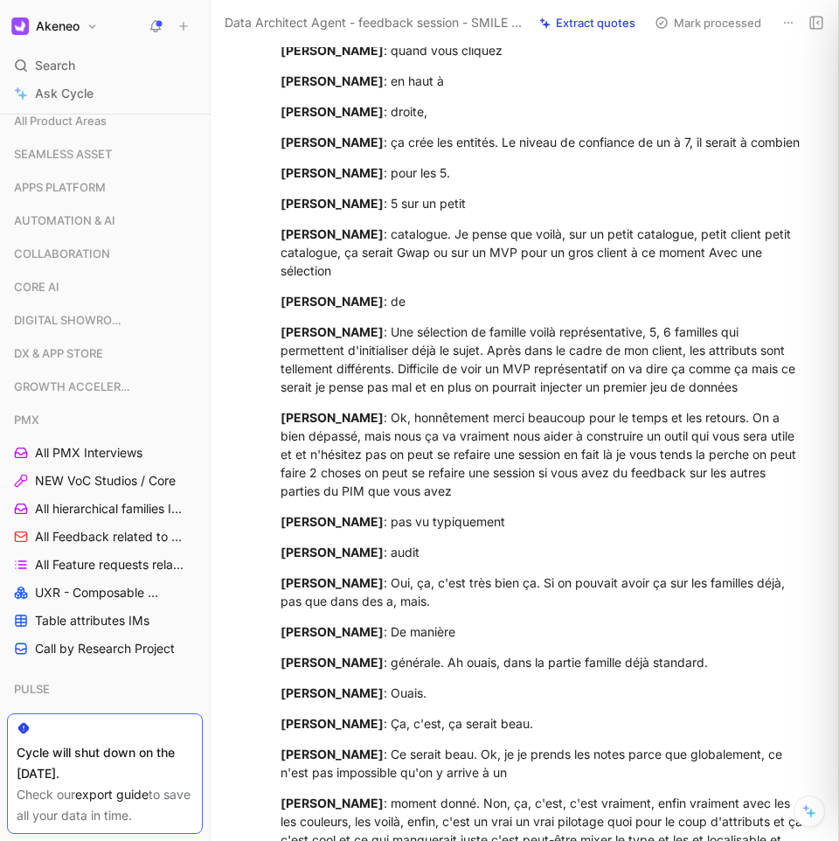
scroll to position [27038, 0]
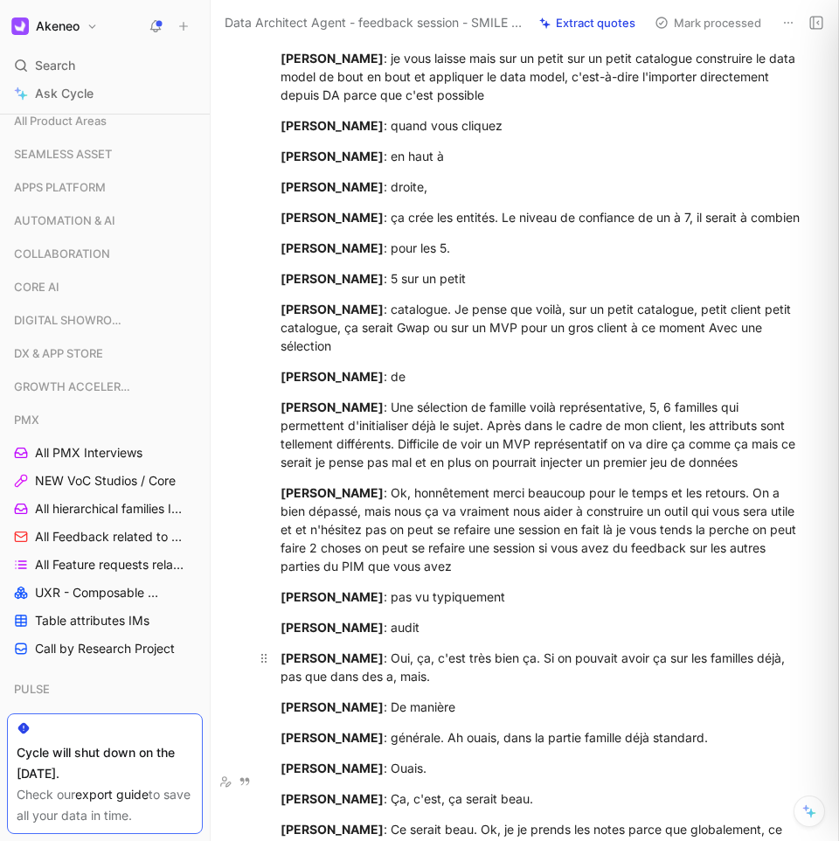
click at [425, 686] on div "[PERSON_NAME] : Oui, ça, c'est très bien ça. Si on pouvait avoir ça sur les fam…" at bounding box center [544, 667] width 526 height 37
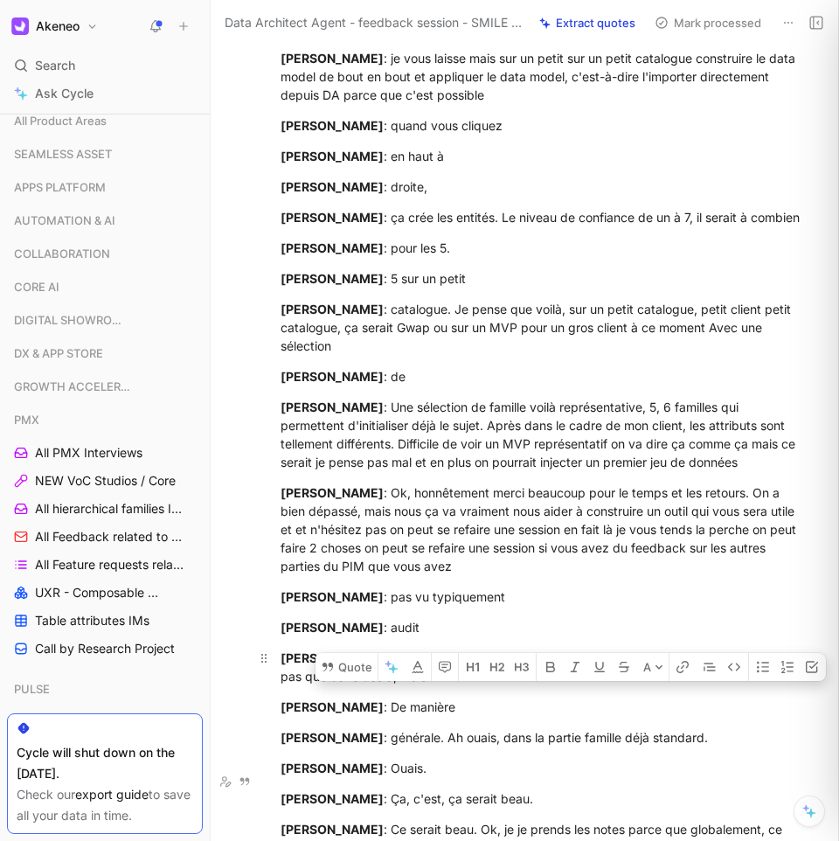
drag, startPoint x: 425, startPoint y: 784, endPoint x: 728, endPoint y: 779, distance: 303.5
click at [728, 686] on div "[PERSON_NAME] : Oui, ça, c'est très bien ça. Si on pouvait avoir ça sur les fam…" at bounding box center [544, 667] width 526 height 37
copy div "ça, c'est très bien ça. Si on pouvait avoir ça sur les familles"
